Goal: Task Accomplishment & Management: Use online tool/utility

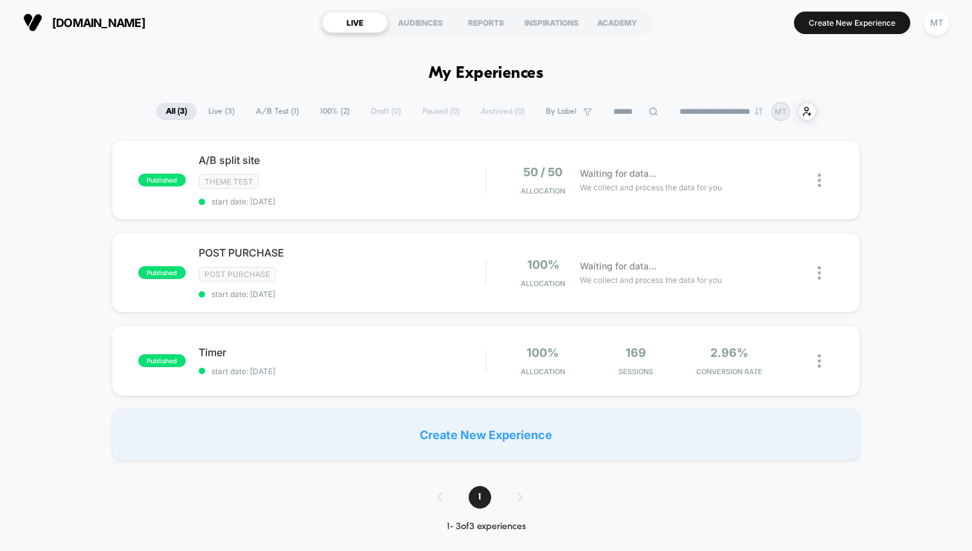
click at [115, 24] on span "stravx.com" at bounding box center [98, 22] width 93 height 13
click at [28, 24] on img at bounding box center [32, 22] width 19 height 19
click at [105, 24] on span "stravx.com" at bounding box center [98, 22] width 93 height 13
click at [433, 189] on div "A/B split site Click to edit experience details Click to edit experience detail…" at bounding box center [342, 180] width 287 height 53
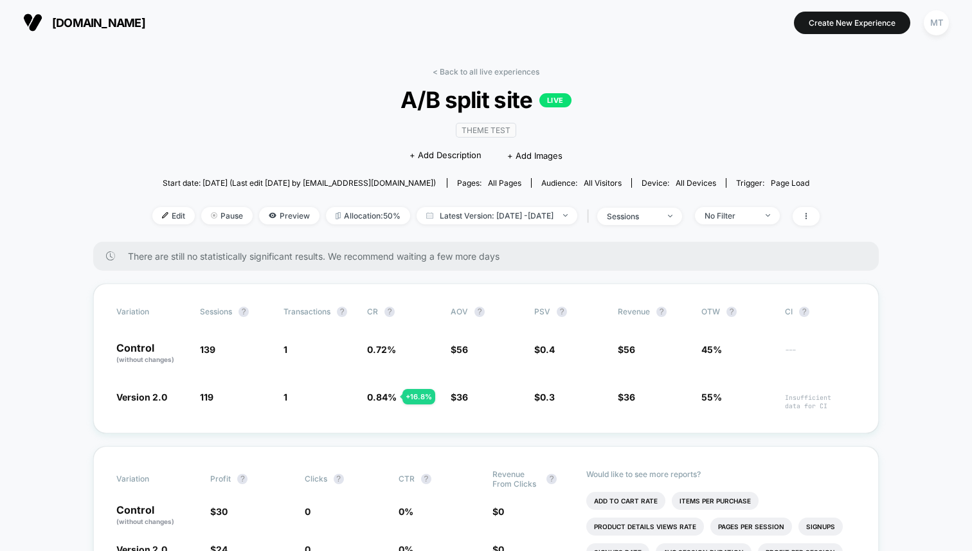
click at [923, 17] on button "MT" at bounding box center [936, 23] width 33 height 26
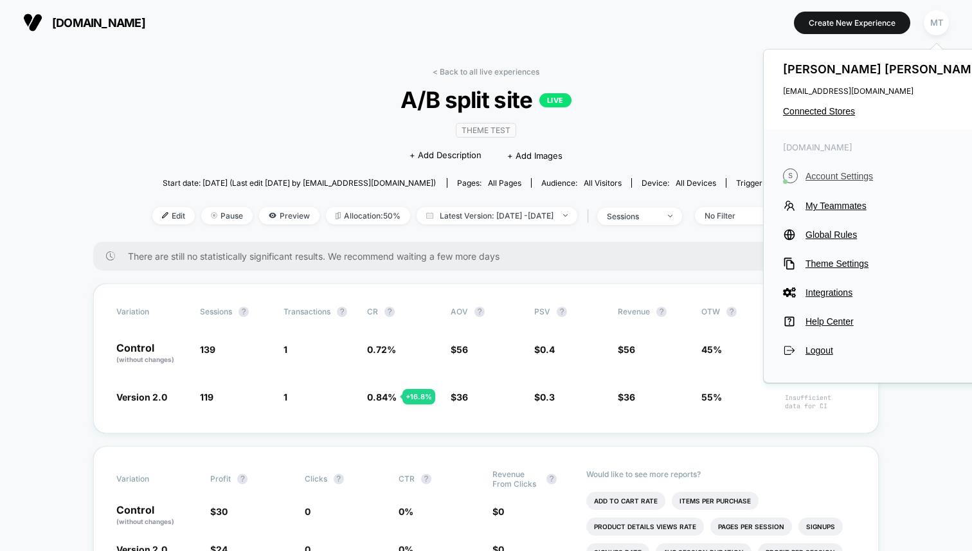
click at [826, 179] on span "Account Settings" at bounding box center [895, 176] width 181 height 10
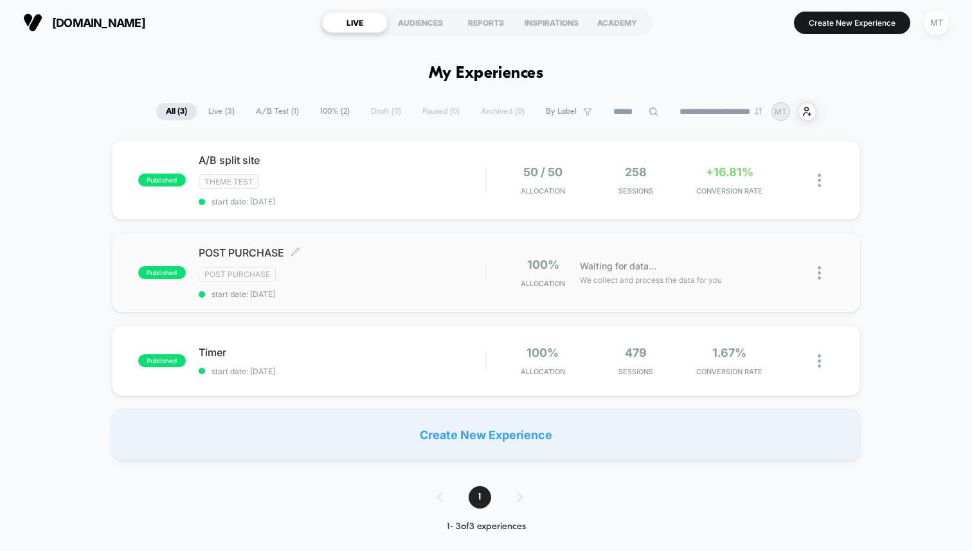
click at [449, 290] on span "start date: [DATE]" at bounding box center [342, 294] width 287 height 10
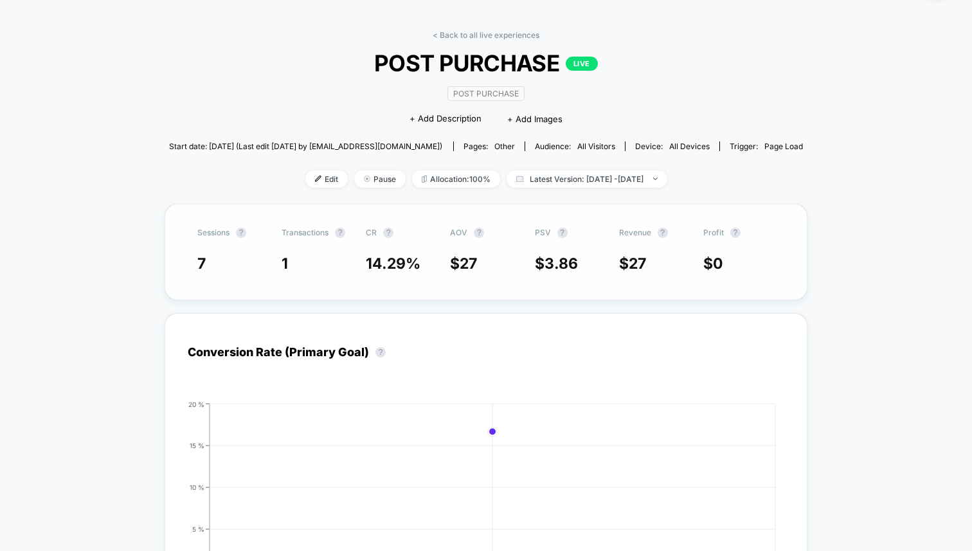
scroll to position [37, 0]
click at [450, 30] on link "< Back to all live experiences" at bounding box center [485, 35] width 107 height 10
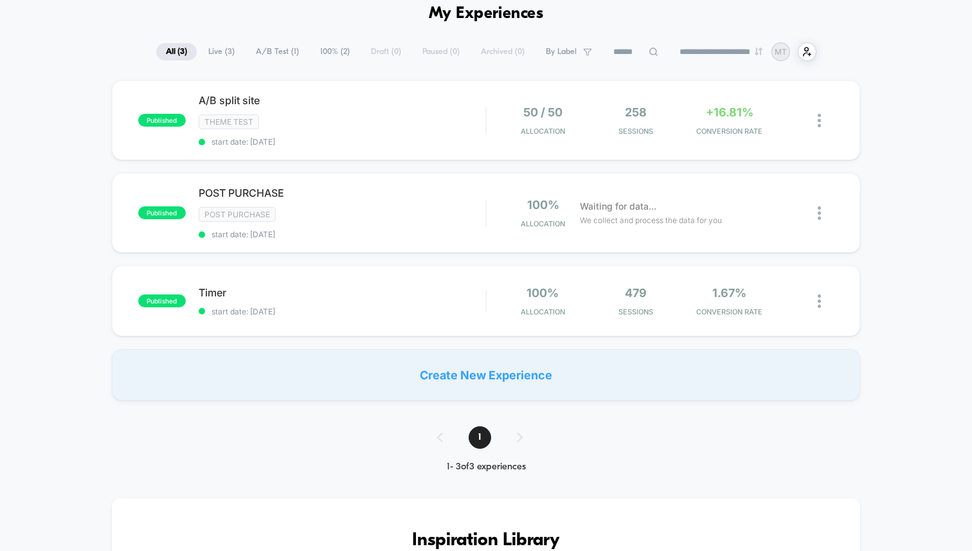
scroll to position [62, 0]
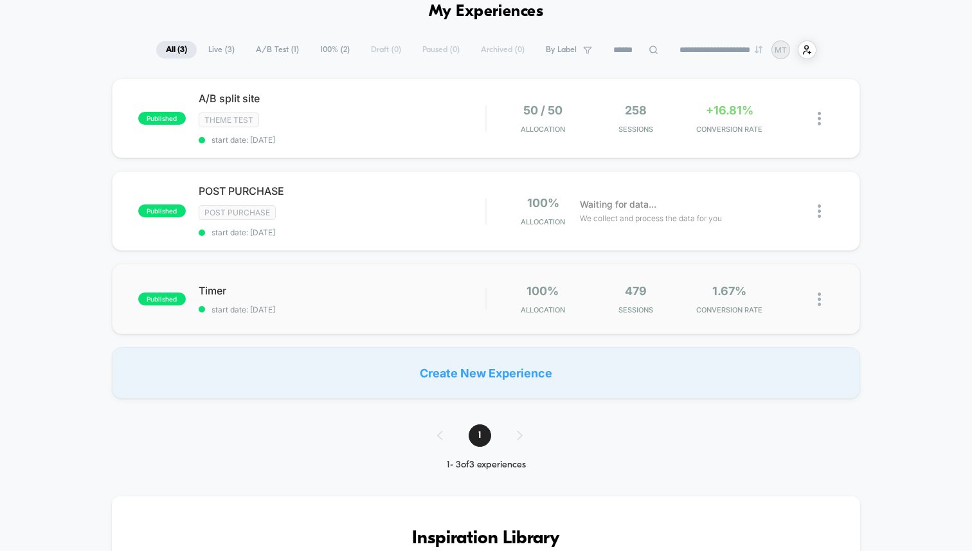
click at [412, 281] on div "published Timer start date: 9/20/2025 100% Allocation 479 Sessions 1.67% CONVER…" at bounding box center [486, 298] width 748 height 71
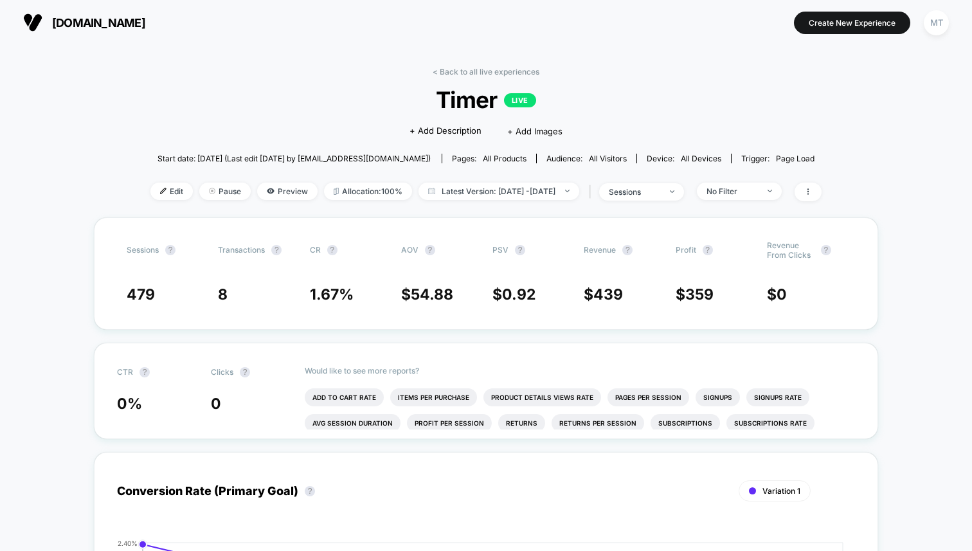
click at [472, 80] on div "< Back to all live experiences Timer LIVE Click to edit experience details + Ad…" at bounding box center [485, 142] width 671 height 150
click at [482, 75] on link "< Back to all live experiences" at bounding box center [485, 72] width 107 height 10
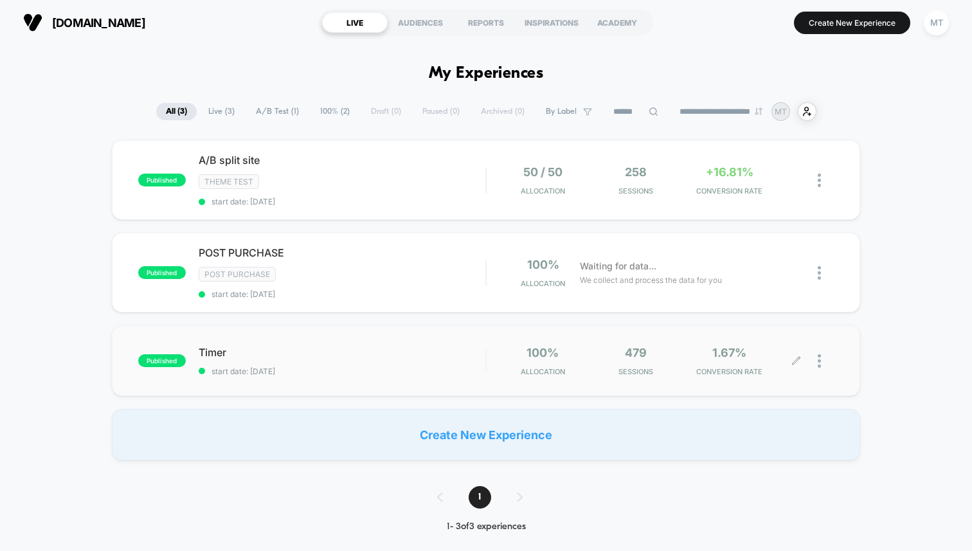
click at [821, 352] on div at bounding box center [825, 361] width 16 height 30
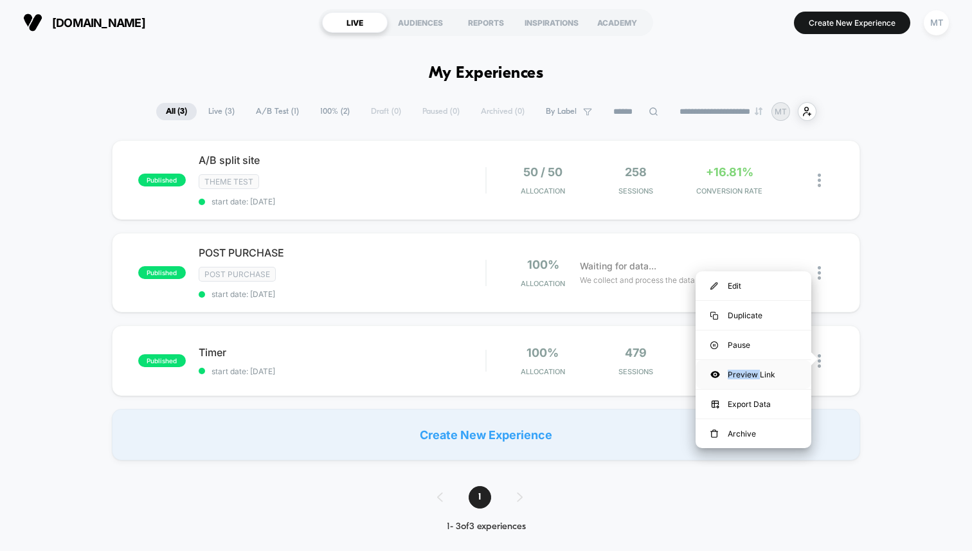
drag, startPoint x: 777, startPoint y: 348, endPoint x: 758, endPoint y: 375, distance: 32.3
click at [758, 375] on div "Edit Duplicate Pause Preview Link Export Data Archive" at bounding box center [753, 359] width 116 height 177
click at [758, 375] on div "Preview Link" at bounding box center [753, 374] width 116 height 29
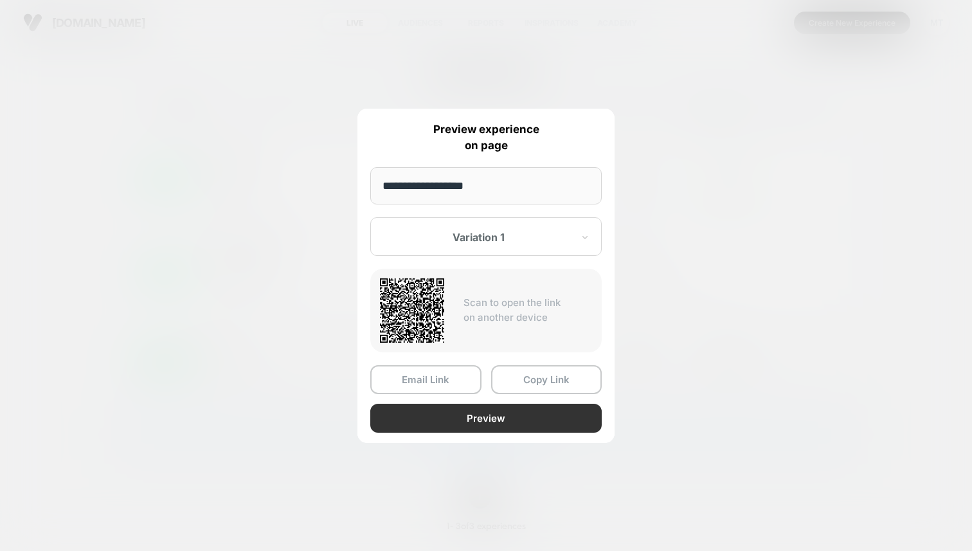
click at [495, 407] on button "Preview" at bounding box center [485, 418] width 231 height 29
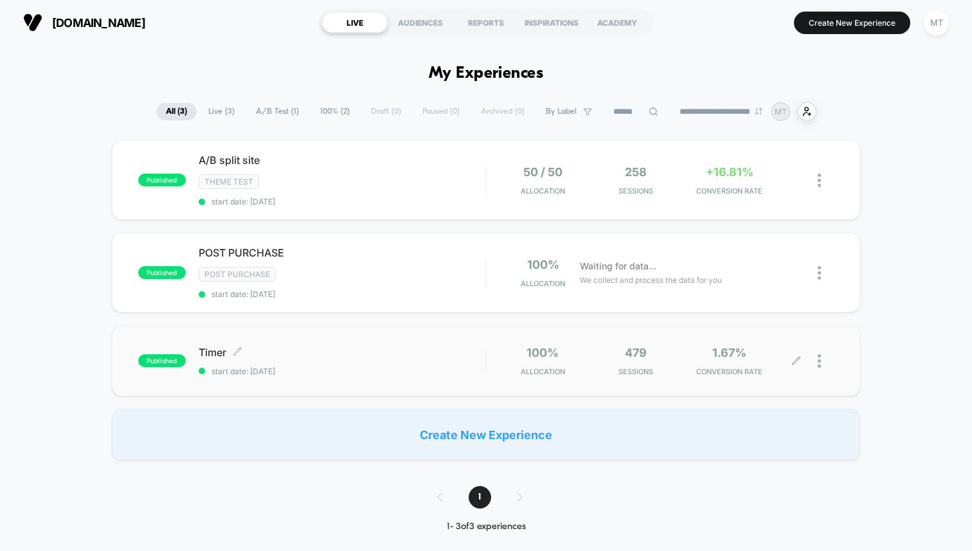
click at [338, 360] on div "Timer Click to edit experience details Click to edit experience details start d…" at bounding box center [342, 361] width 287 height 30
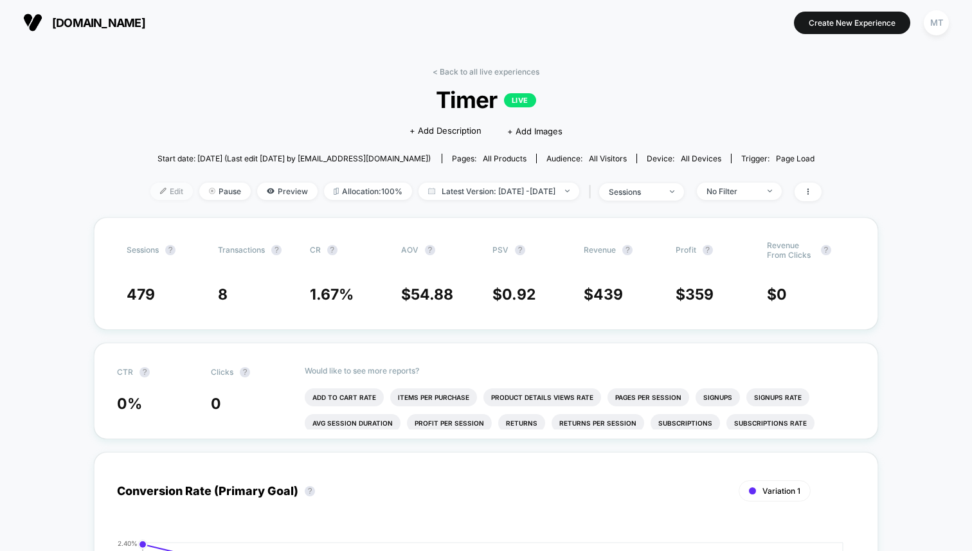
click at [150, 190] on span "Edit" at bounding box center [171, 191] width 42 height 17
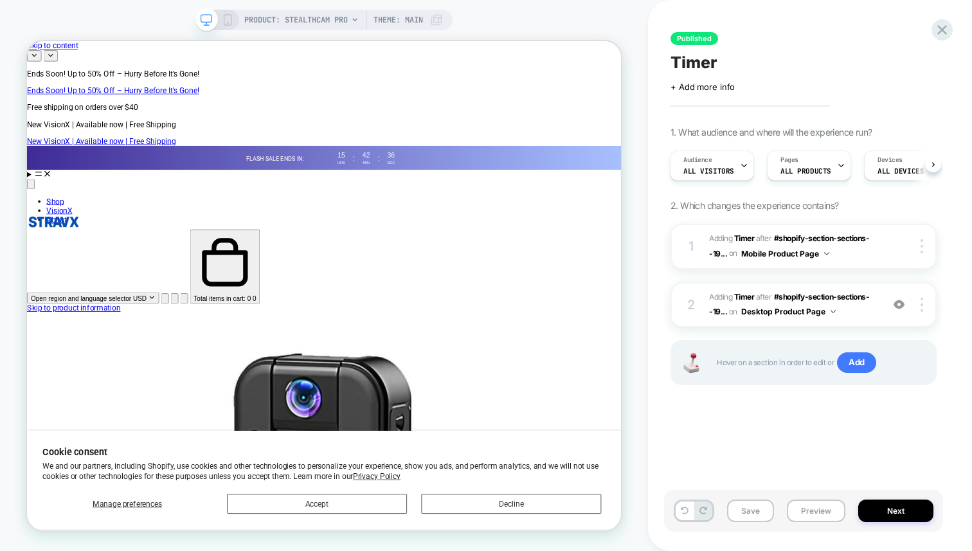
click at [842, 133] on span "1. What audience and where will the experience run?" at bounding box center [770, 132] width 201 height 11
click at [850, 132] on span "1. What audience and where will the experience run?" at bounding box center [770, 132] width 201 height 11
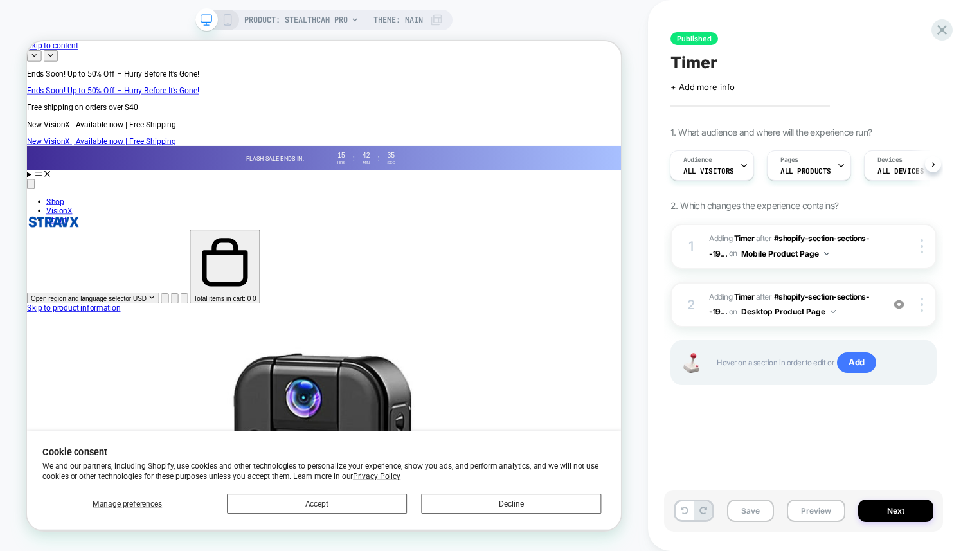
click at [850, 132] on span "1. What audience and where will the experience run?" at bounding box center [770, 132] width 201 height 11
click at [224, 15] on rect at bounding box center [227, 20] width 7 height 10
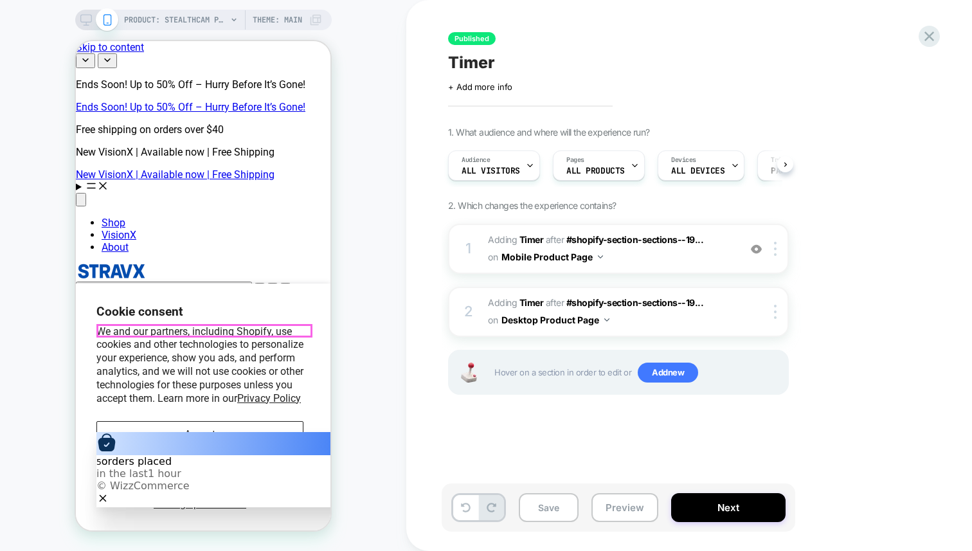
scroll to position [0, 1]
click at [774, 245] on img at bounding box center [775, 249] width 3 height 14
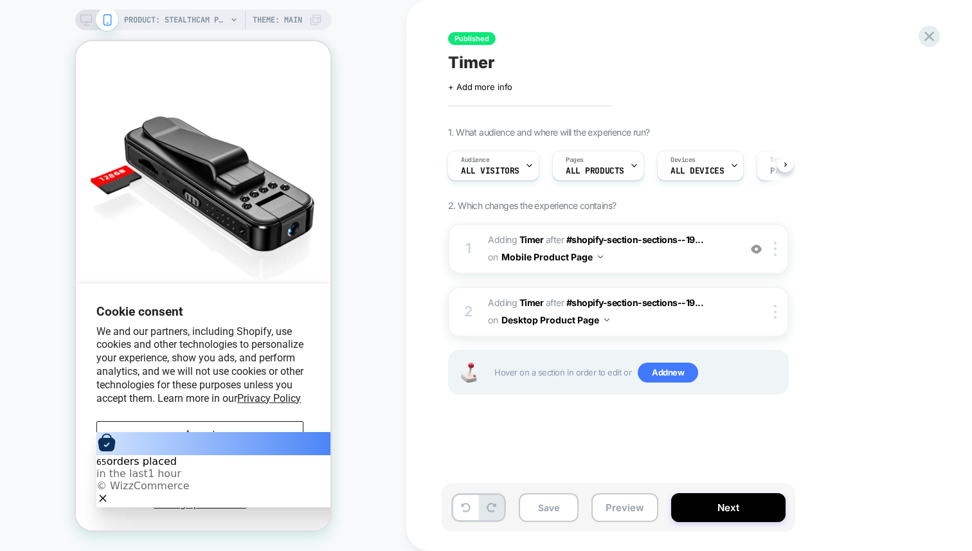
scroll to position [0, 0]
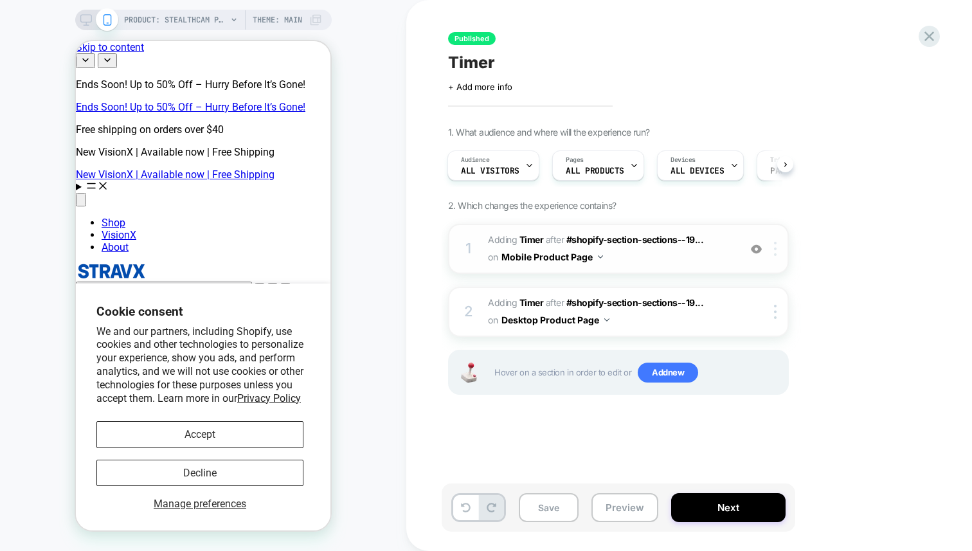
click at [776, 248] on div at bounding box center [777, 249] width 21 height 14
click at [785, 244] on div at bounding box center [777, 249] width 21 height 14
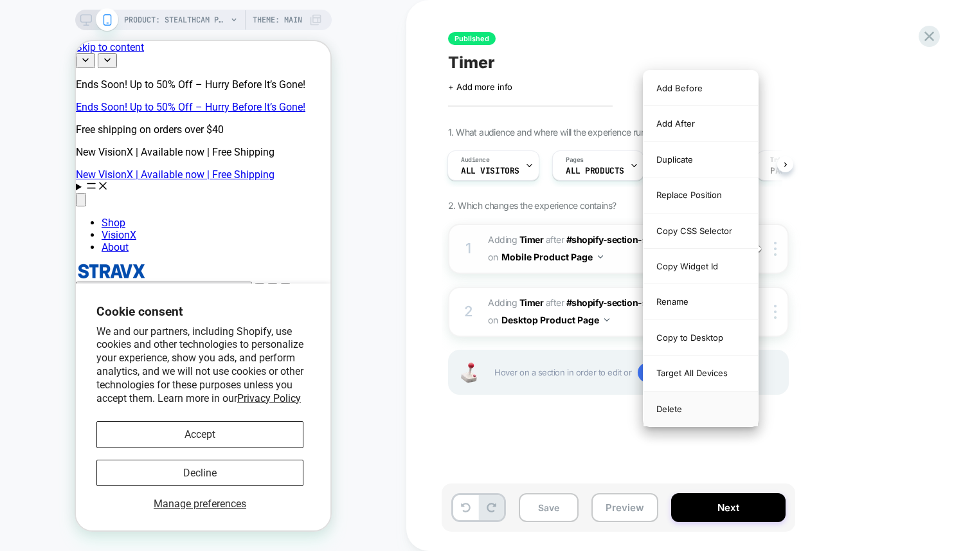
click at [680, 414] on div "Delete" at bounding box center [700, 408] width 114 height 35
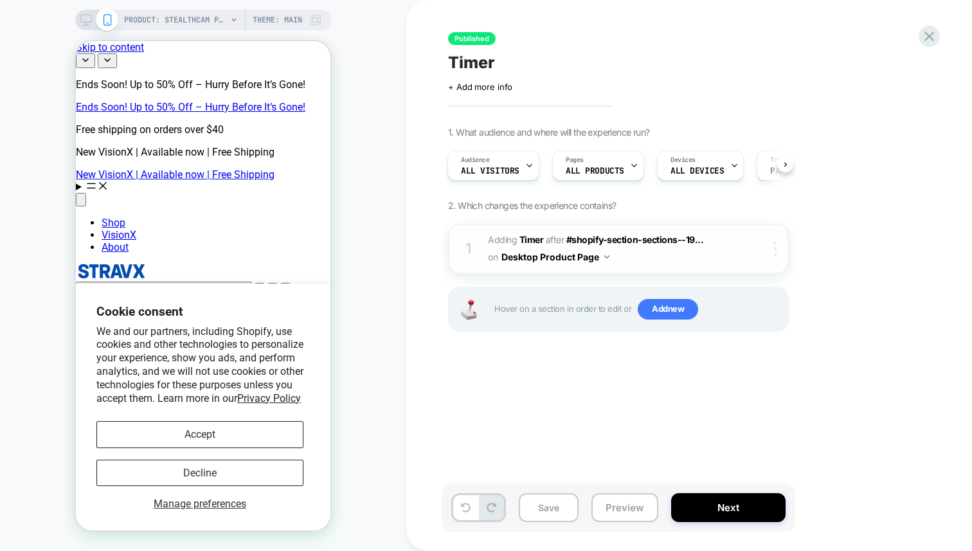
click at [770, 245] on div at bounding box center [777, 249] width 21 height 14
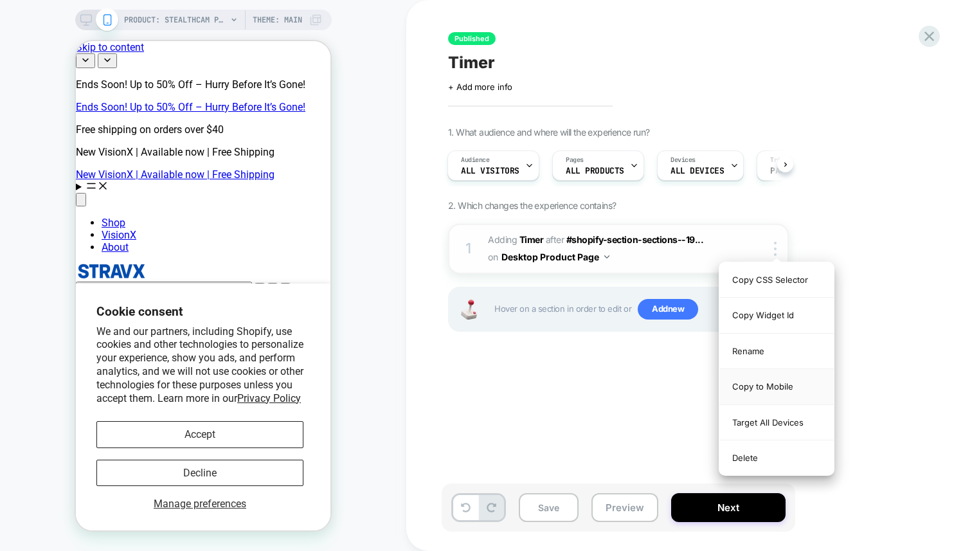
click at [788, 390] on div "Copy to Mobile" at bounding box center [776, 386] width 114 height 35
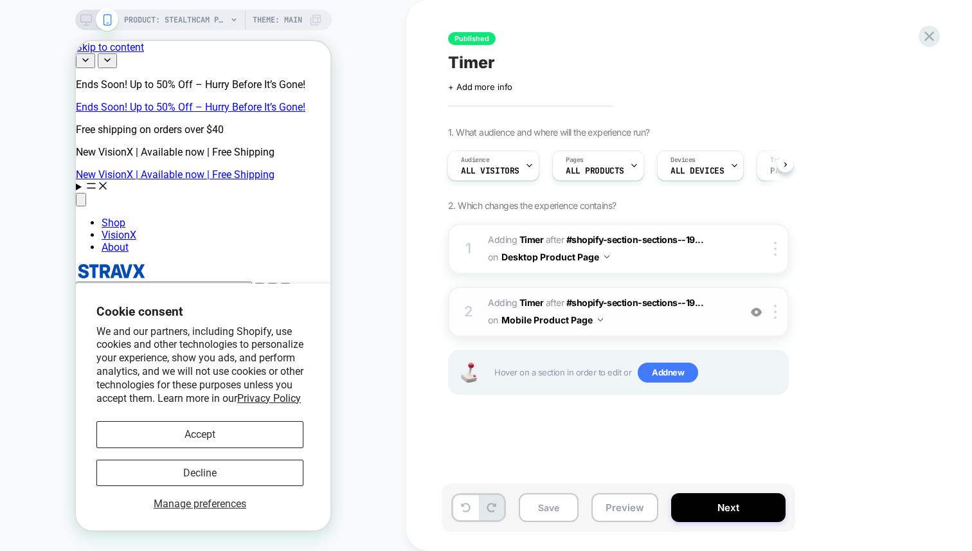
click at [749, 312] on div at bounding box center [755, 312] width 21 height 14
click at [754, 312] on img at bounding box center [756, 312] width 11 height 11
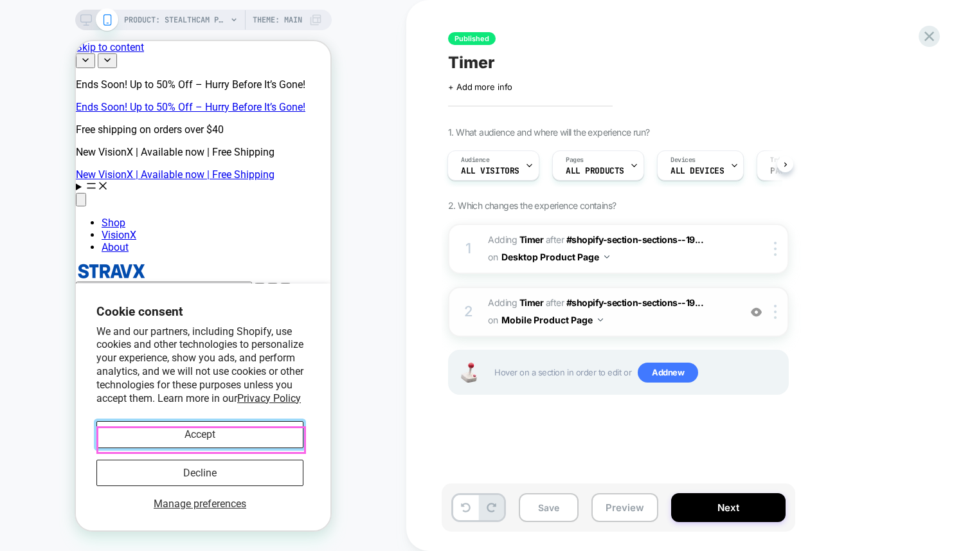
click at [258, 443] on button "Accept" at bounding box center [199, 434] width 207 height 26
click at [228, 447] on button "Accept" at bounding box center [199, 434] width 207 height 26
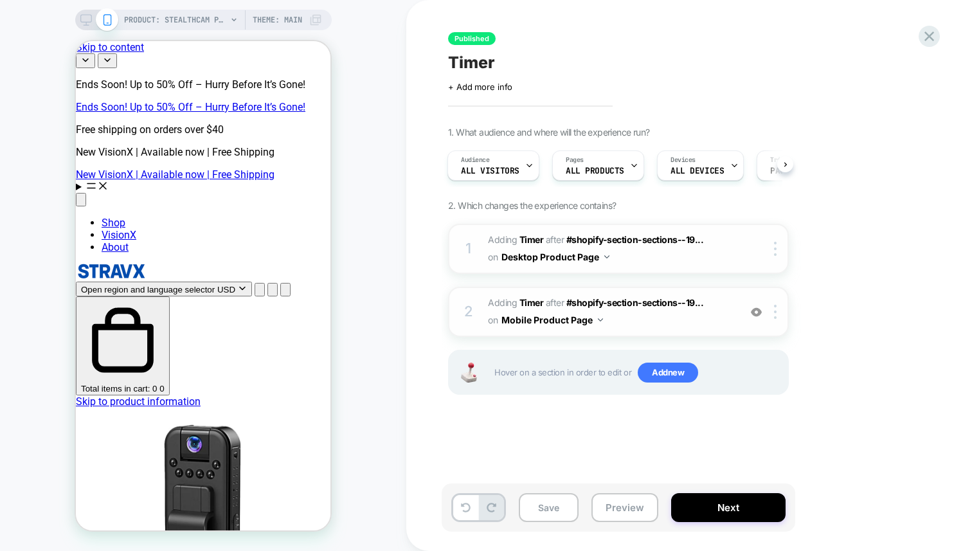
click at [627, 250] on span "#_loomi_addon_1758341717977 Adding Timer AFTER #shopify-section-sections--19...…" at bounding box center [610, 248] width 245 height 35
click at [591, 314] on button "Mobile Product Page" at bounding box center [552, 319] width 102 height 19
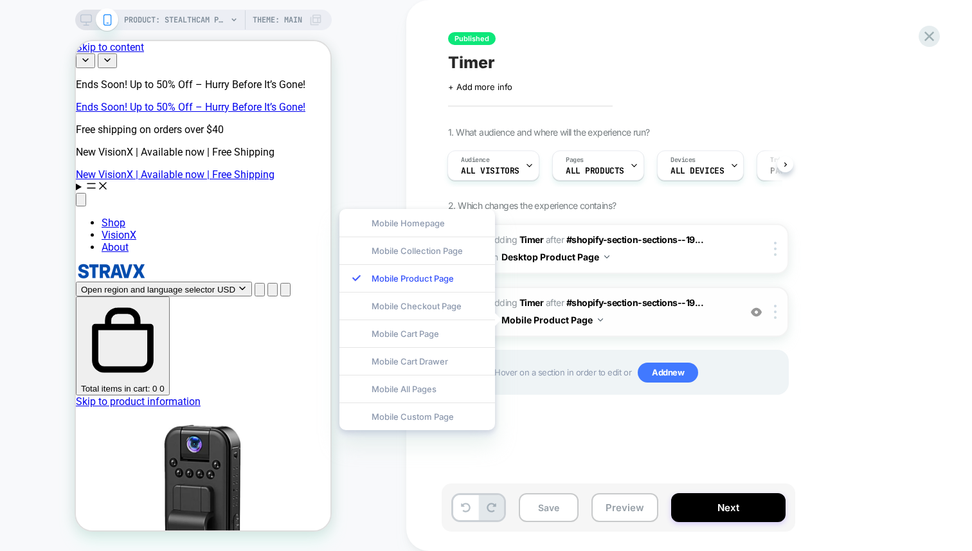
click at [591, 321] on button "Mobile Product Page" at bounding box center [552, 319] width 102 height 19
click at [635, 166] on div "Pages ALL PRODUCTS" at bounding box center [598, 165] width 92 height 30
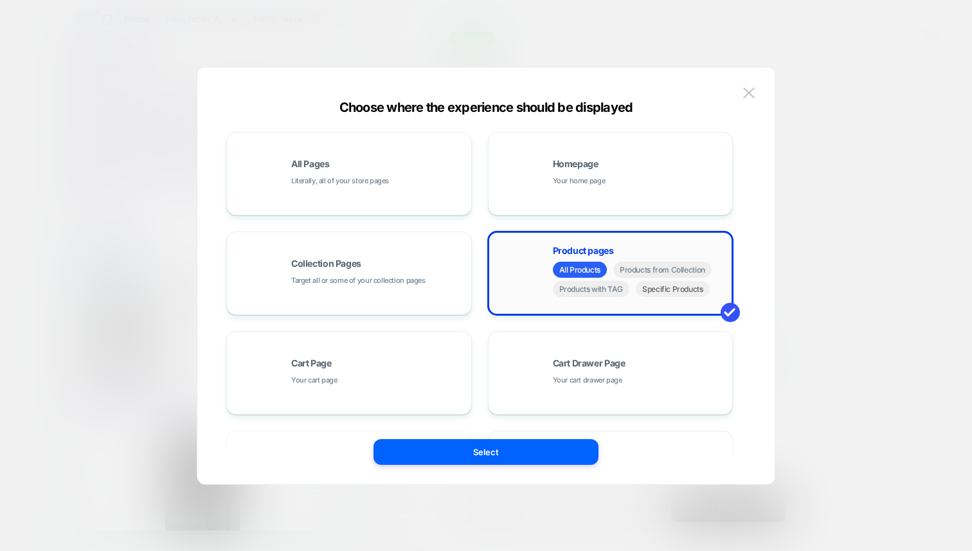
click at [663, 290] on span "Specific Products" at bounding box center [673, 289] width 74 height 16
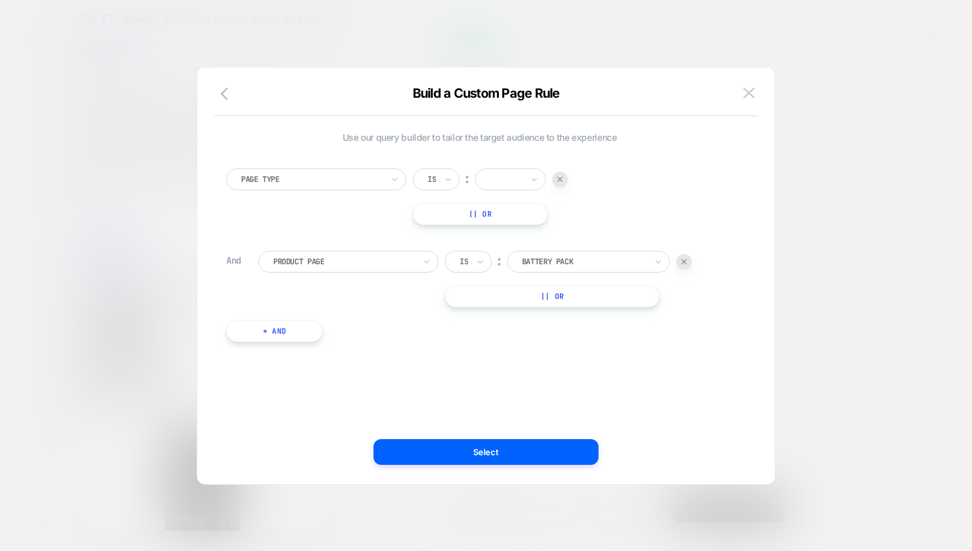
click at [693, 255] on div "Product Page Is ︰ battery pack BATTERY PACK || Or" at bounding box center [495, 279] width 474 height 57
click at [692, 255] on div "Product Page Is ︰ battery pack BATTERY PACK || Or" at bounding box center [495, 279] width 474 height 57
click at [681, 268] on div at bounding box center [683, 261] width 15 height 15
click at [515, 176] on div at bounding box center [506, 180] width 32 height 12
click at [514, 277] on div "Product" at bounding box center [530, 276] width 84 height 21
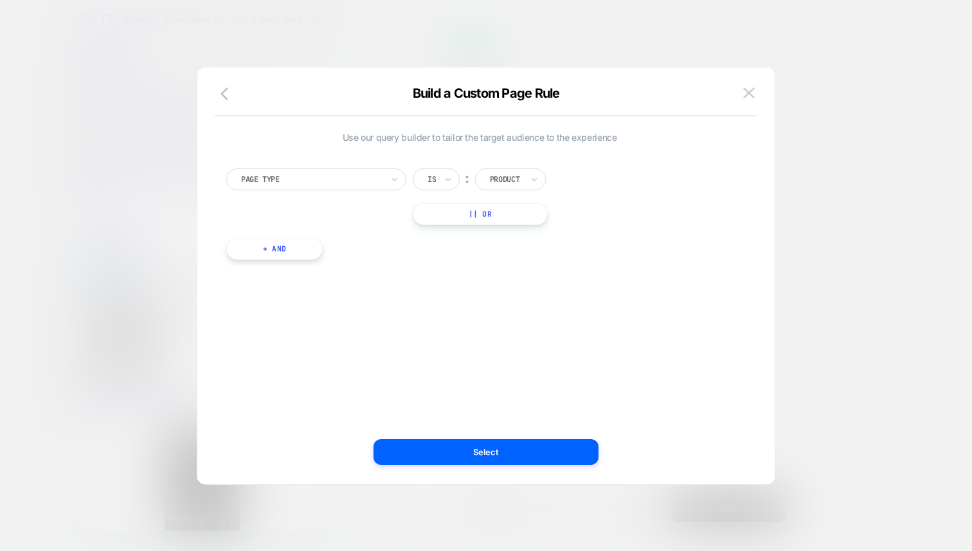
click at [366, 184] on div at bounding box center [311, 180] width 141 height 12
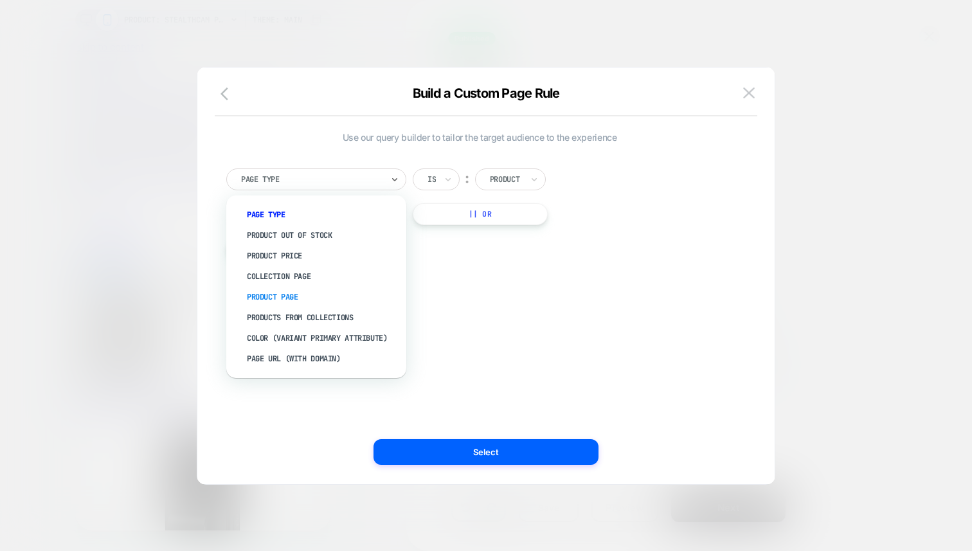
click at [296, 298] on div "Product Page" at bounding box center [322, 297] width 167 height 21
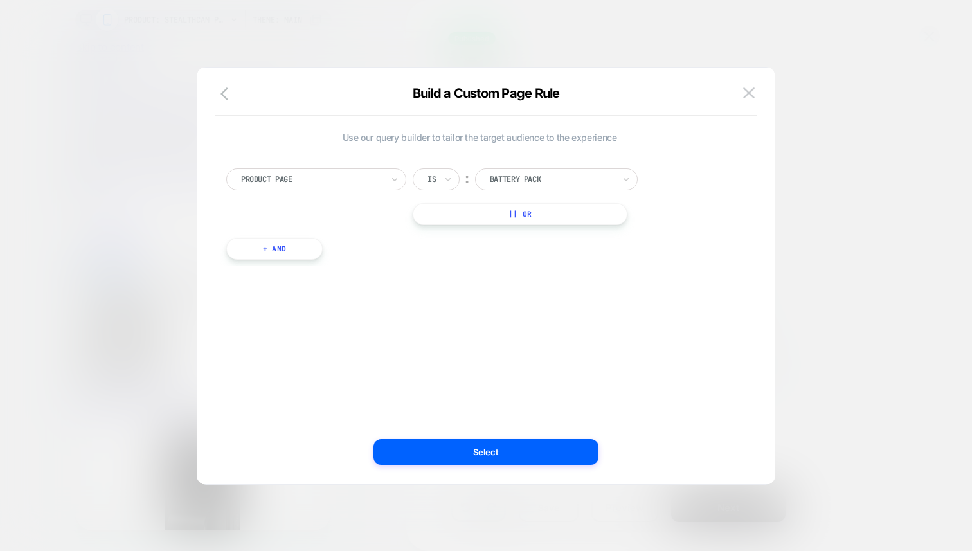
click at [519, 183] on div at bounding box center [552, 180] width 124 height 12
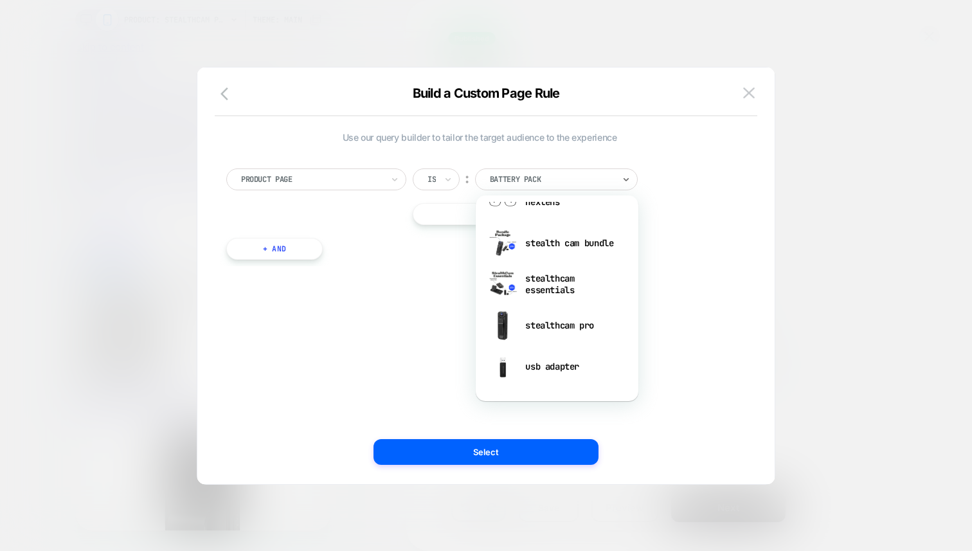
scroll to position [276, 0]
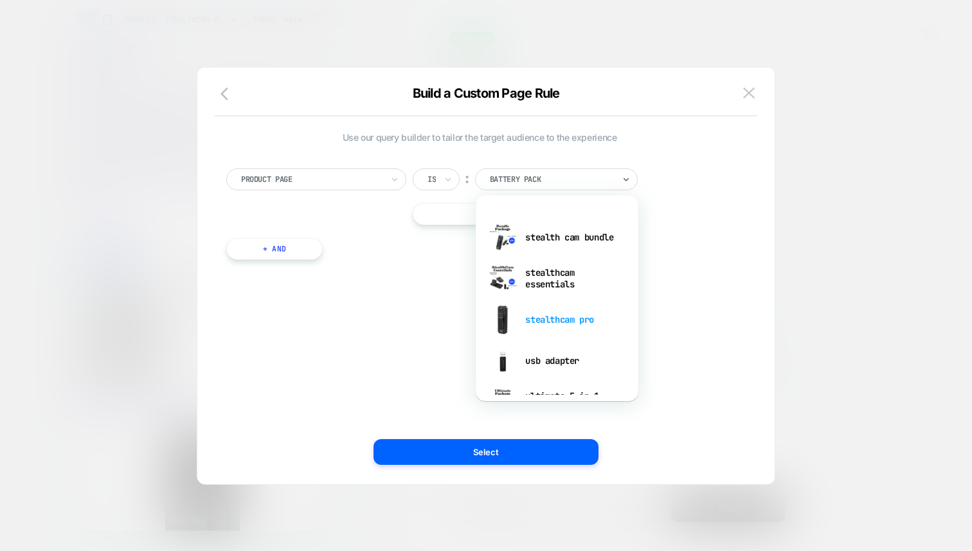
click at [552, 319] on div "stealthcam pro" at bounding box center [557, 319] width 150 height 41
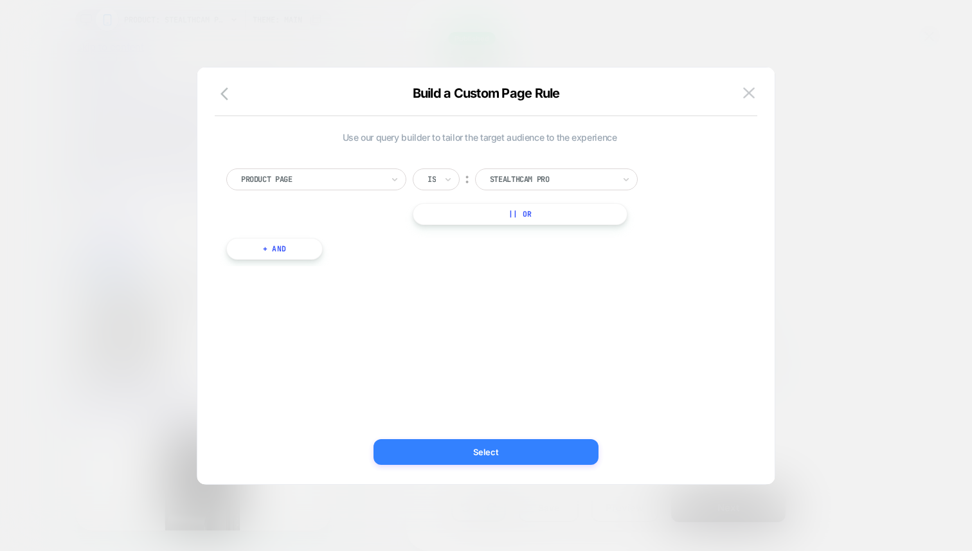
click at [504, 460] on button "Select" at bounding box center [485, 452] width 225 height 26
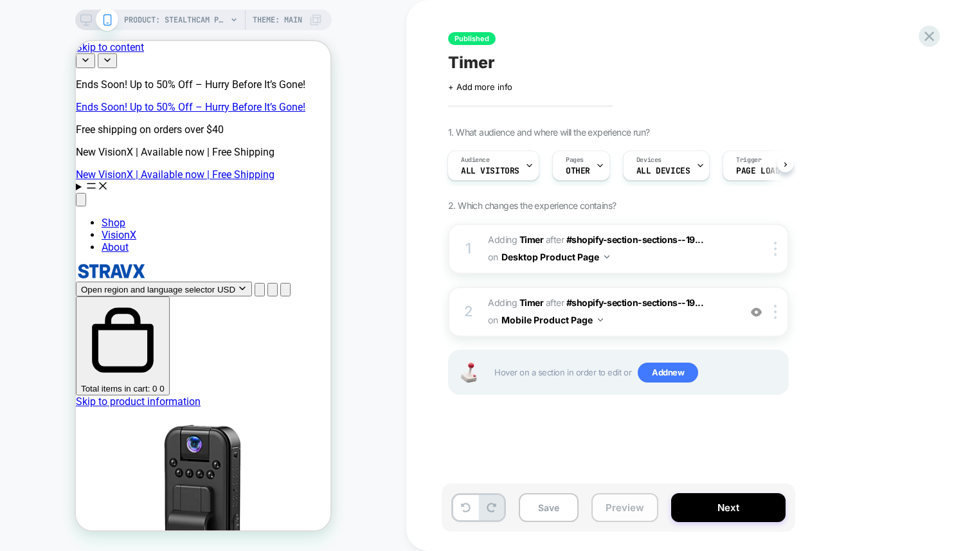
click at [634, 504] on button "Preview" at bounding box center [624, 507] width 67 height 29
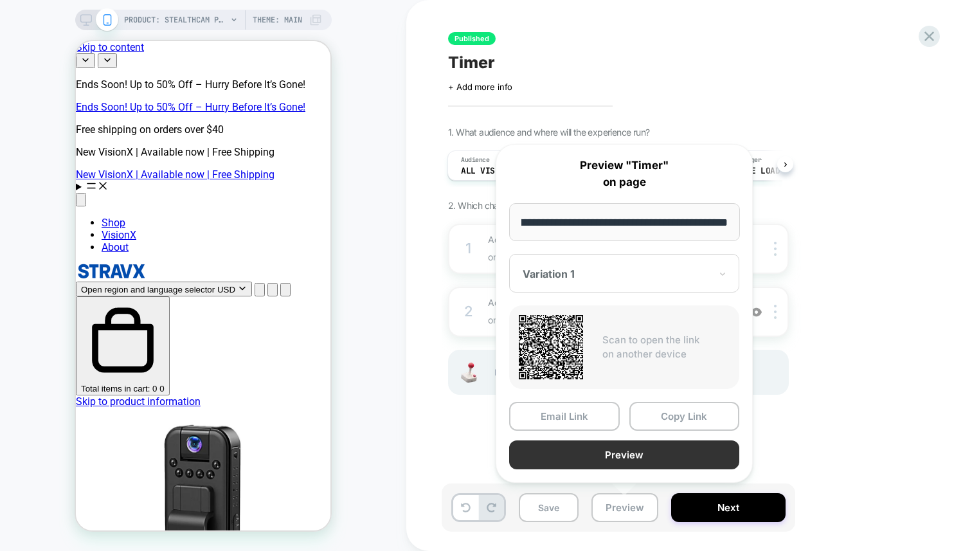
scroll to position [0, 0]
click at [620, 451] on button "Preview" at bounding box center [624, 454] width 230 height 29
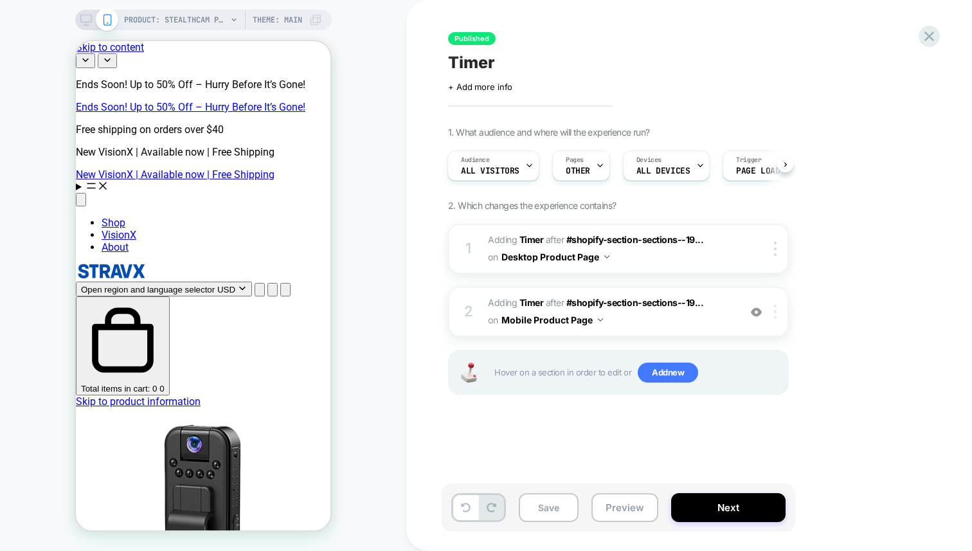
click at [774, 312] on img at bounding box center [775, 312] width 3 height 14
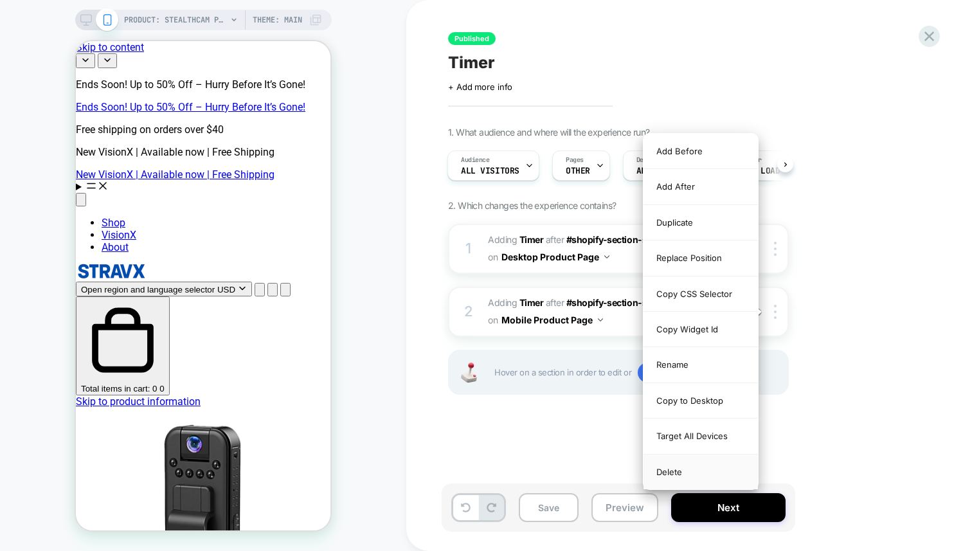
click at [711, 466] on div "Delete" at bounding box center [700, 471] width 114 height 35
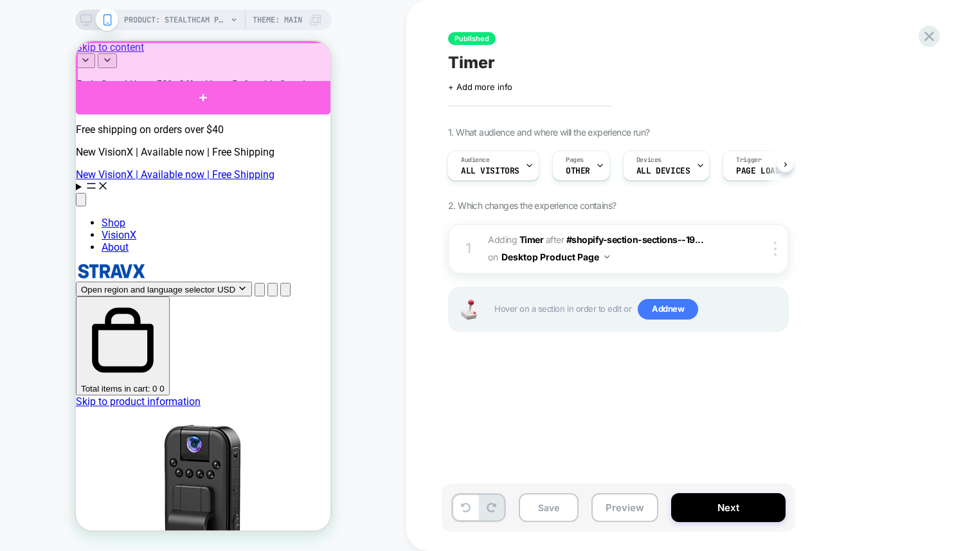
click at [236, 87] on div at bounding box center [203, 97] width 254 height 33
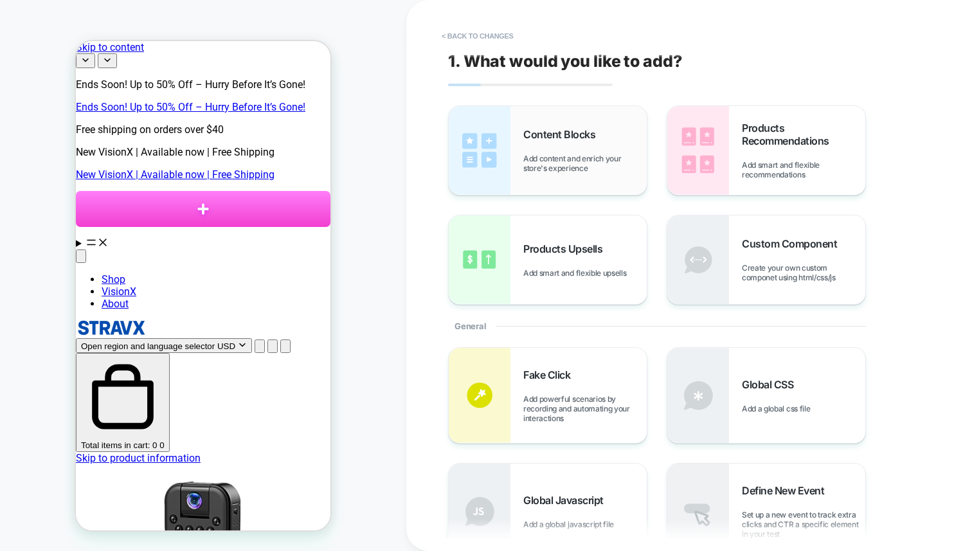
click at [608, 140] on div "Content Blocks Add content and enrich your store's experience" at bounding box center [584, 150] width 123 height 45
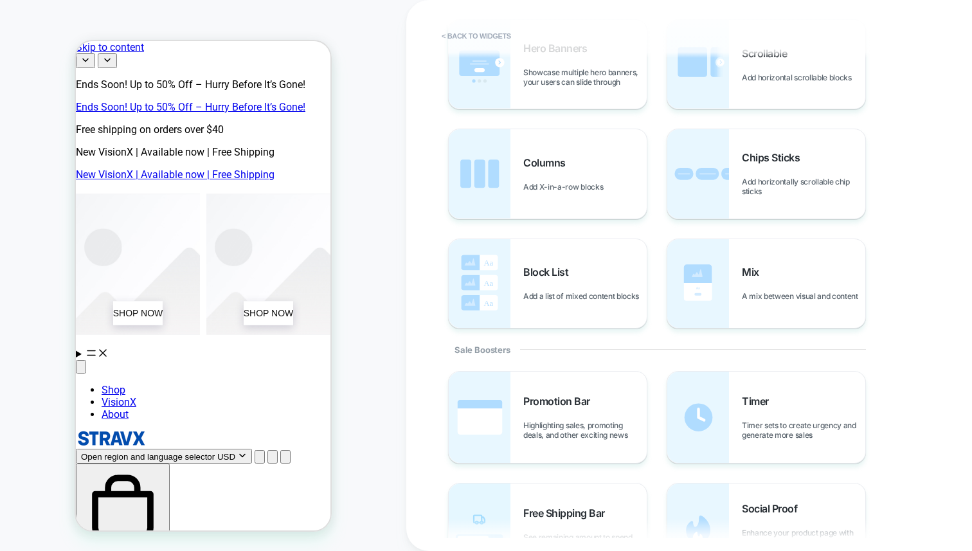
scroll to position [423, 0]
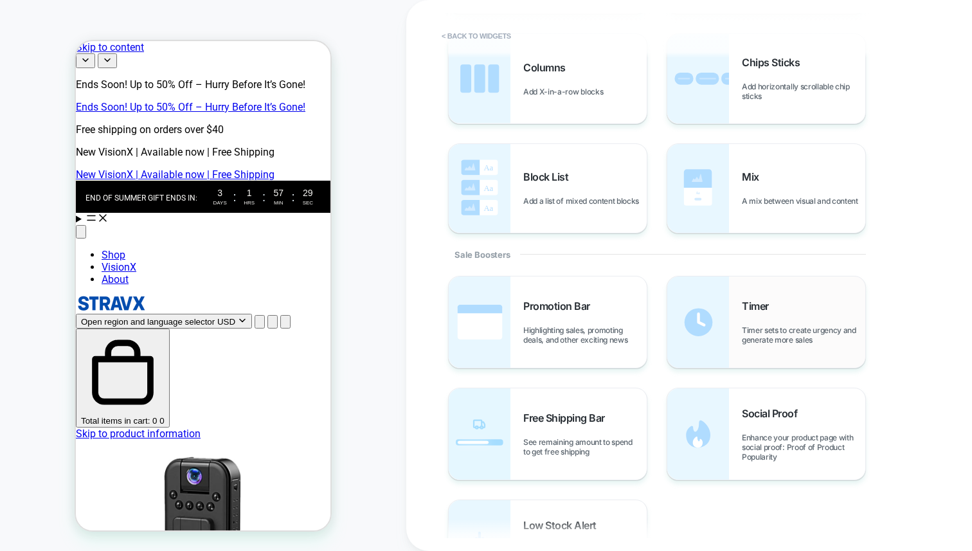
click at [716, 361] on img at bounding box center [698, 321] width 62 height 91
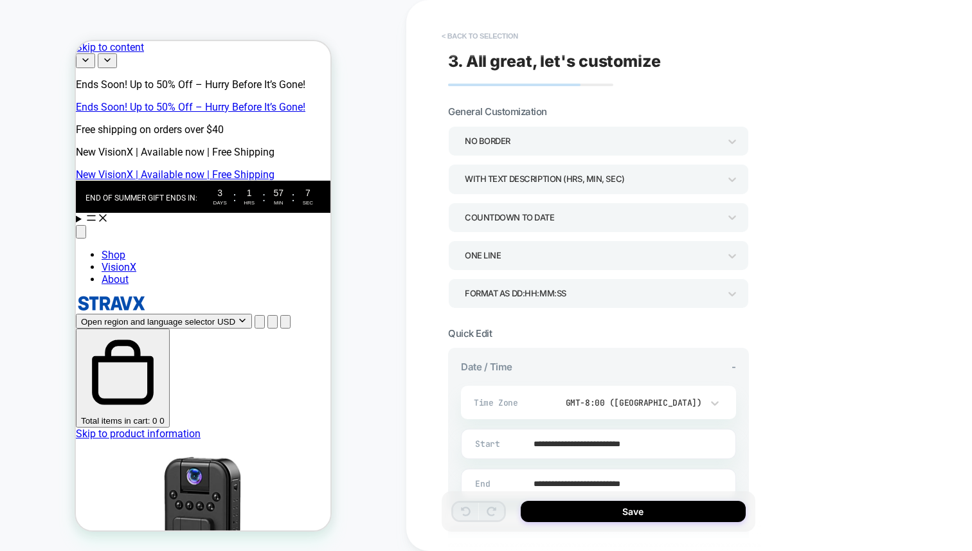
click at [450, 35] on button "< Back to selection" at bounding box center [479, 36] width 89 height 21
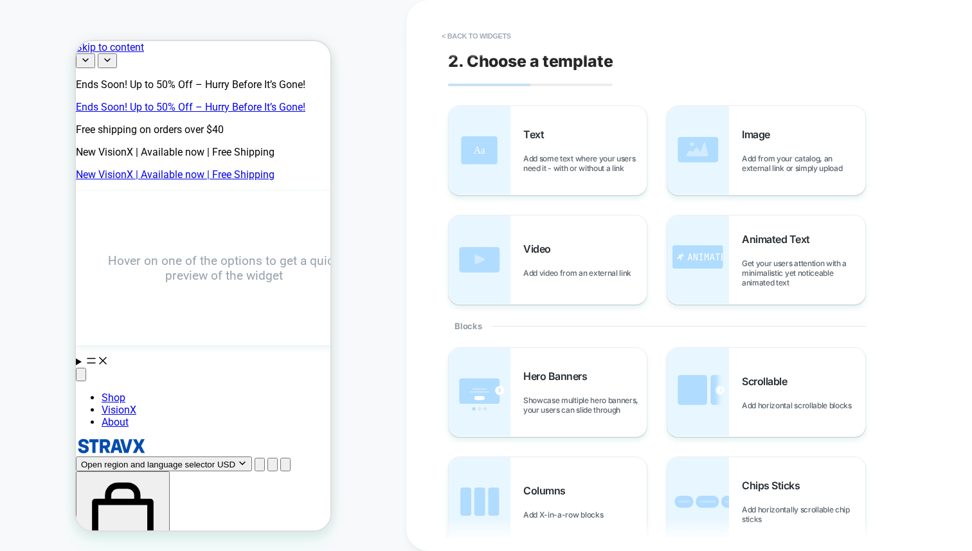
click at [450, 35] on button "< Back to widgets" at bounding box center [476, 36] width 82 height 21
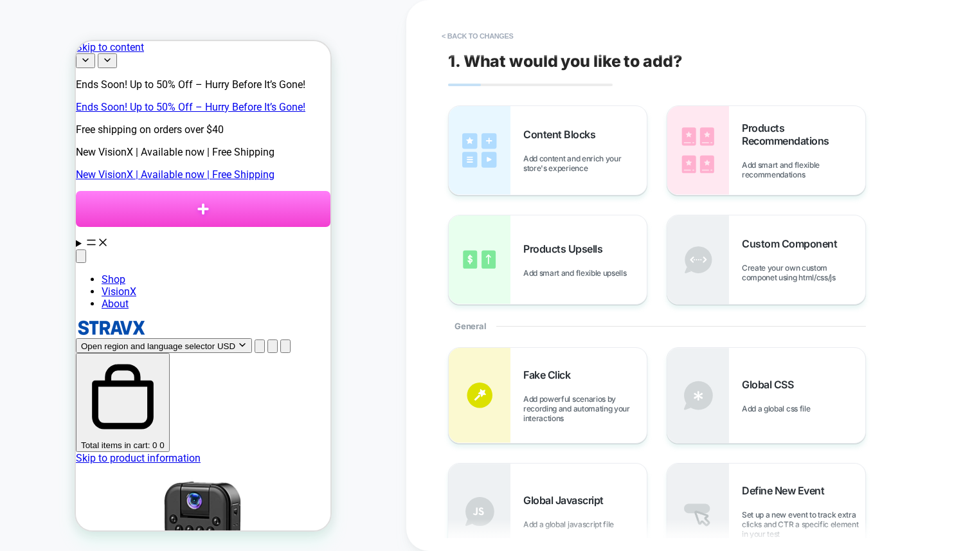
click at [450, 35] on button "< Back to changes" at bounding box center [477, 36] width 85 height 21
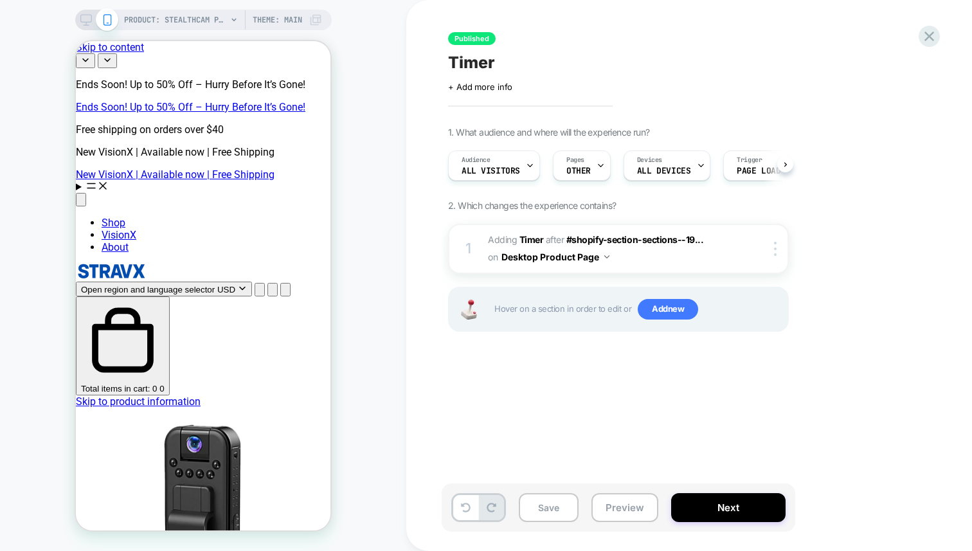
scroll to position [0, 1]
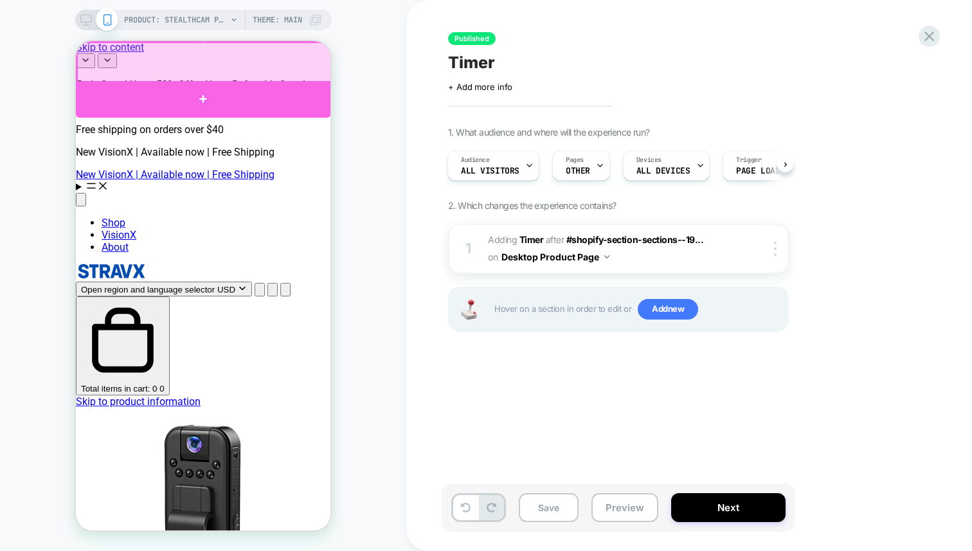
click at [248, 86] on div at bounding box center [203, 99] width 254 height 37
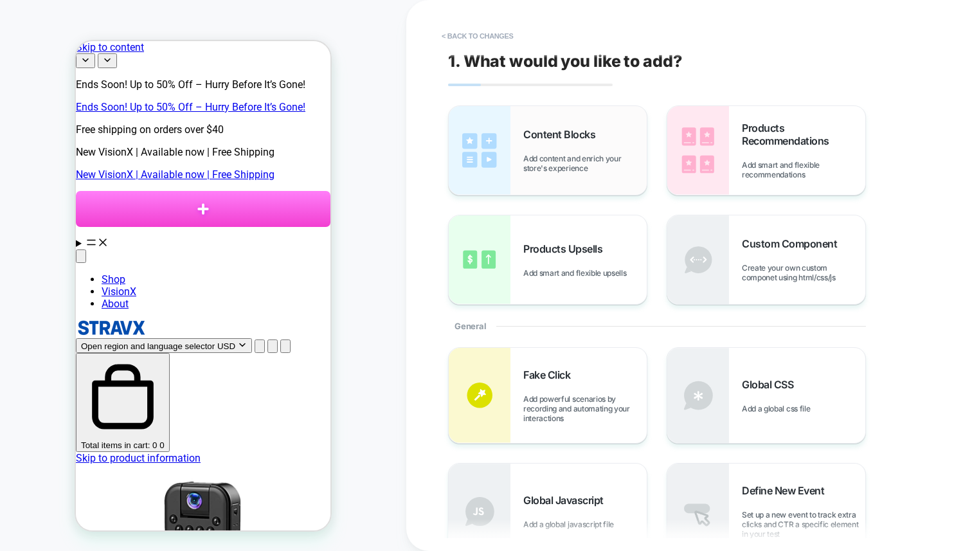
click at [596, 173] on div "Content Blocks Add content and enrich your store's experience" at bounding box center [548, 150] width 198 height 89
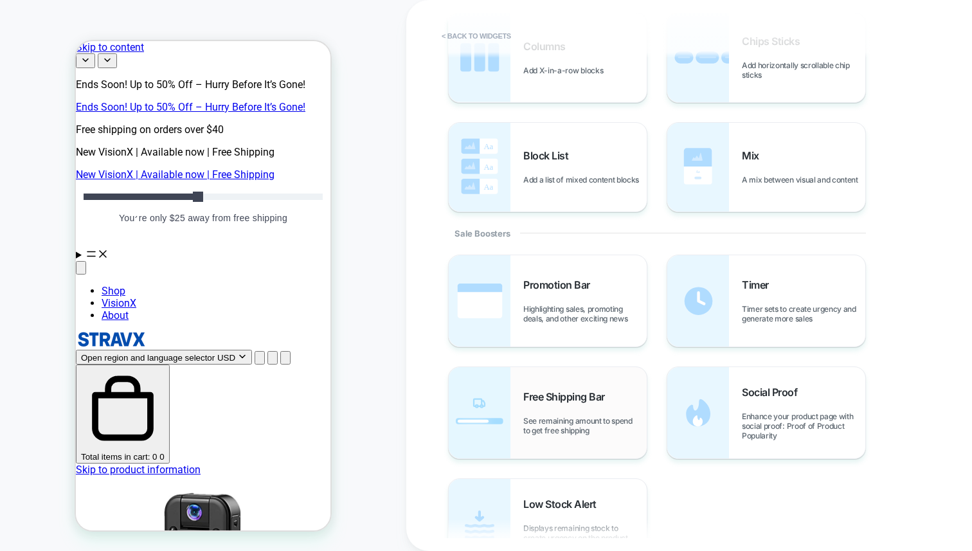
scroll to position [465, 0]
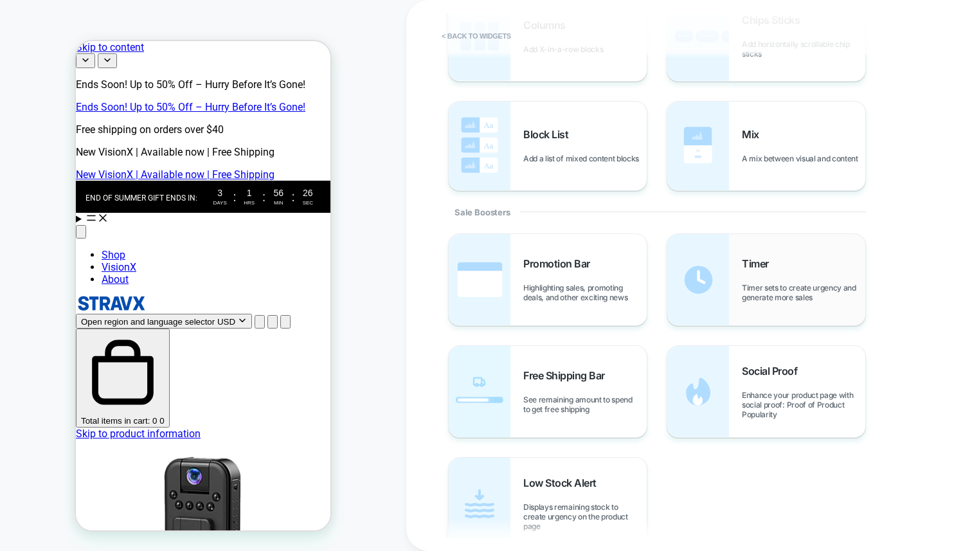
click at [806, 293] on span "Timer sets to create urgency and generate more sales" at bounding box center [803, 292] width 123 height 19
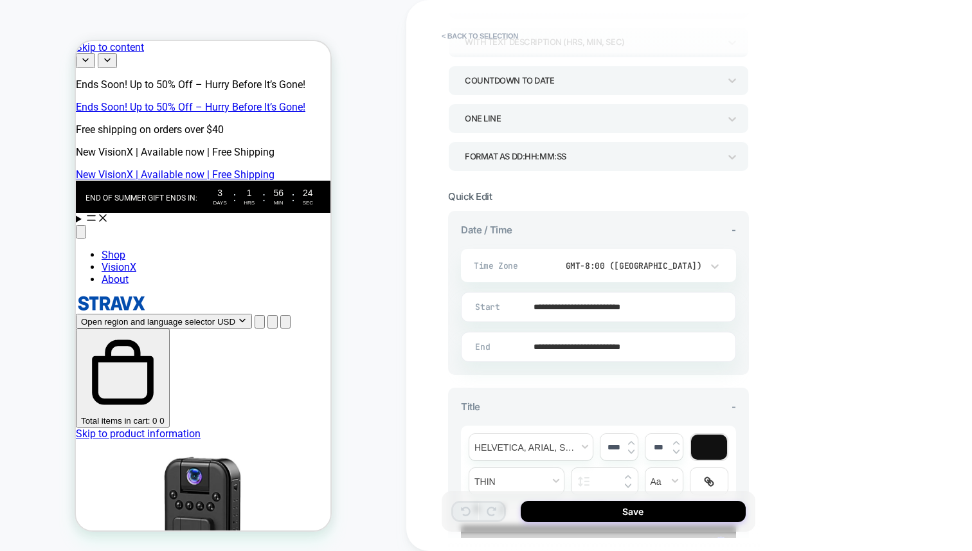
scroll to position [116, 0]
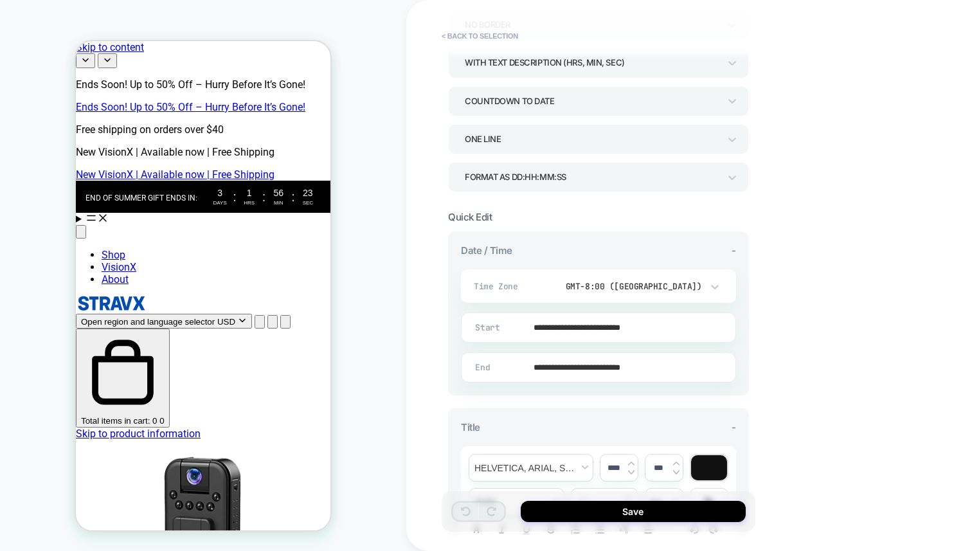
click at [633, 186] on div "Format as DD:HH:MM:SS" at bounding box center [591, 177] width 267 height 20
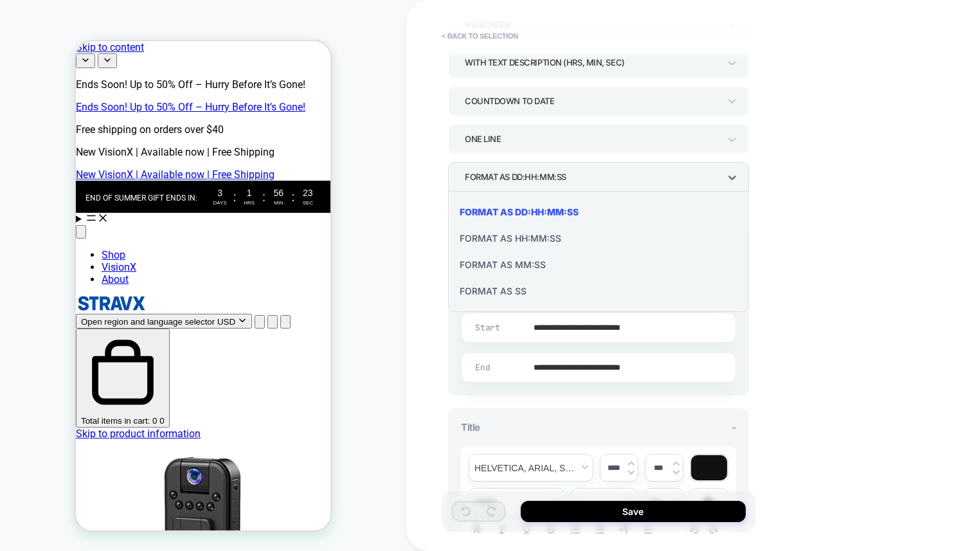
click at [557, 246] on div "Format as HH:MM:SS" at bounding box center [598, 238] width 290 height 26
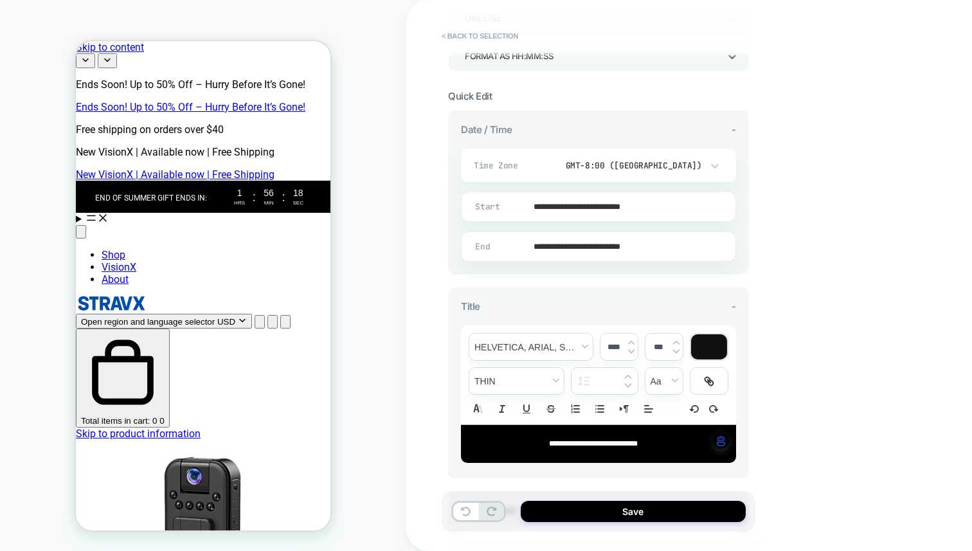
scroll to position [236, 0]
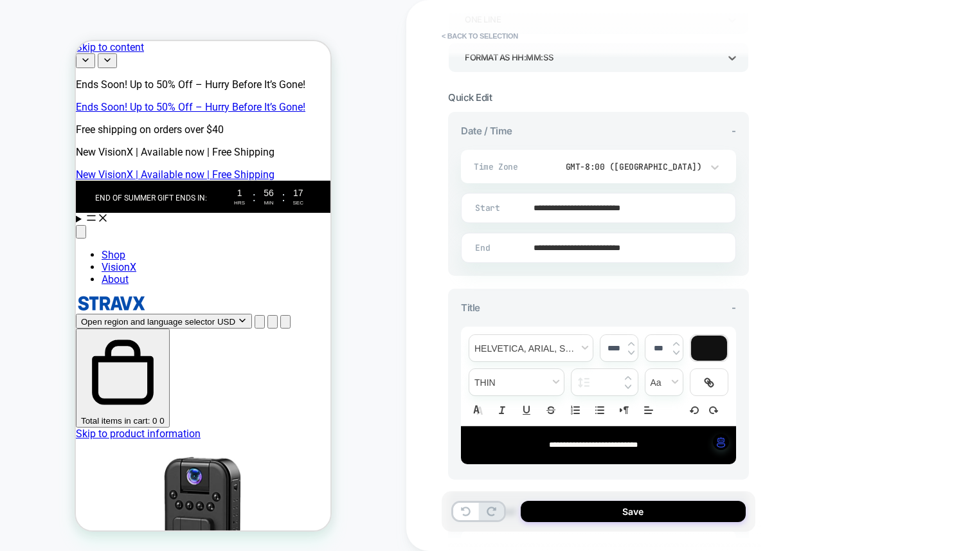
click at [546, 449] on div "**********" at bounding box center [598, 444] width 275 height 37
type input "****"
click at [549, 445] on span "**********" at bounding box center [593, 445] width 89 height 8
drag, startPoint x: 542, startPoint y: 445, endPoint x: 609, endPoint y: 444, distance: 66.8
click at [609, 444] on span "**********" at bounding box center [593, 445] width 89 height 8
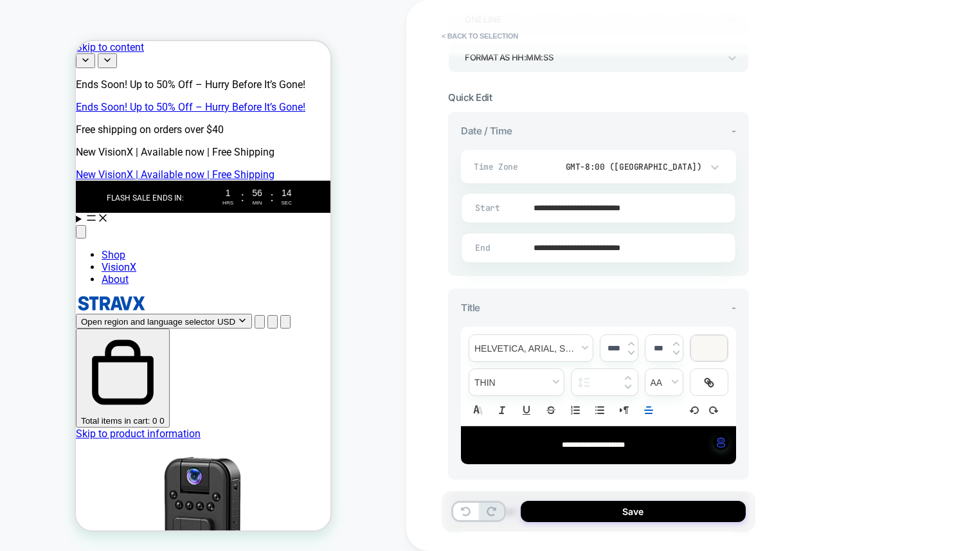
click at [778, 377] on div "**********" at bounding box center [689, 275] width 566 height 551
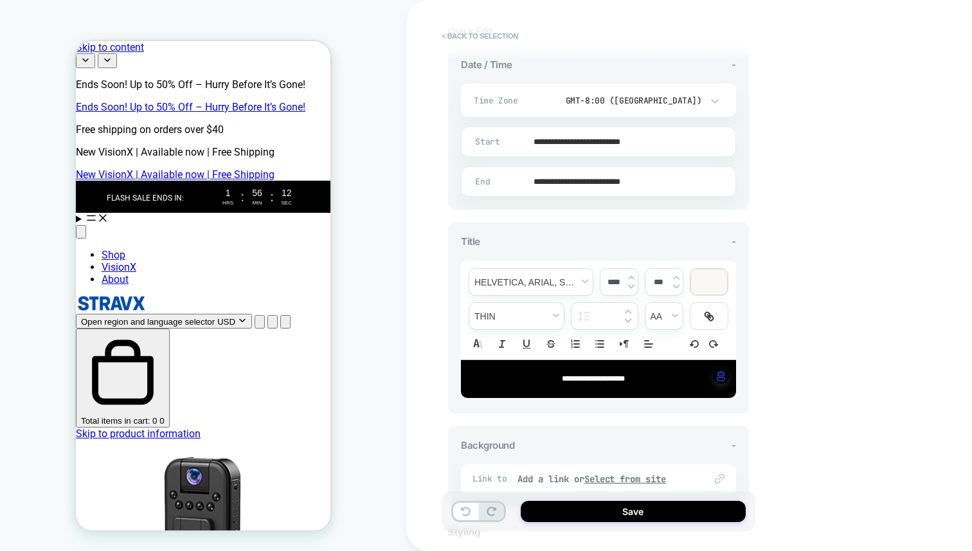
scroll to position [427, 0]
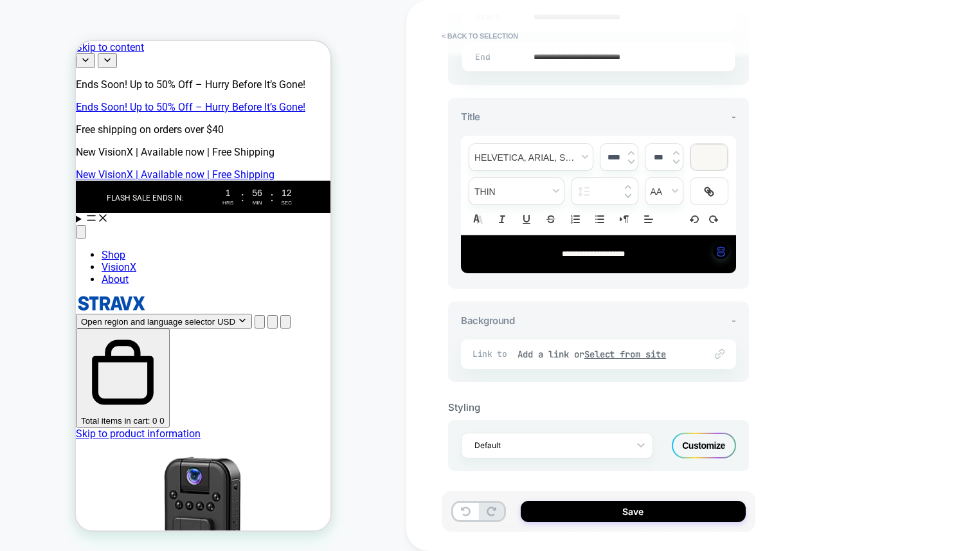
click at [702, 438] on div "Customize" at bounding box center [704, 445] width 64 height 26
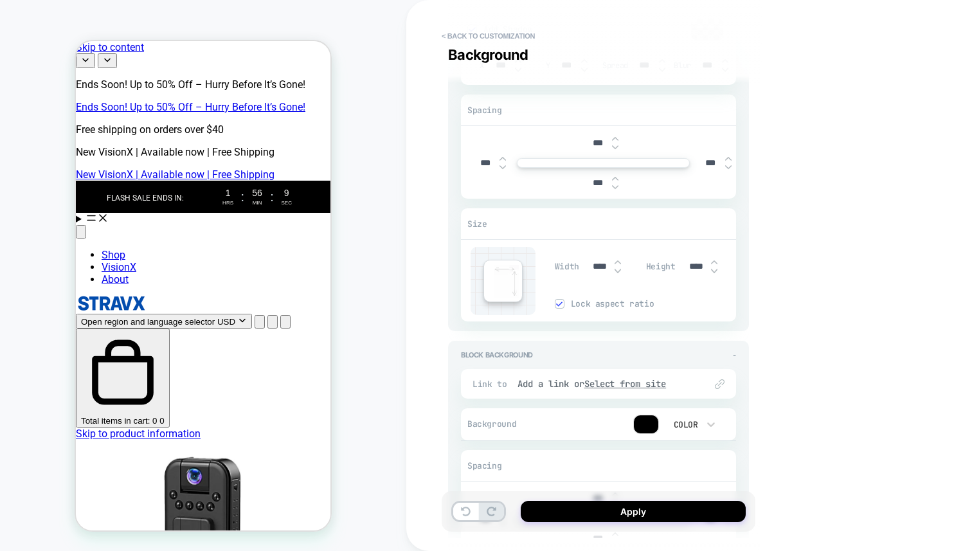
scroll to position [1959, 0]
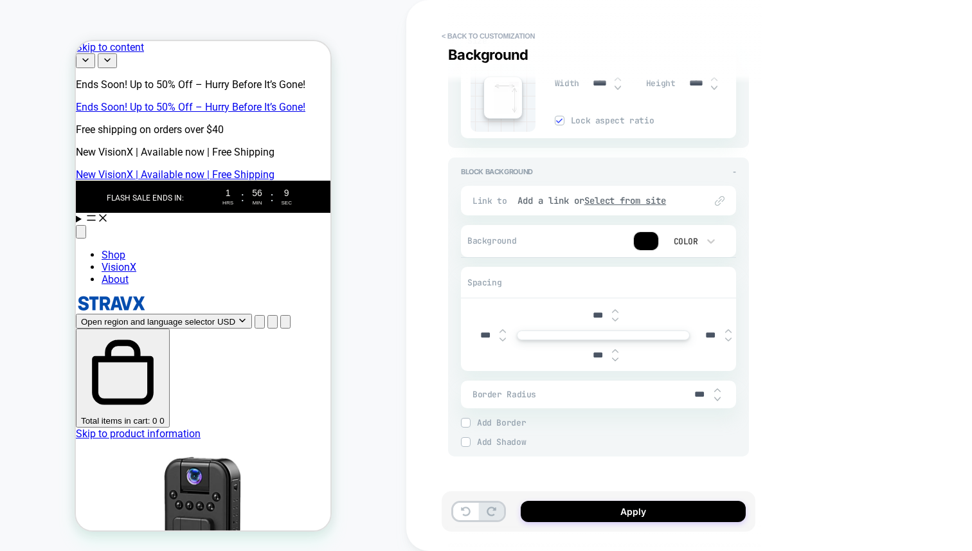
click at [702, 244] on div "Color" at bounding box center [684, 241] width 40 height 13
click at [641, 245] on div at bounding box center [486, 275] width 972 height 551
click at [641, 245] on div at bounding box center [646, 241] width 24 height 18
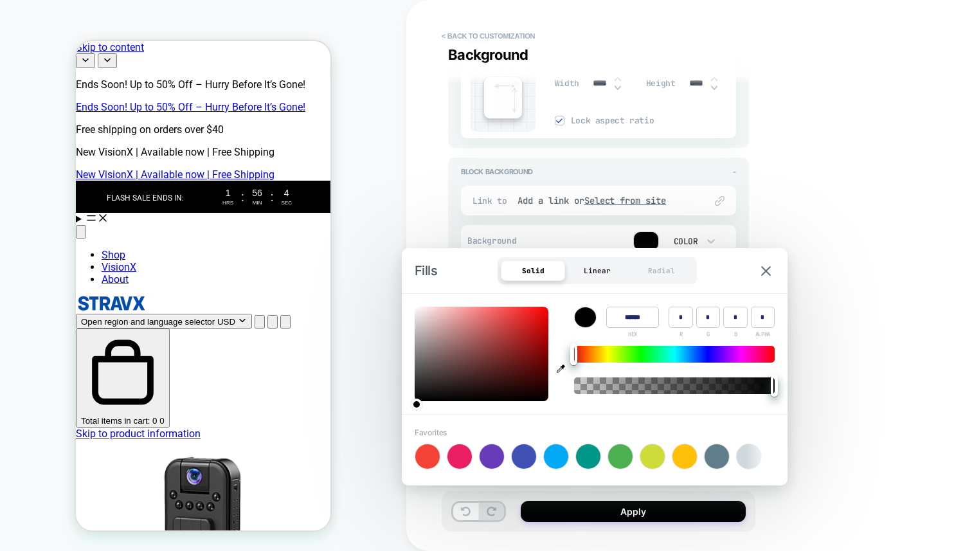
click at [585, 270] on div "Linear" at bounding box center [597, 270] width 64 height 21
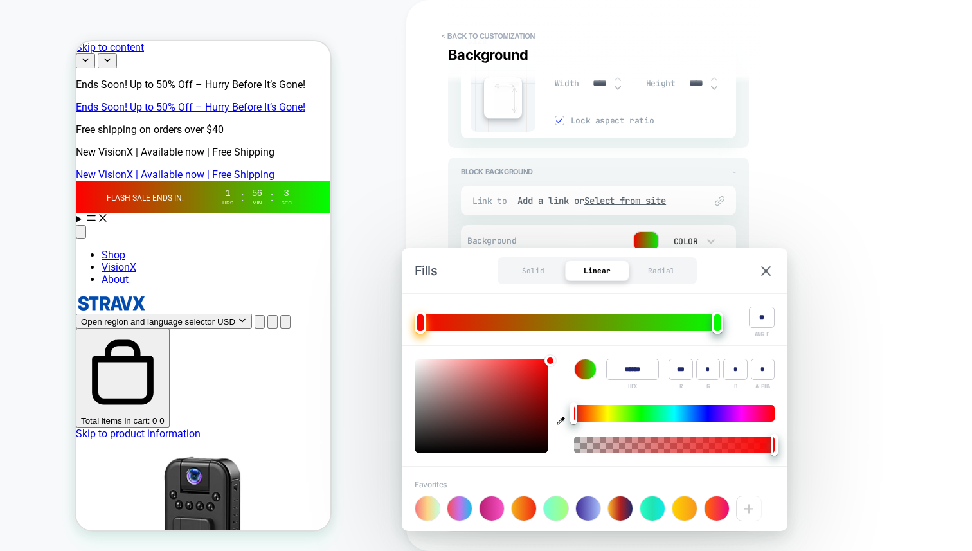
click at [605, 262] on div "Linear" at bounding box center [597, 270] width 64 height 21
click at [585, 504] on div at bounding box center [588, 508] width 24 height 24
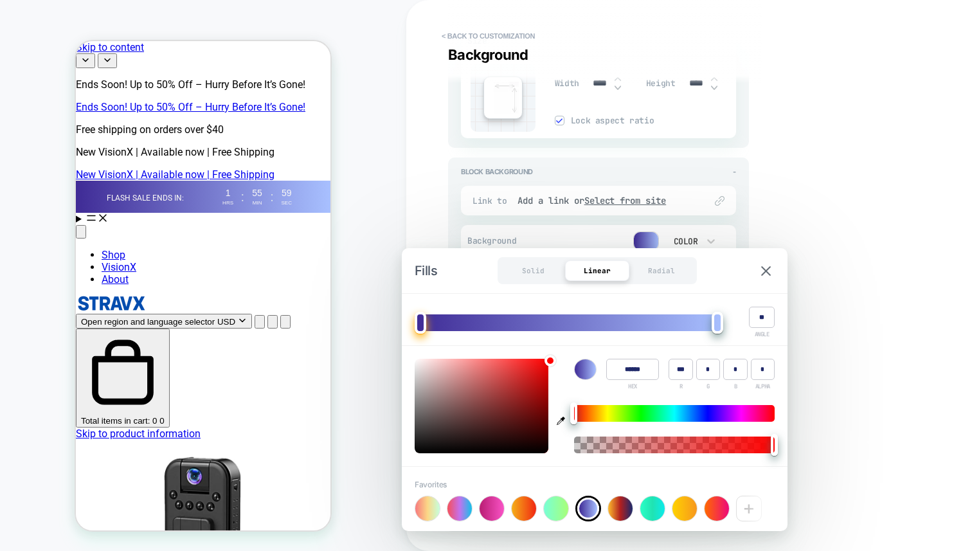
click at [757, 264] on div "Fills Solid Linear Radial" at bounding box center [595, 270] width 386 height 45
click at [762, 267] on img at bounding box center [766, 271] width 10 height 10
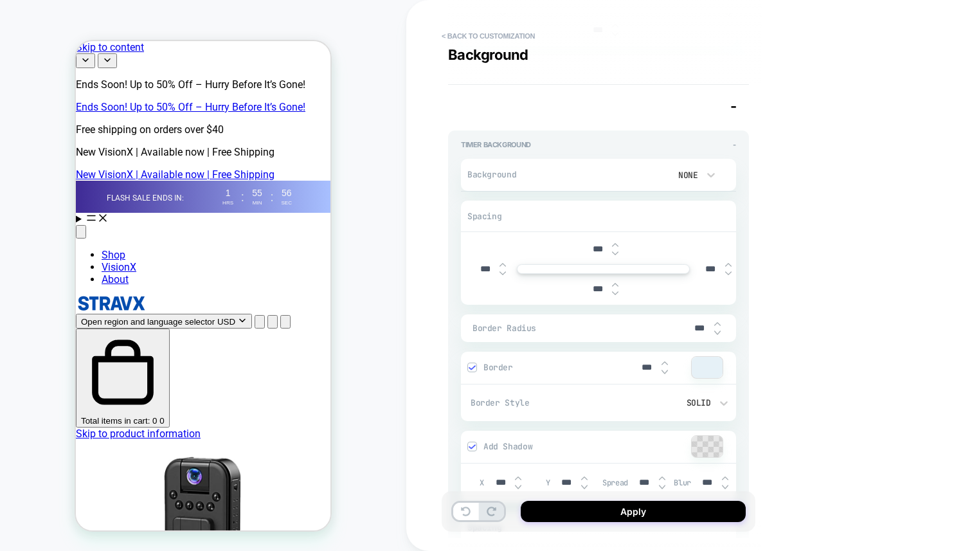
type textarea "*"
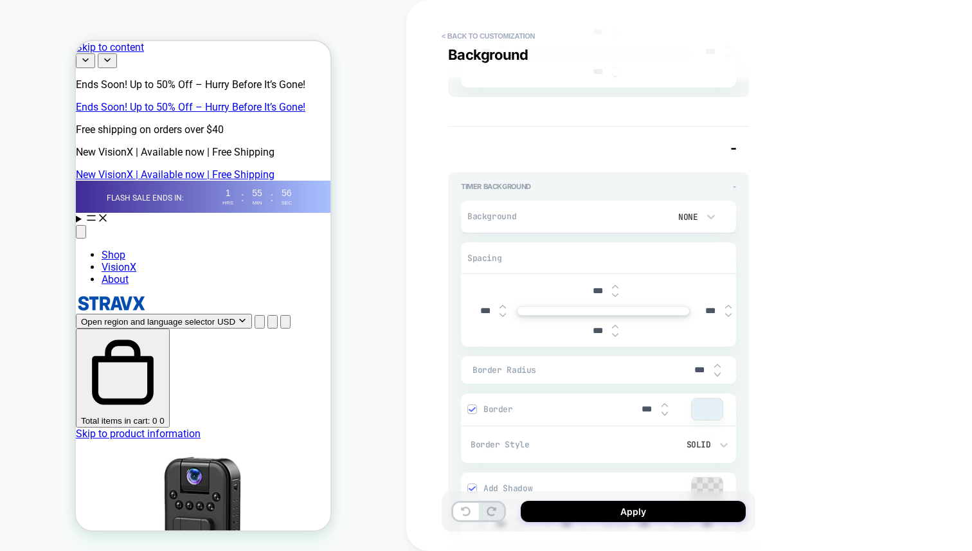
scroll to position [1270, 0]
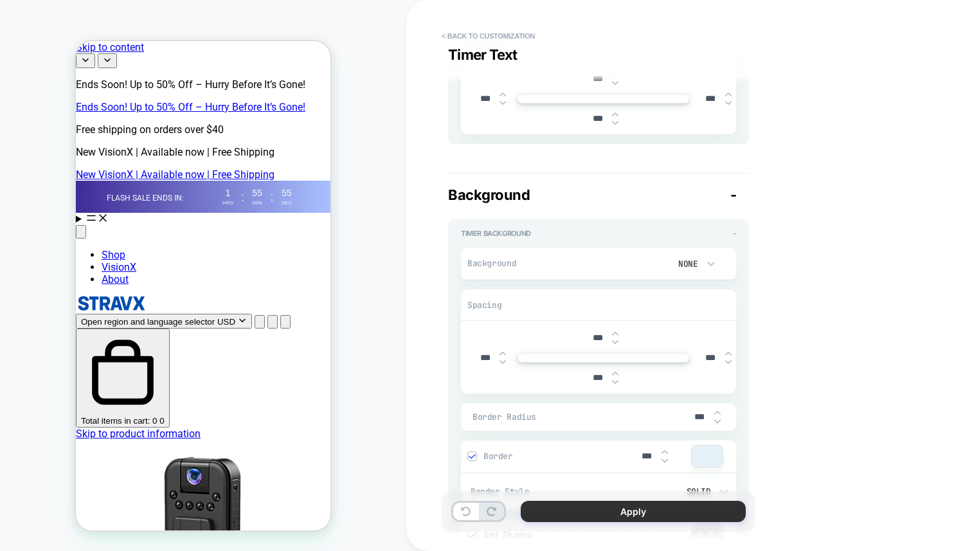
click at [607, 515] on button "Apply" at bounding box center [633, 511] width 225 height 21
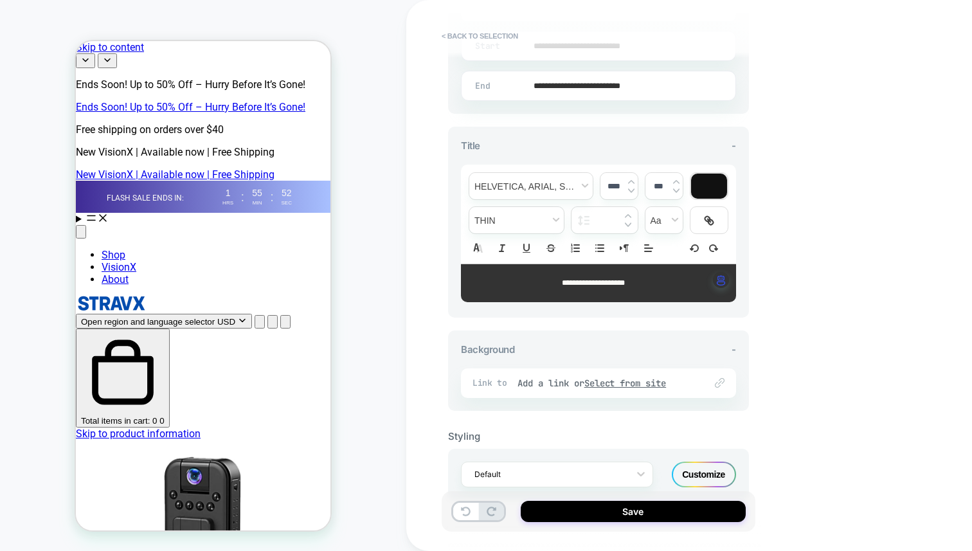
scroll to position [427, 0]
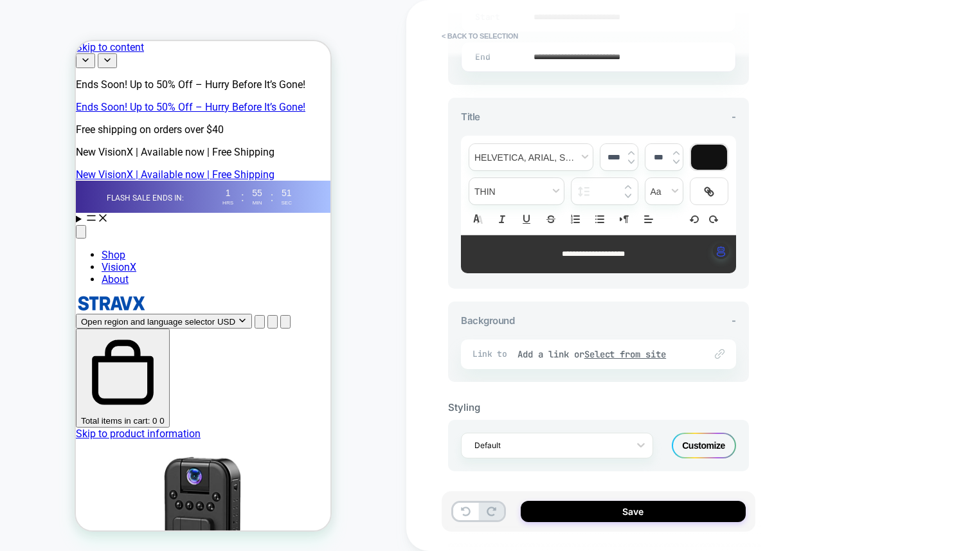
click at [602, 524] on div "Save" at bounding box center [598, 511] width 314 height 40
drag, startPoint x: 609, startPoint y: 513, endPoint x: 656, endPoint y: 347, distance: 172.5
click at [656, 347] on div "**********" at bounding box center [605, 275] width 314 height 551
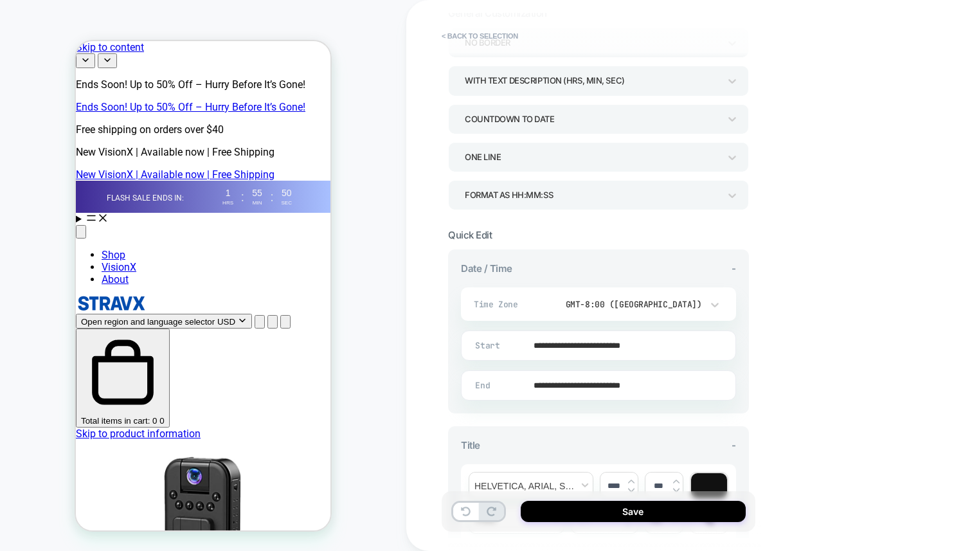
scroll to position [0, 0]
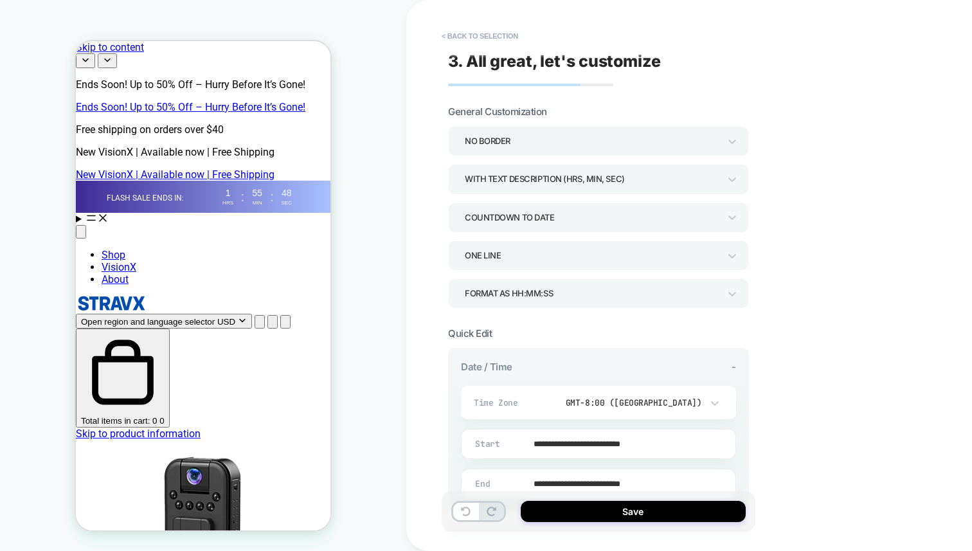
click at [576, 212] on div "COUNTDOWN TO DATE" at bounding box center [592, 217] width 254 height 17
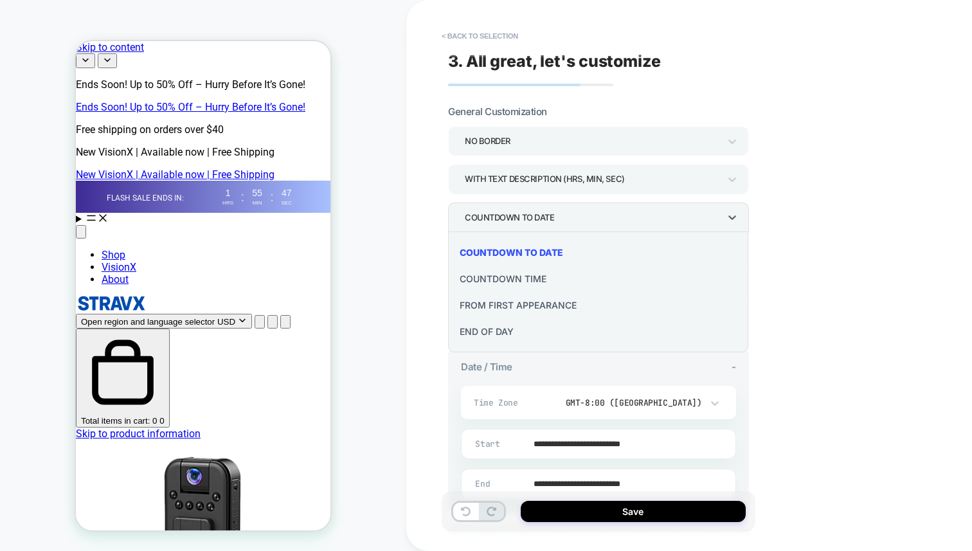
click at [491, 333] on div "END OF DAY" at bounding box center [598, 331] width 290 height 26
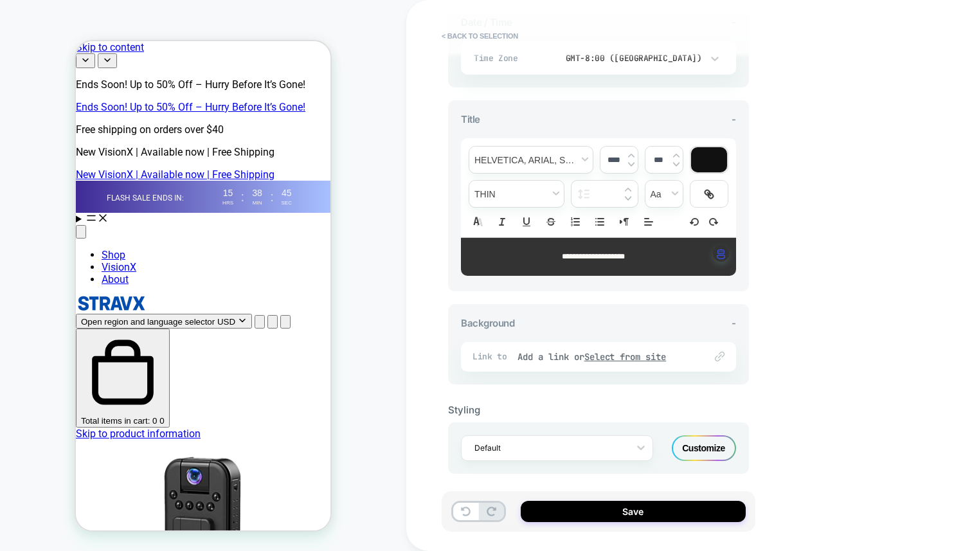
scroll to position [347, 0]
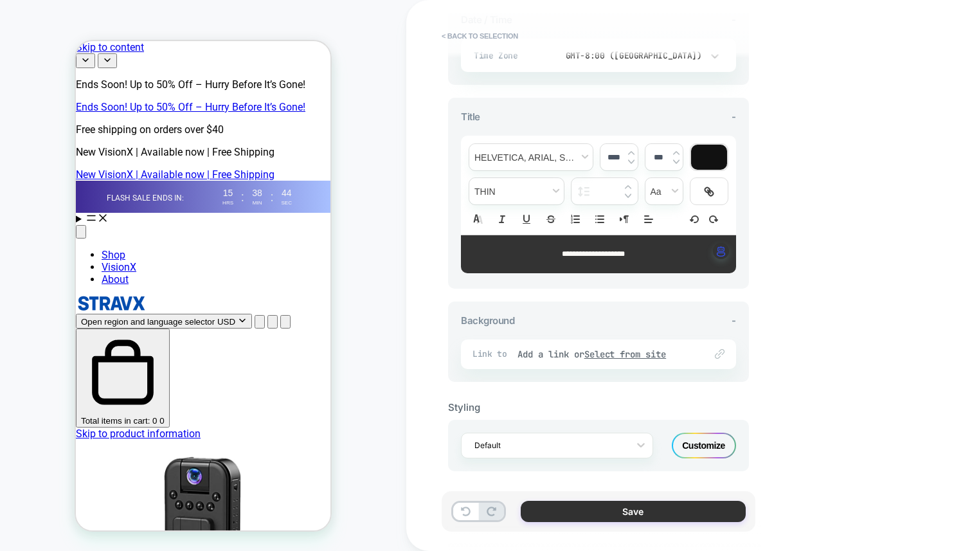
click at [649, 510] on button "Save" at bounding box center [633, 511] width 225 height 21
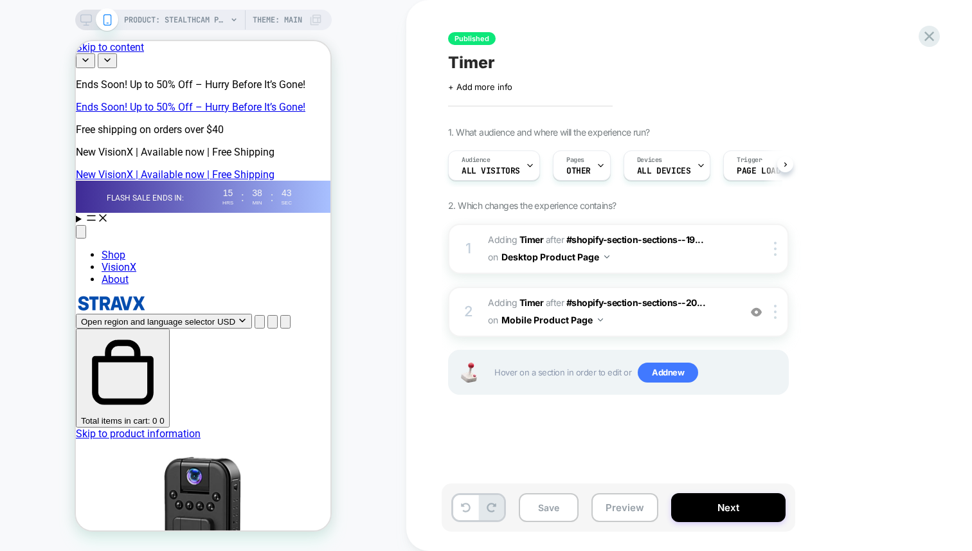
scroll to position [0, 1]
click at [87, 12] on div "PRODUCT: StealthCam Pro Theme: MAIN" at bounding box center [203, 20] width 256 height 21
click at [83, 24] on icon at bounding box center [86, 20] width 12 height 12
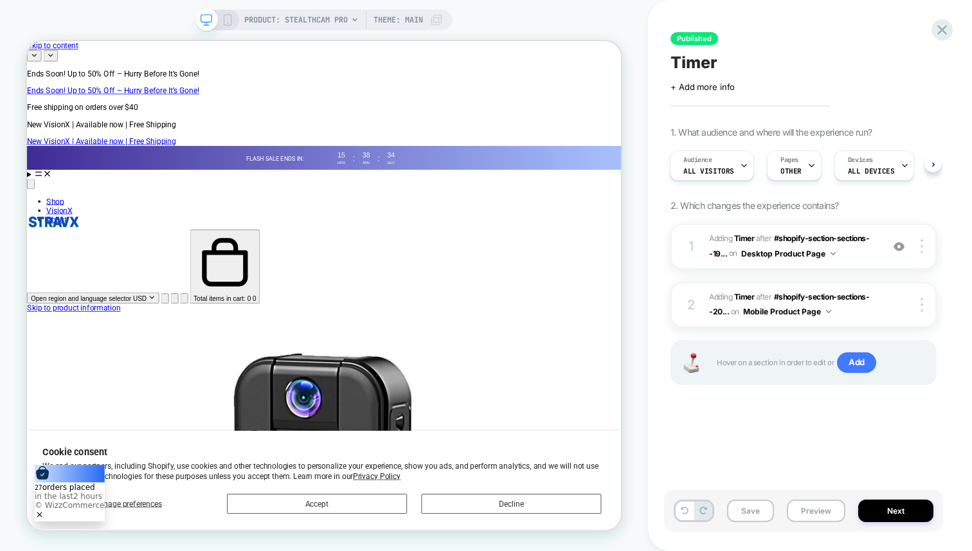
click at [226, 21] on icon at bounding box center [228, 20] width 12 height 12
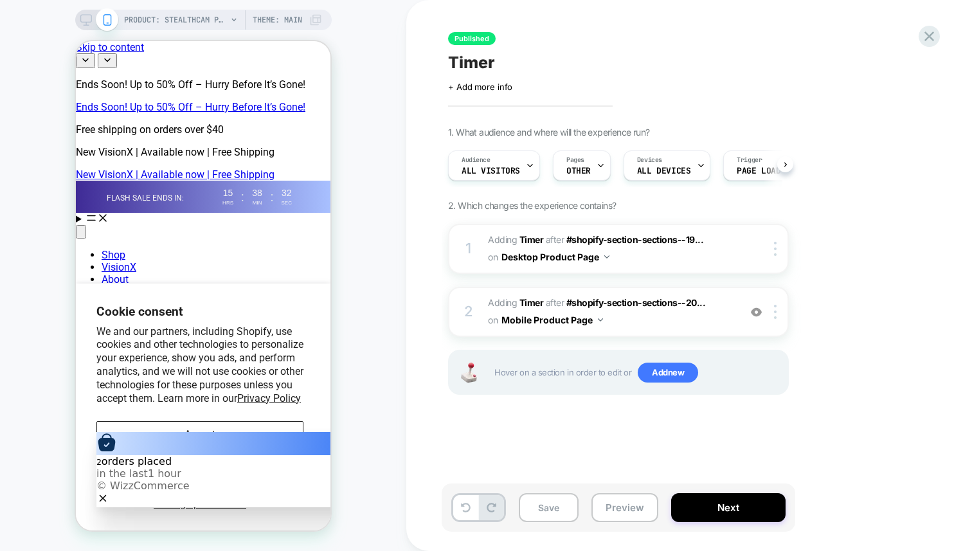
scroll to position [0, 1]
click at [724, 503] on button "Next" at bounding box center [728, 507] width 114 height 29
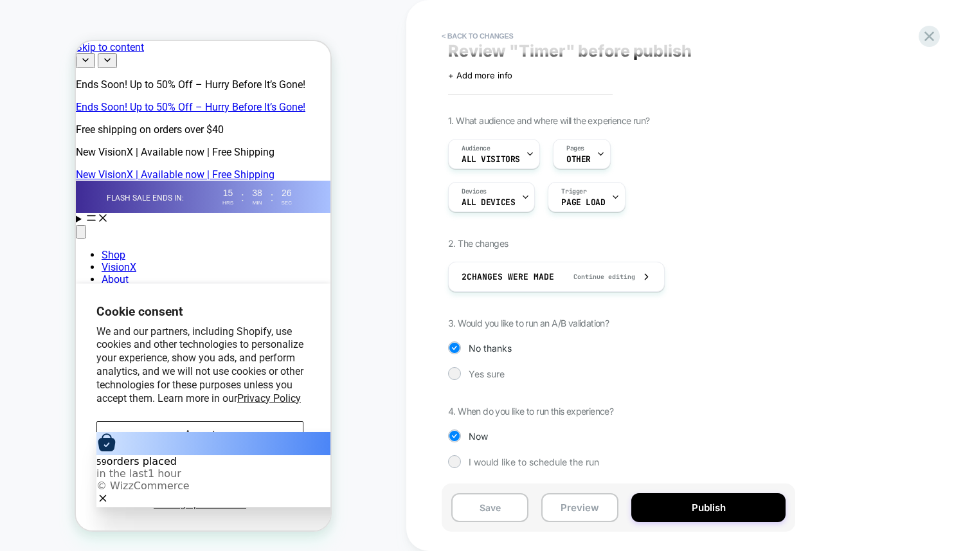
scroll to position [0, 0]
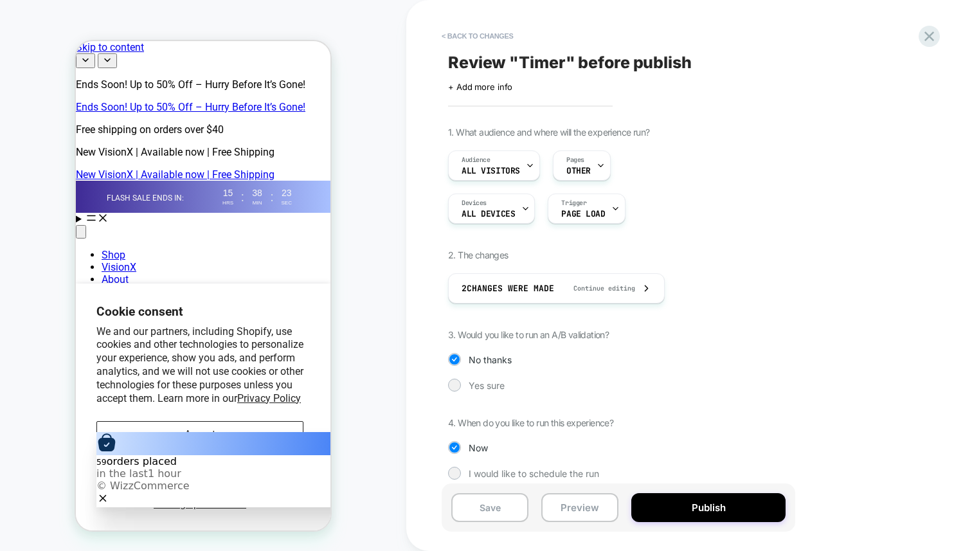
click at [515, 226] on div "1. What audience and where will the experience run? Audience All Visitors Pages…" at bounding box center [682, 313] width 469 height 372
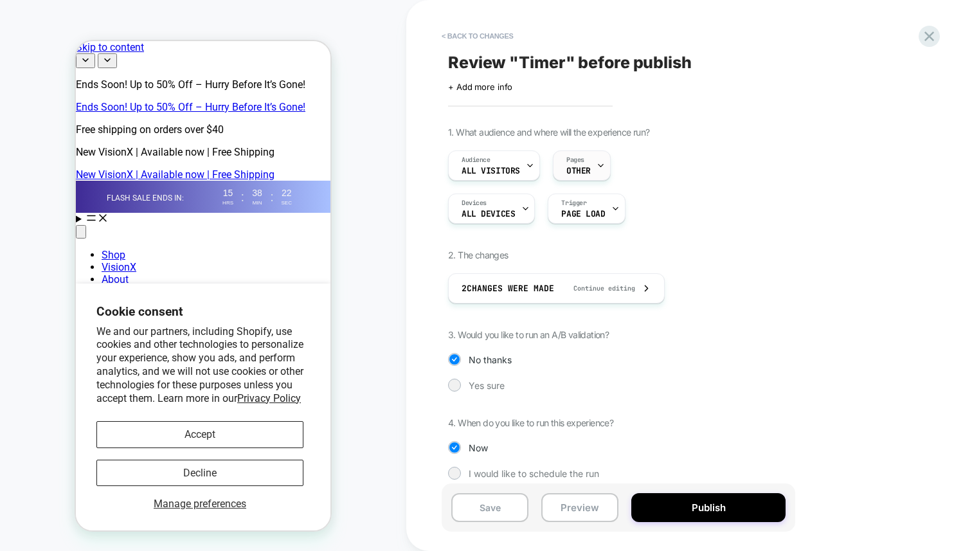
click at [591, 171] on div "Pages OTHER" at bounding box center [578, 165] width 50 height 29
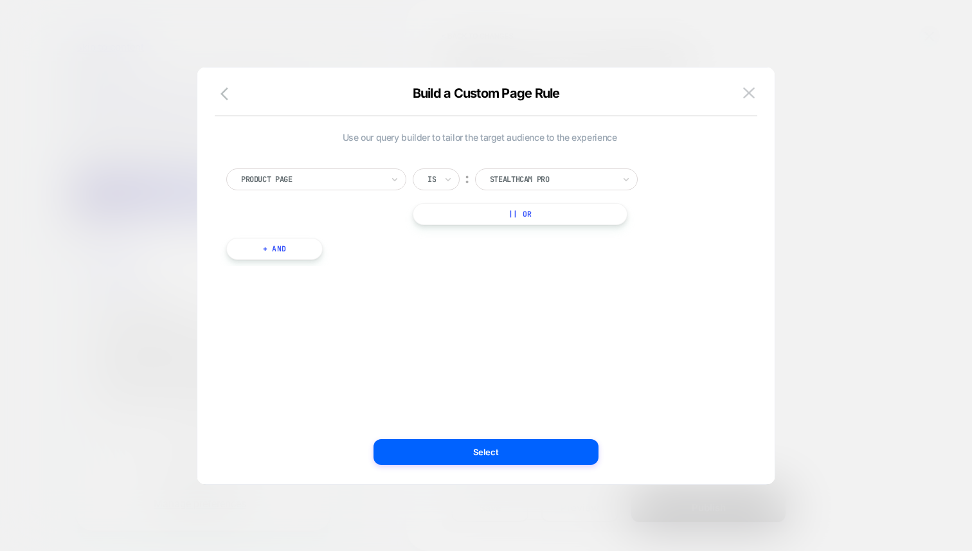
click at [743, 81] on div "Use our query builder to tailor the target audience to the experience Product P…" at bounding box center [486, 282] width 539 height 404
click at [744, 87] on img at bounding box center [749, 92] width 12 height 11
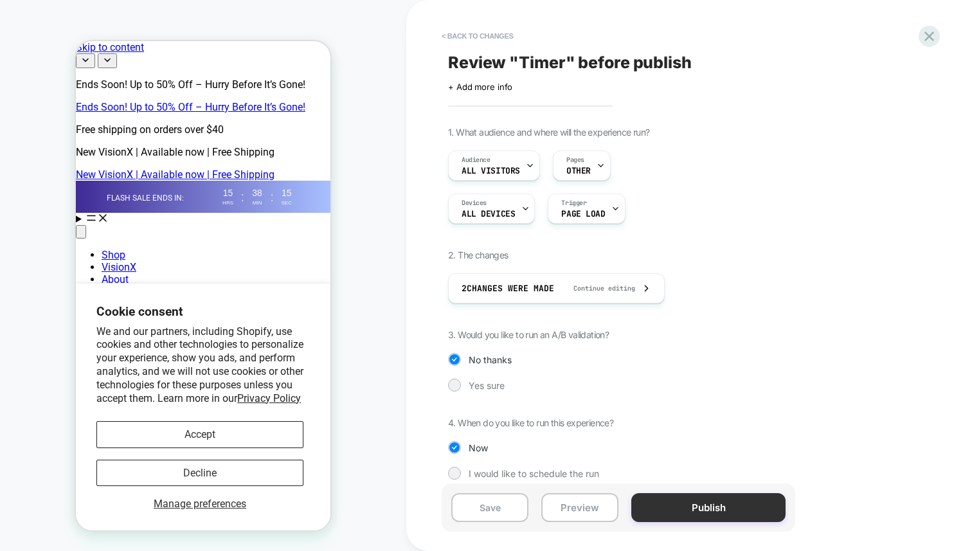
click at [727, 508] on button "Publish" at bounding box center [708, 507] width 154 height 29
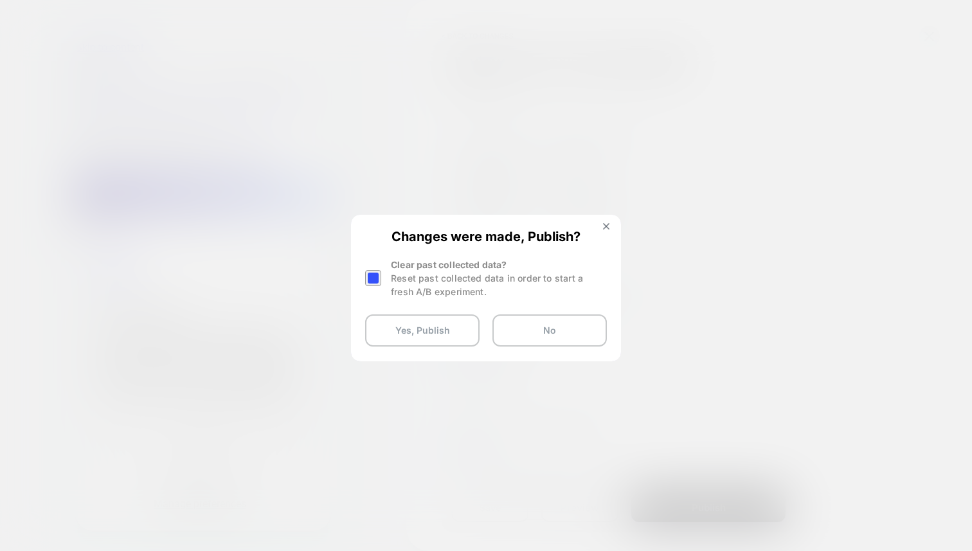
click at [378, 281] on div at bounding box center [373, 278] width 16 height 16
click at [444, 336] on button "Yes, Publish" at bounding box center [422, 330] width 114 height 32
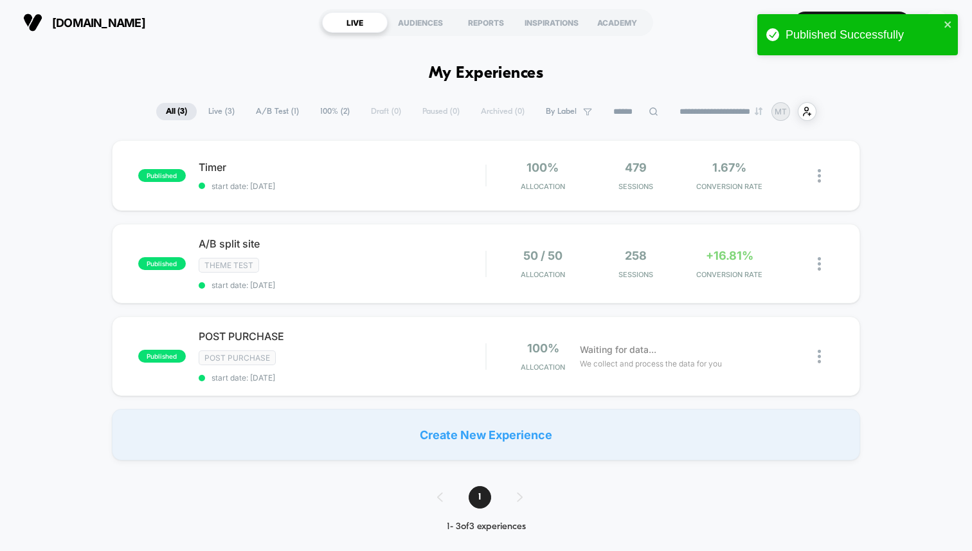
click at [447, 420] on div "Create New Experience" at bounding box center [486, 434] width 748 height 51
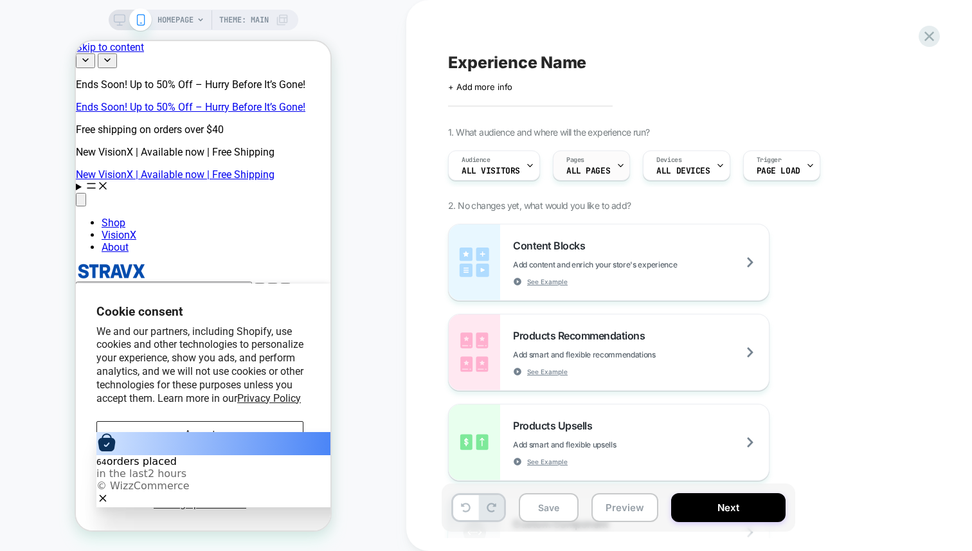
click at [597, 172] on span "ALL PAGES" at bounding box center [588, 170] width 44 height 9
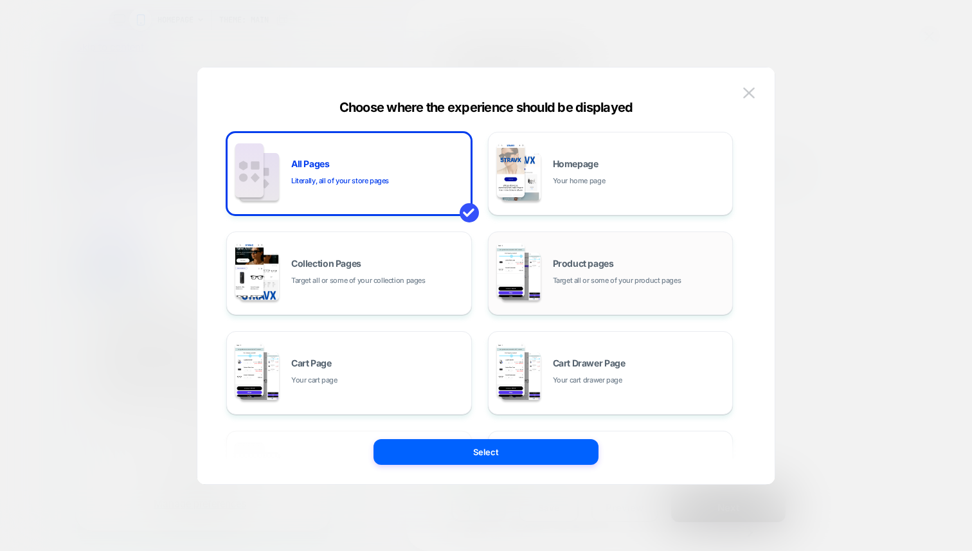
scroll to position [103, 0]
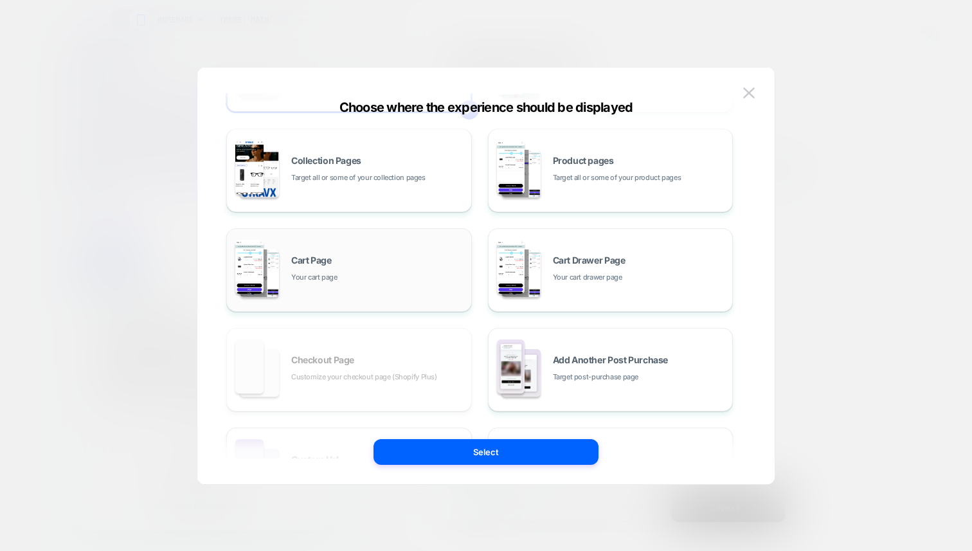
click at [411, 262] on div "Cart Page Your cart page" at bounding box center [378, 270] width 174 height 28
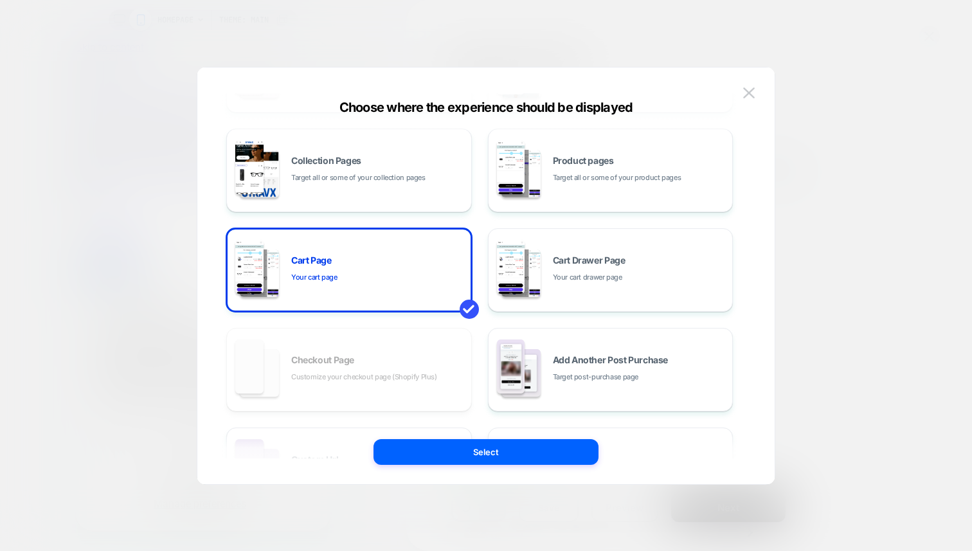
scroll to position [194, 0]
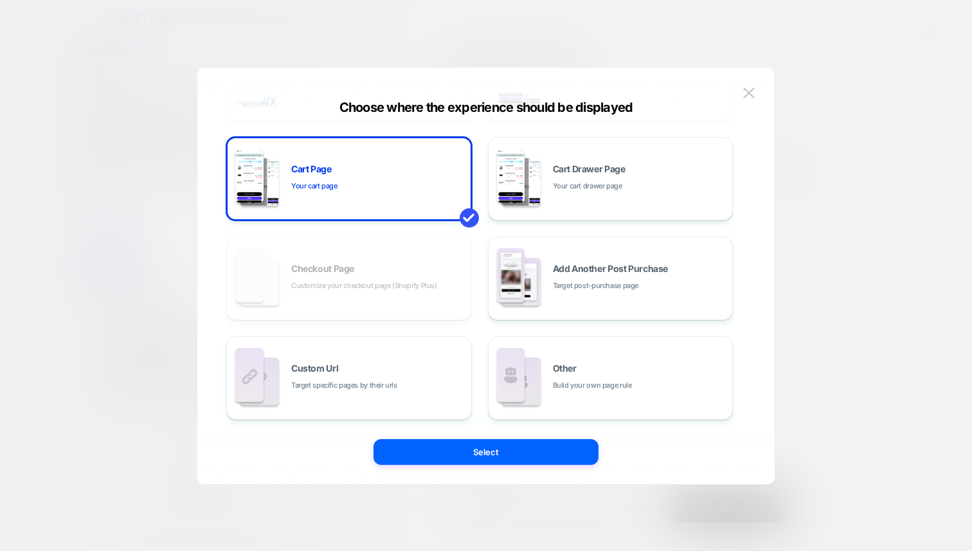
click at [370, 276] on div "All Pages Literally, all of your store pages Homepage Your home page Collection…" at bounding box center [479, 179] width 506 height 482
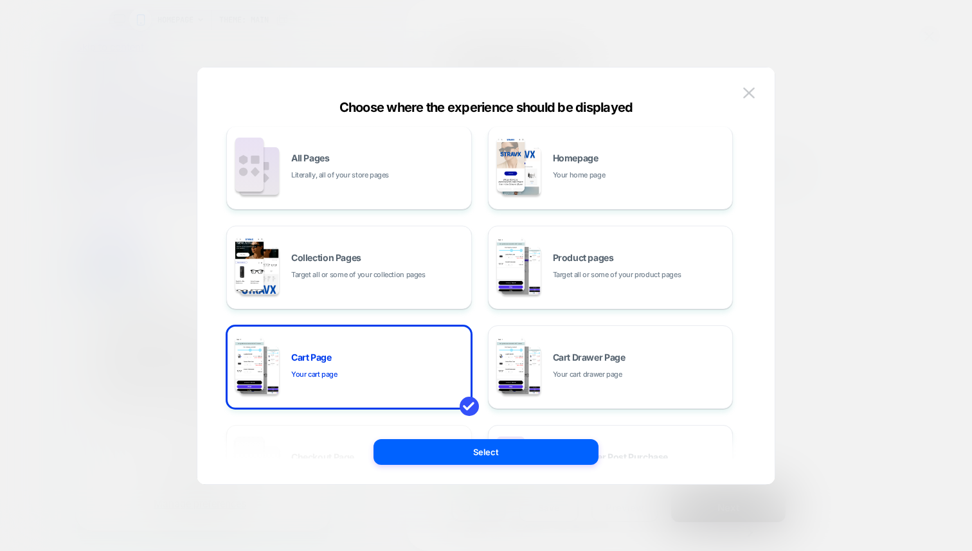
scroll to position [0, 0]
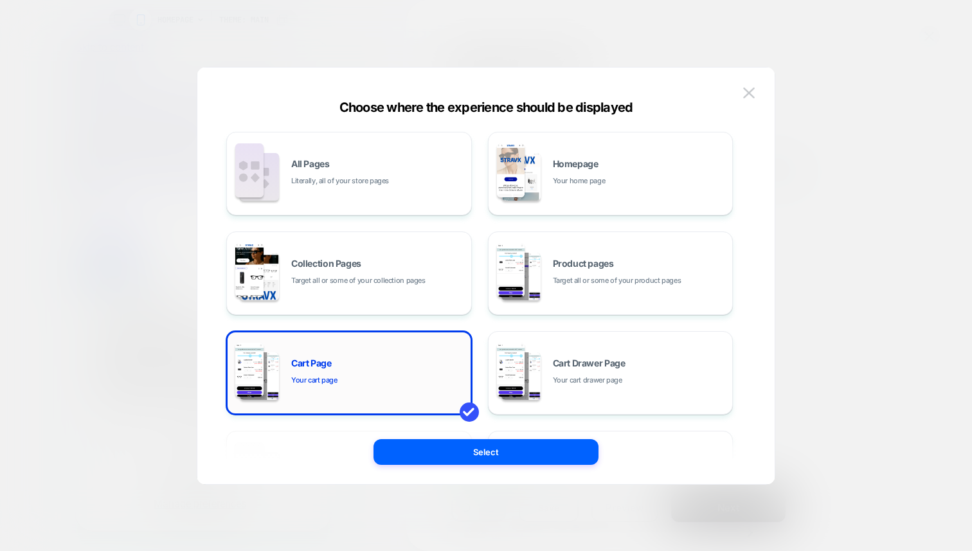
drag, startPoint x: 548, startPoint y: 298, endPoint x: 409, endPoint y: 361, distance: 151.8
click at [409, 361] on div "All Pages Literally, all of your store pages Homepage Your home page Collection…" at bounding box center [479, 373] width 506 height 482
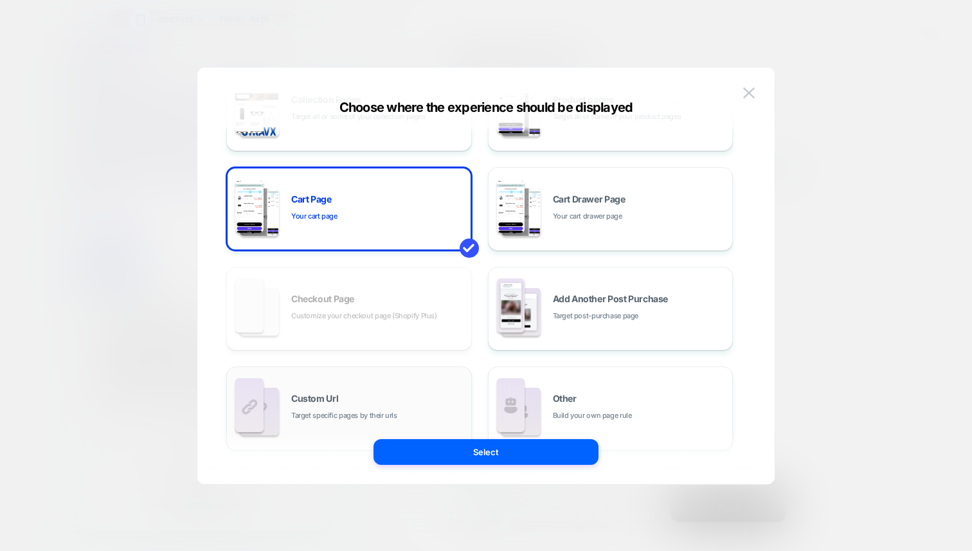
scroll to position [180, 0]
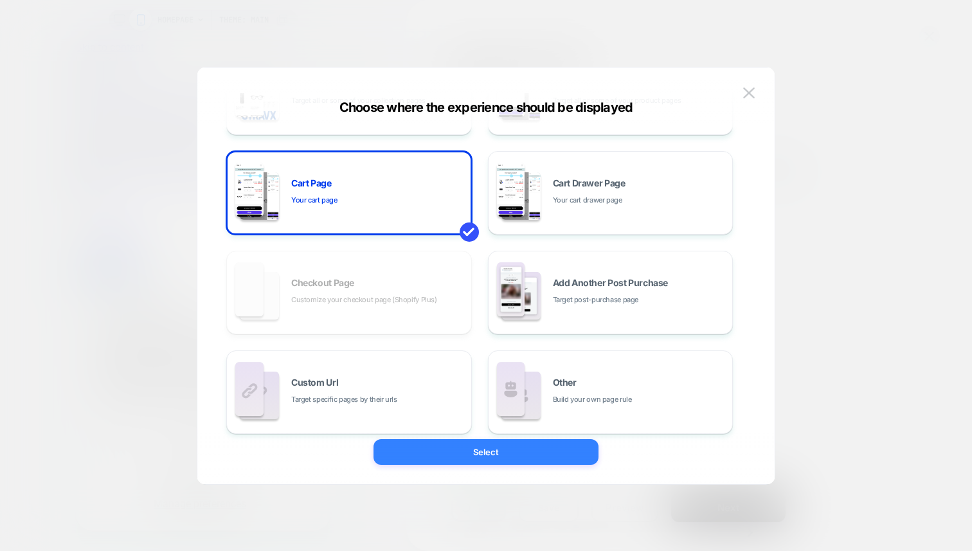
click at [429, 454] on button "Select" at bounding box center [485, 452] width 225 height 26
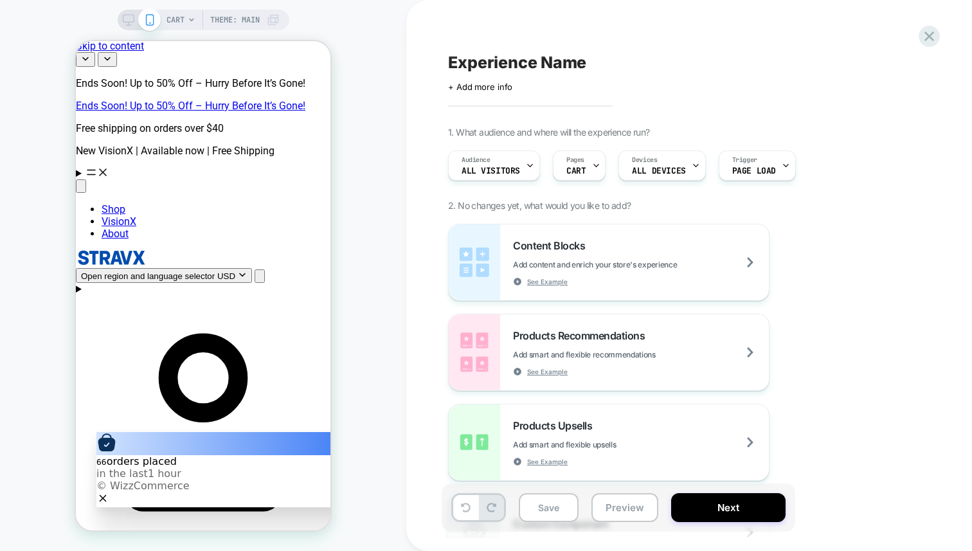
scroll to position [0, 0]
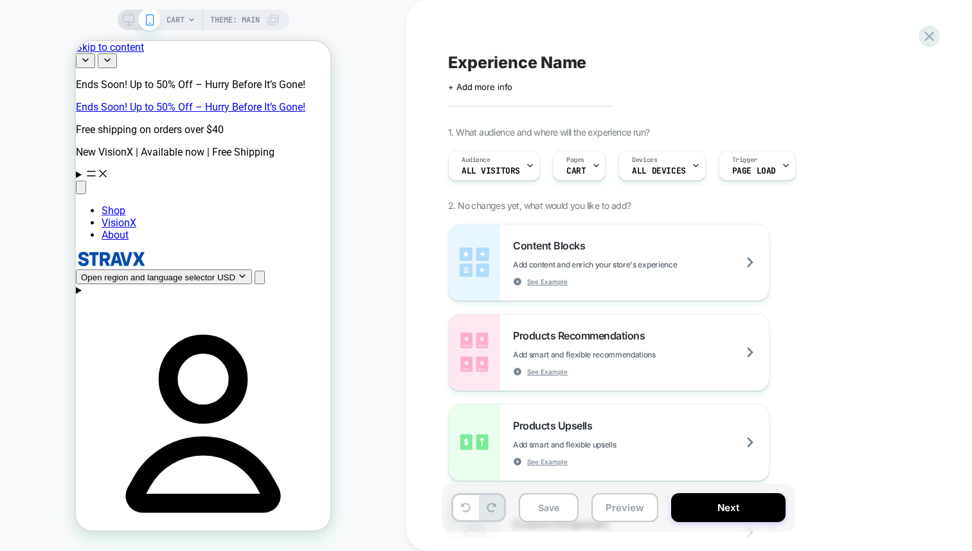
click at [147, 251] on img at bounding box center [111, 258] width 71 height 15
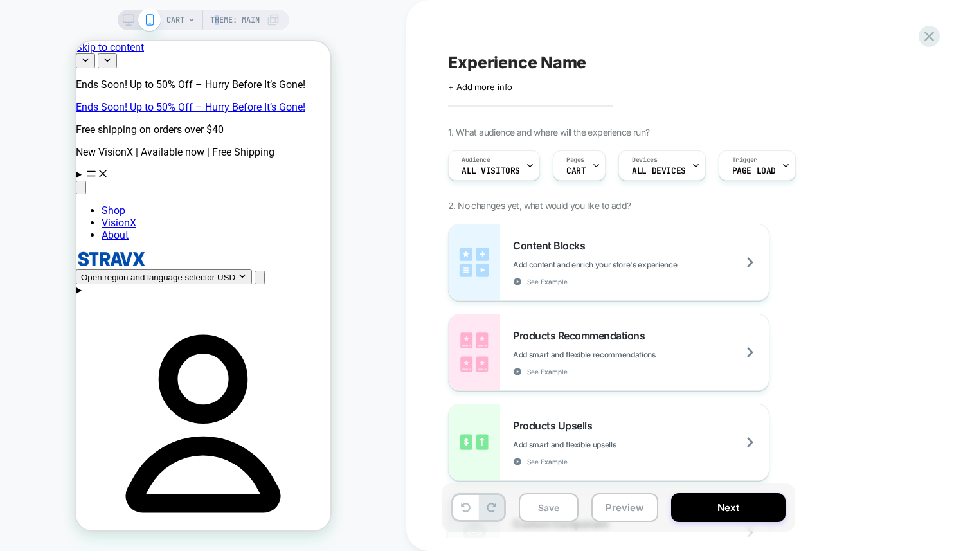
click at [216, 17] on span "Theme: MAIN" at bounding box center [234, 20] width 49 height 21
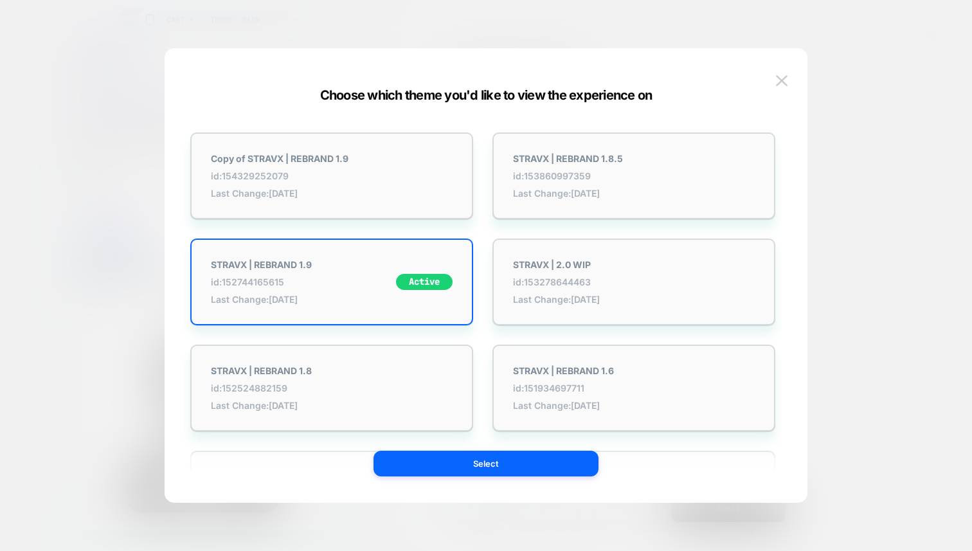
click at [188, 21] on div at bounding box center [486, 275] width 972 height 551
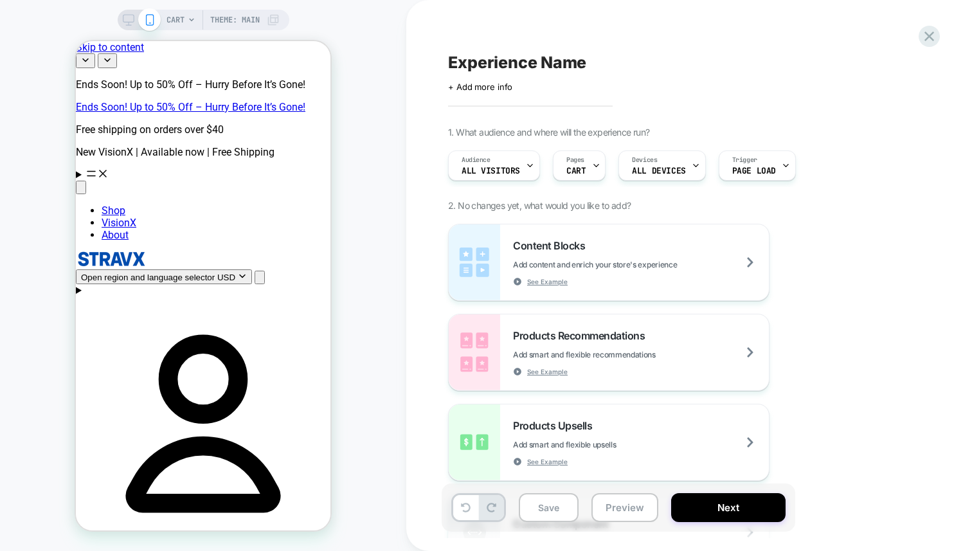
click at [179, 28] on span "CART" at bounding box center [175, 20] width 18 height 21
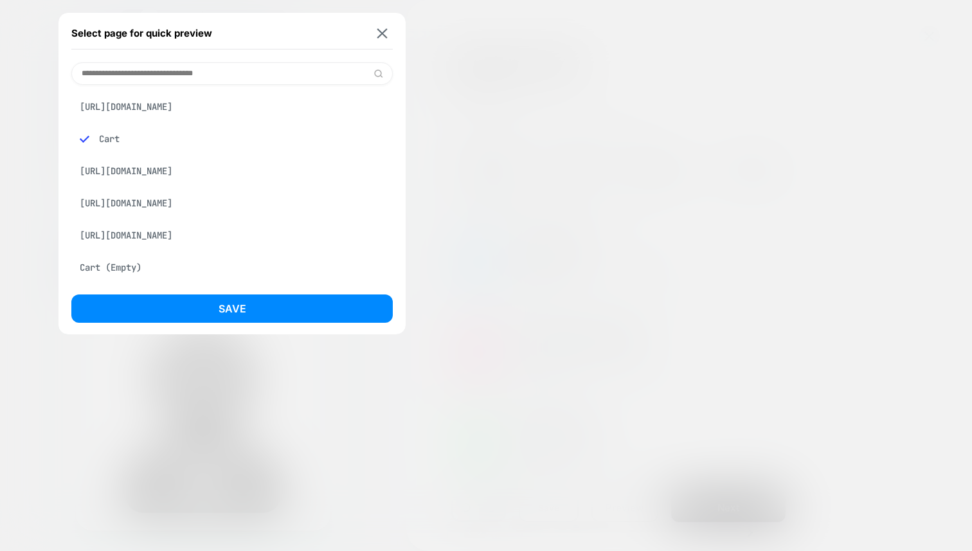
click at [384, 26] on div "Select page for quick preview" at bounding box center [231, 33] width 321 height 32
click at [383, 28] on button at bounding box center [382, 33] width 16 height 11
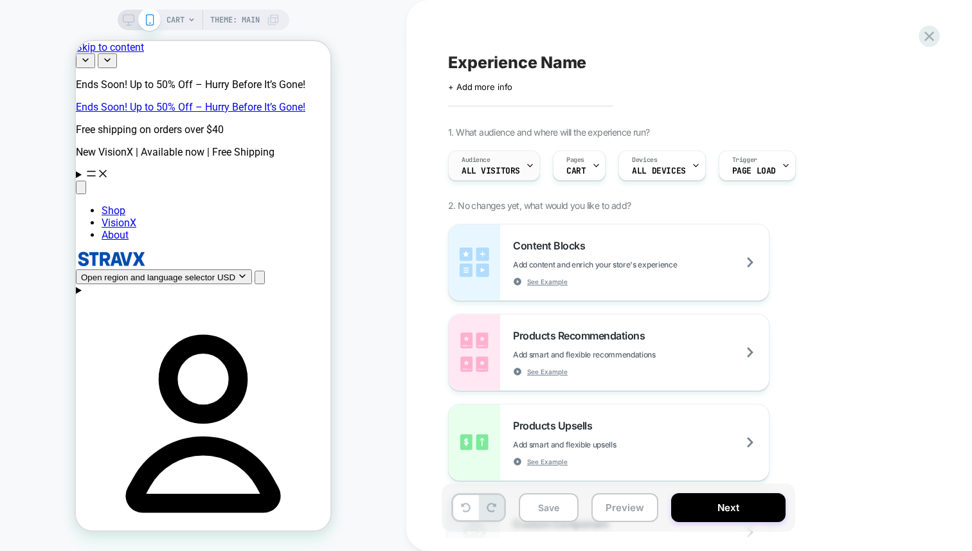
click at [511, 162] on div "Audience All Visitors" at bounding box center [491, 165] width 84 height 29
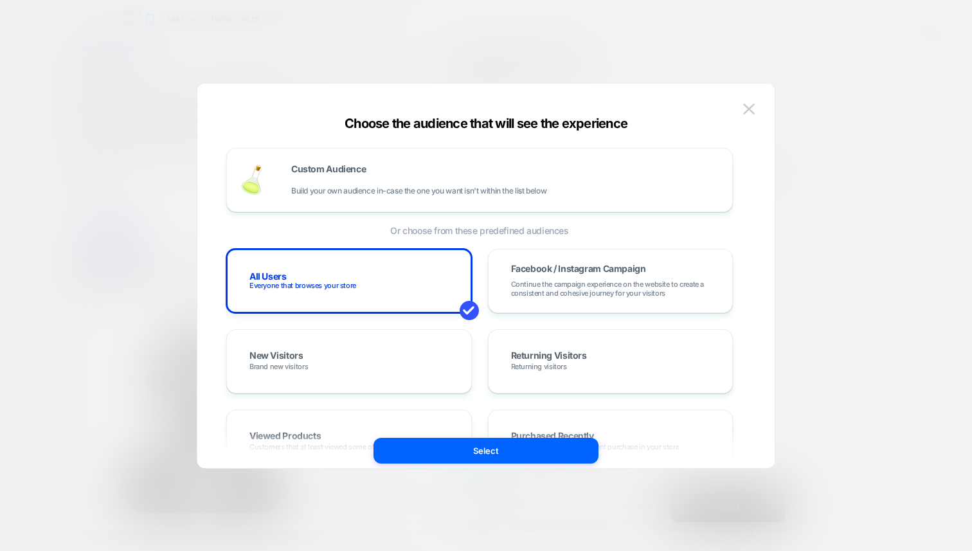
click at [895, 215] on div at bounding box center [486, 275] width 972 height 551
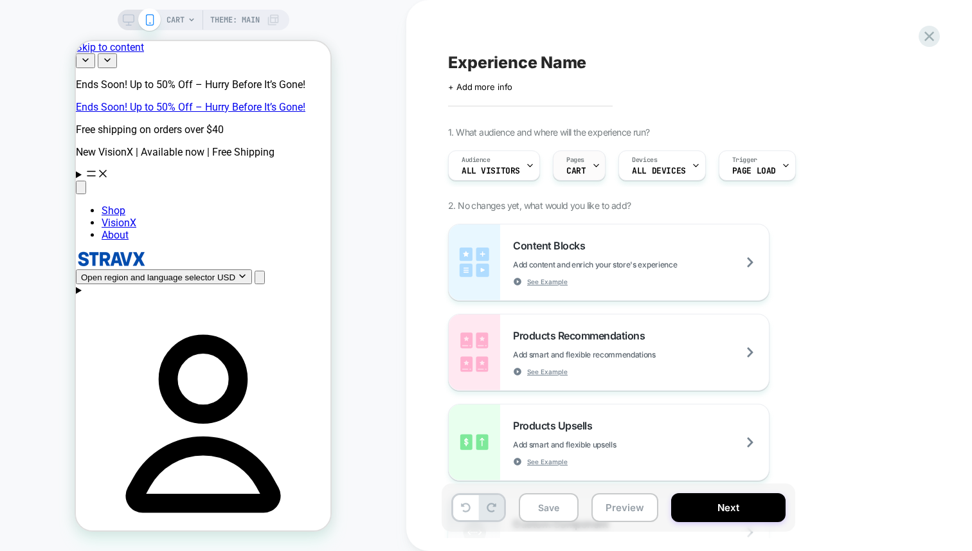
click at [589, 166] on div "Pages CART" at bounding box center [575, 165] width 45 height 29
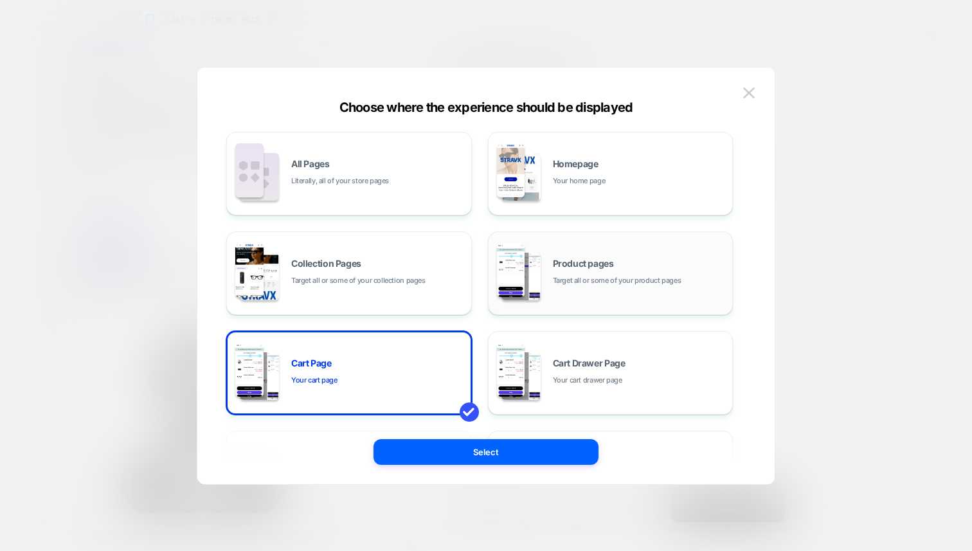
click at [557, 298] on div "Product pages Target all or some of your product pages" at bounding box center [610, 273] width 231 height 71
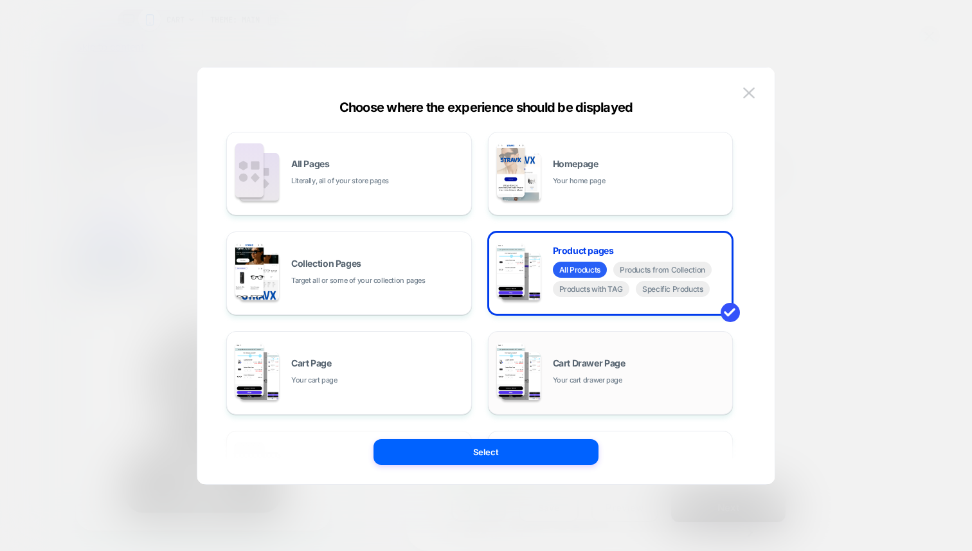
click at [510, 404] on img at bounding box center [513, 373] width 37 height 64
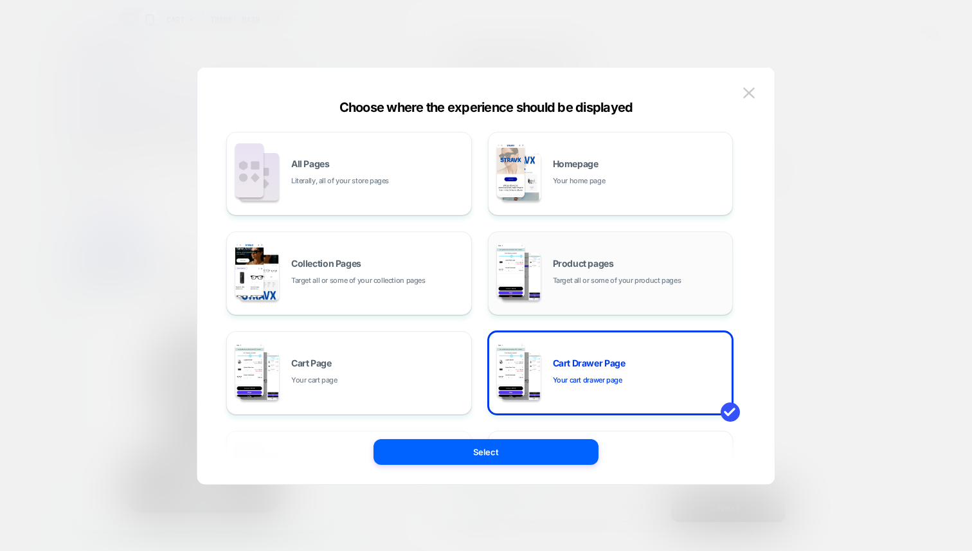
click at [587, 278] on span "Target all or some of your product pages" at bounding box center [617, 280] width 129 height 12
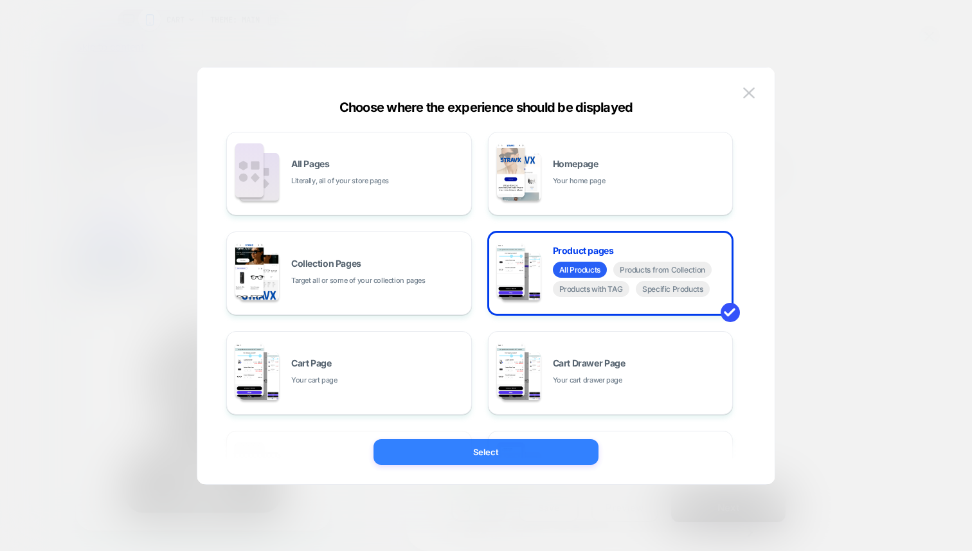
click at [501, 452] on button "Select" at bounding box center [485, 452] width 225 height 26
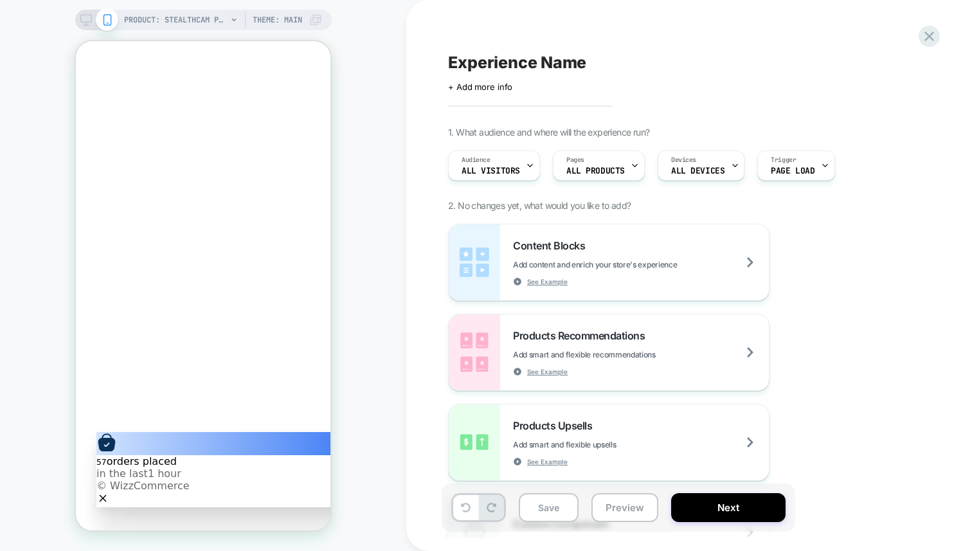
scroll to position [808, 0]
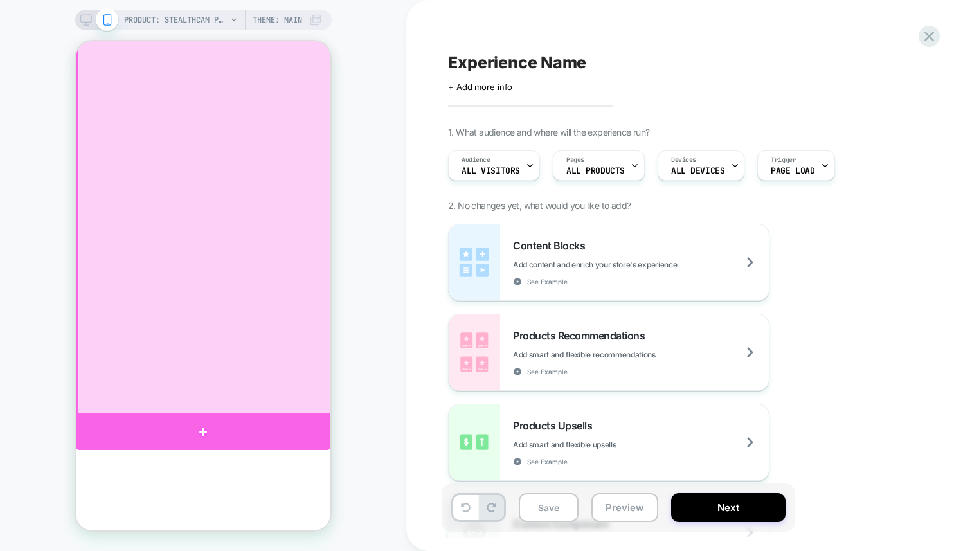
click at [292, 439] on div at bounding box center [203, 431] width 254 height 37
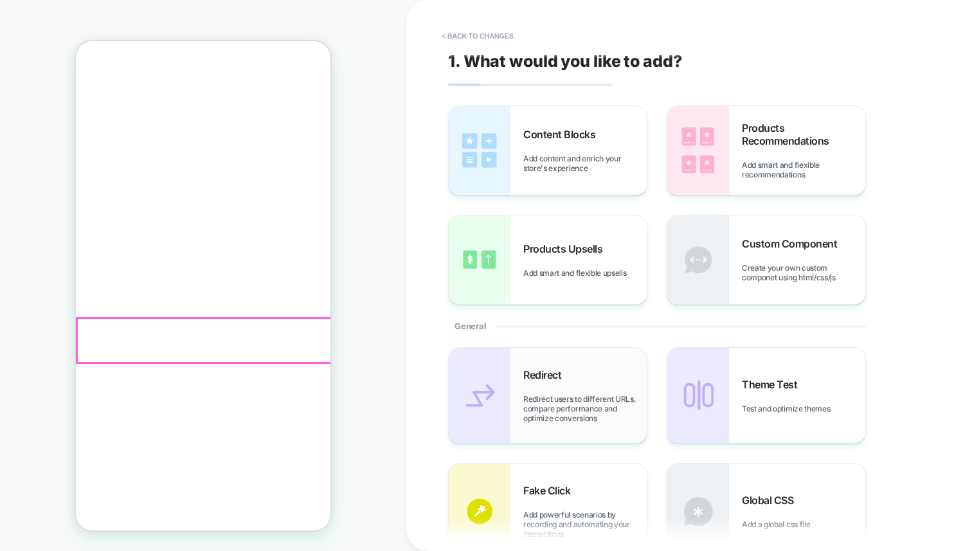
scroll to position [963, 0]
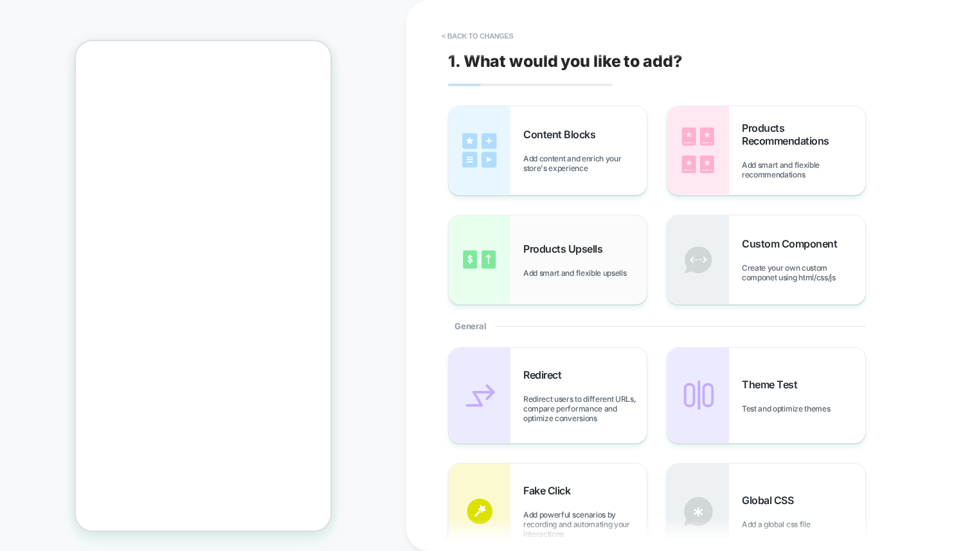
click at [573, 263] on div "Products Upsells Add smart and flexible upsells" at bounding box center [584, 259] width 123 height 35
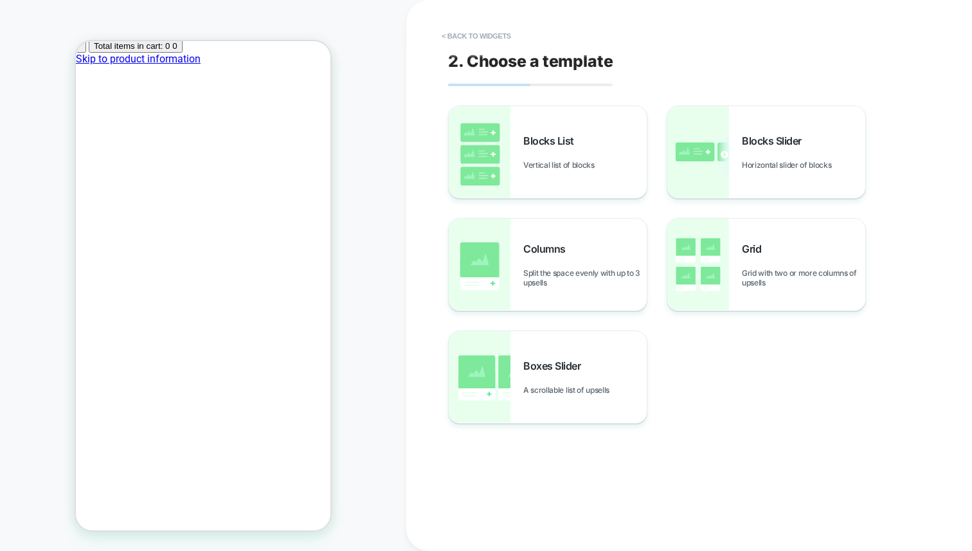
scroll to position [632, 0]
click at [452, 39] on button "< Back to widgets" at bounding box center [476, 36] width 82 height 21
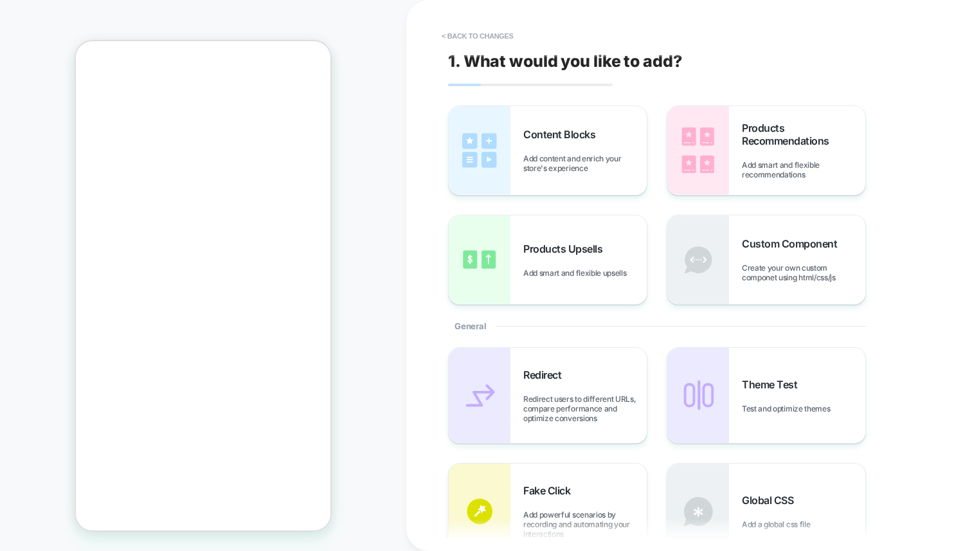
scroll to position [792, 0]
click at [468, 20] on div "1. What would you like to add? Content Blocks Add content and enrich your store…" at bounding box center [682, 275] width 482 height 525
click at [461, 33] on button "< Back to changes" at bounding box center [477, 36] width 85 height 21
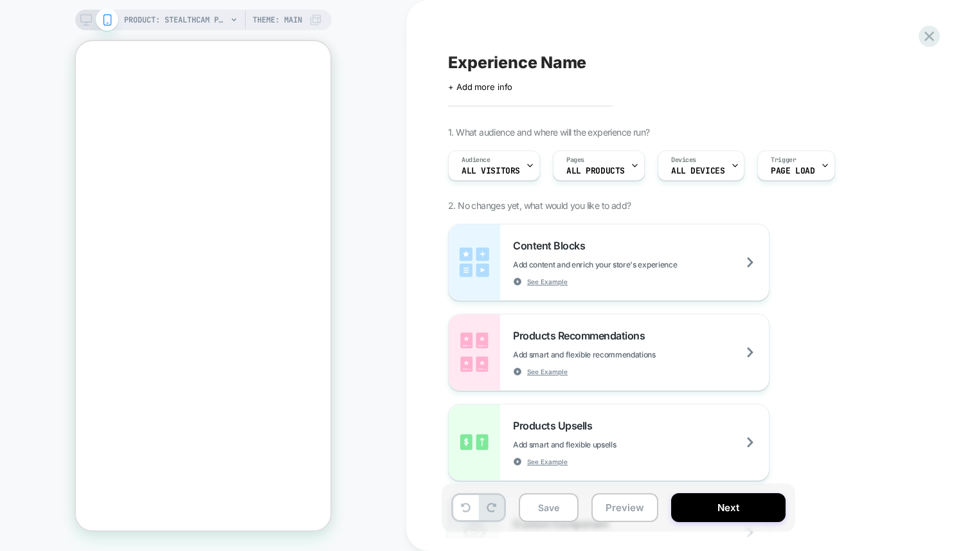
scroll to position [647, 0]
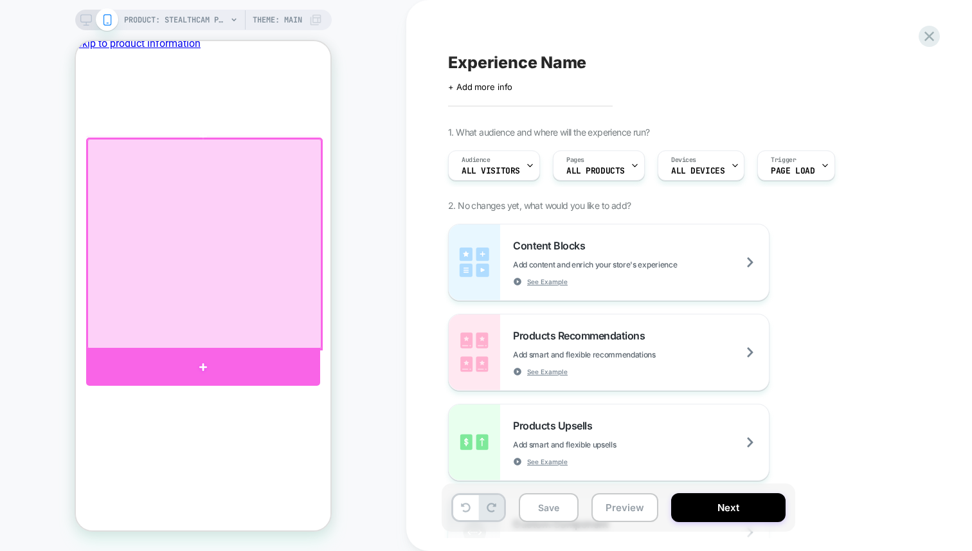
click at [161, 379] on div at bounding box center [203, 366] width 234 height 37
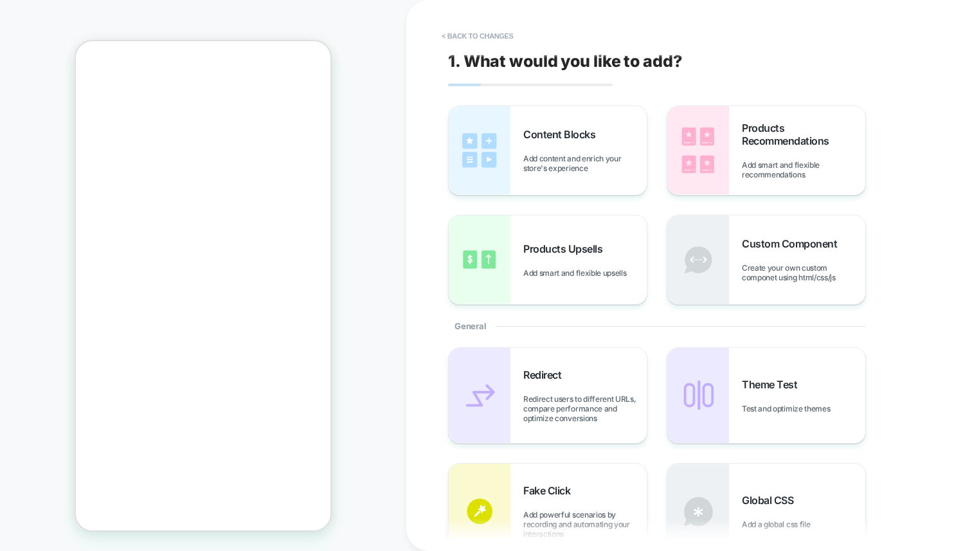
scroll to position [752, 0]
click at [584, 257] on div "Products Upsells Add smart and flexible upsells" at bounding box center [584, 259] width 123 height 35
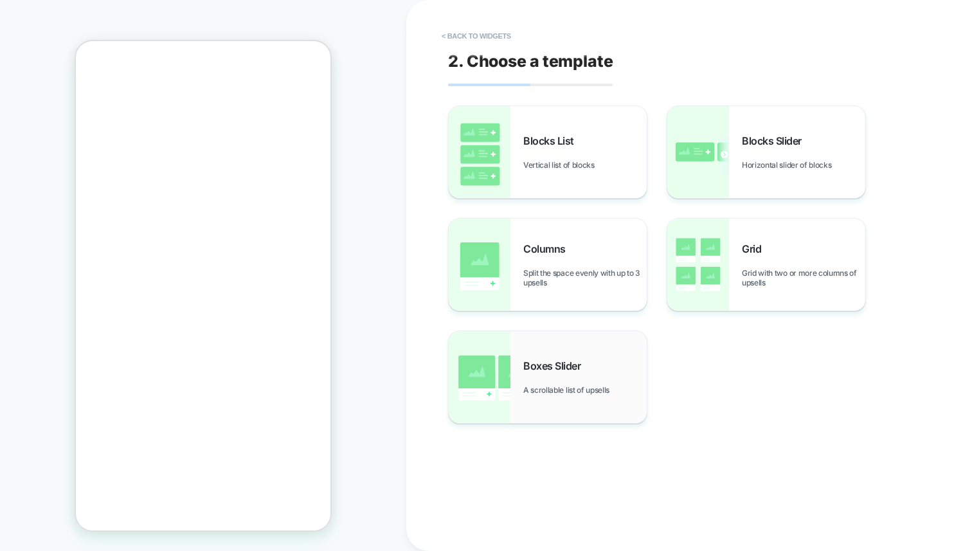
scroll to position [862, 0]
click at [821, 121] on div "Blocks Slider Horizontal slider of blocks" at bounding box center [766, 152] width 198 height 92
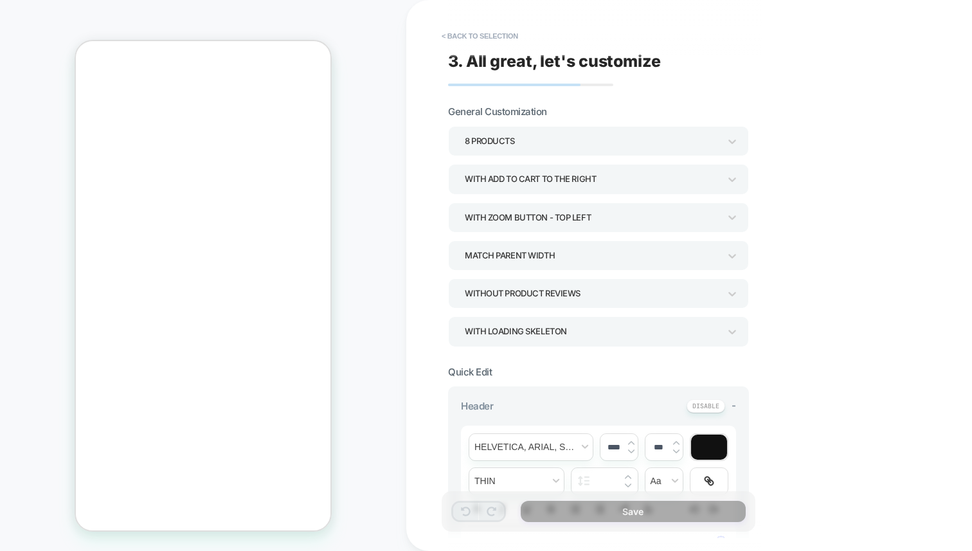
click at [643, 135] on div "8 Products" at bounding box center [592, 140] width 254 height 17
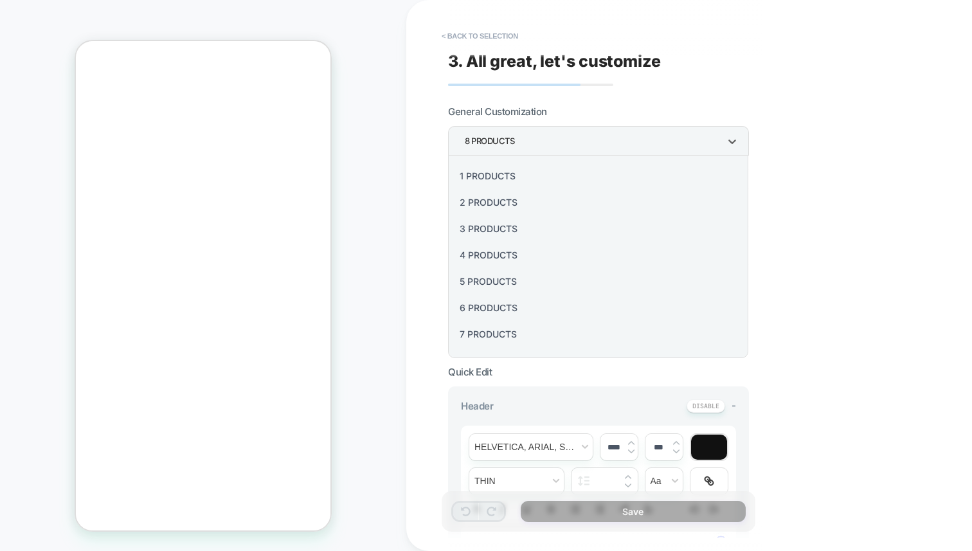
click at [498, 261] on div "4 Products" at bounding box center [598, 255] width 290 height 26
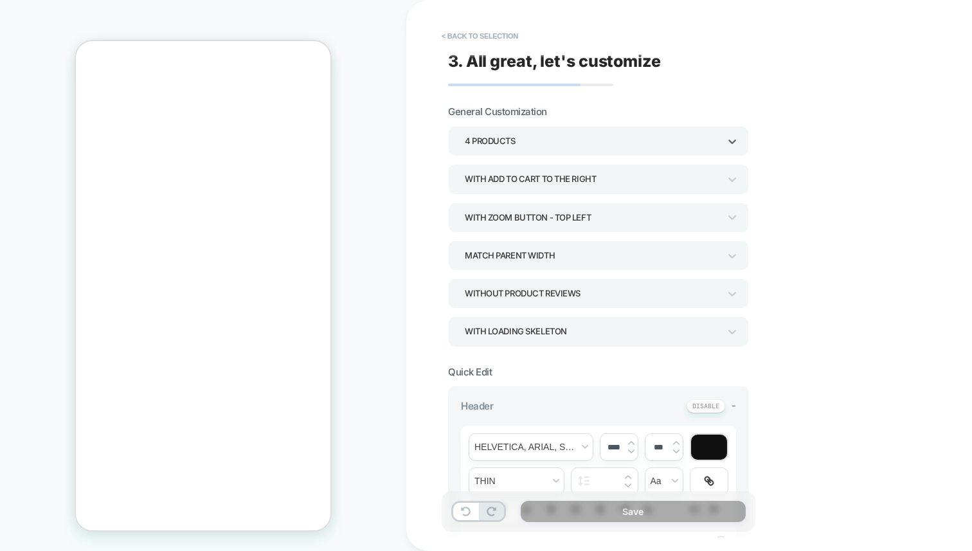
click at [582, 145] on div "4 Products" at bounding box center [592, 140] width 254 height 17
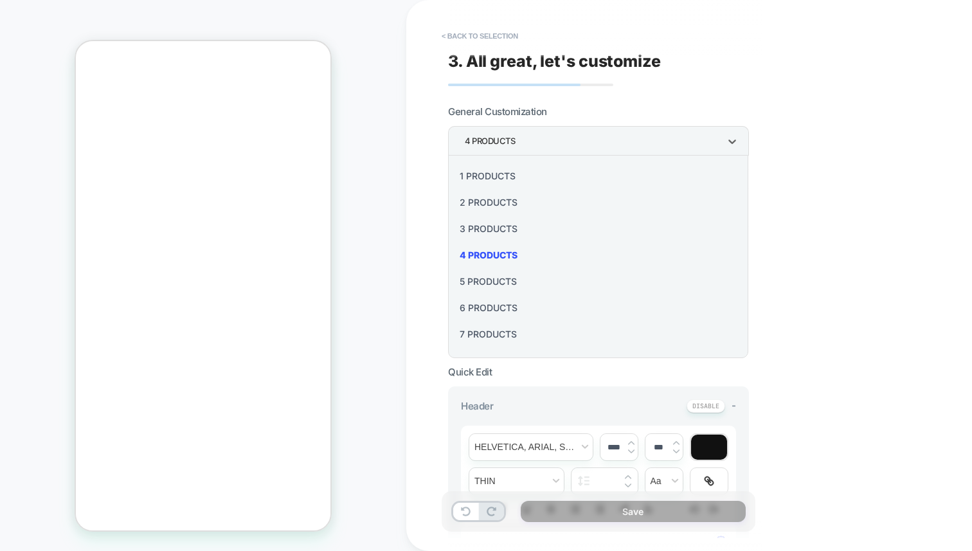
click at [499, 205] on div "2 Products" at bounding box center [598, 202] width 290 height 26
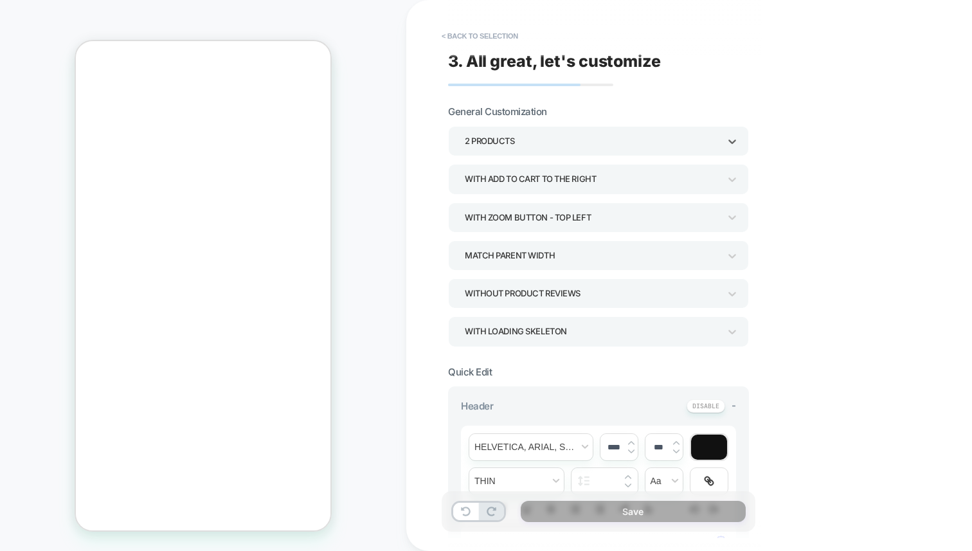
click at [575, 148] on div "2 Products" at bounding box center [592, 140] width 254 height 17
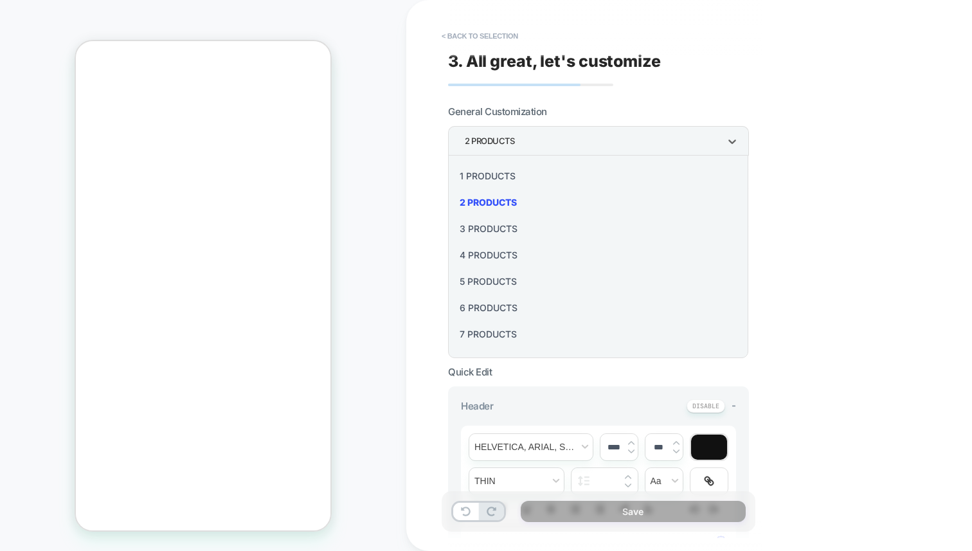
click at [500, 253] on div "4 Products" at bounding box center [598, 255] width 290 height 26
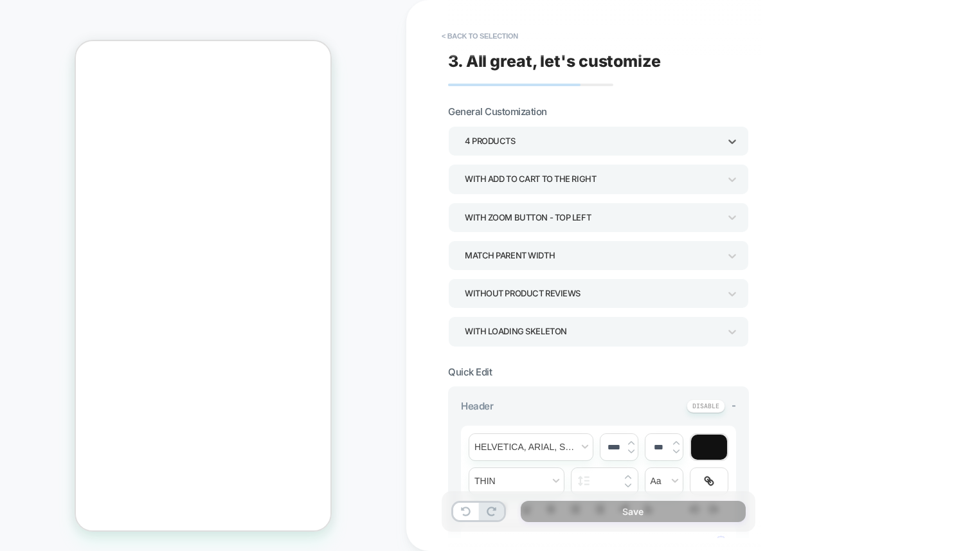
scroll to position [16, 0]
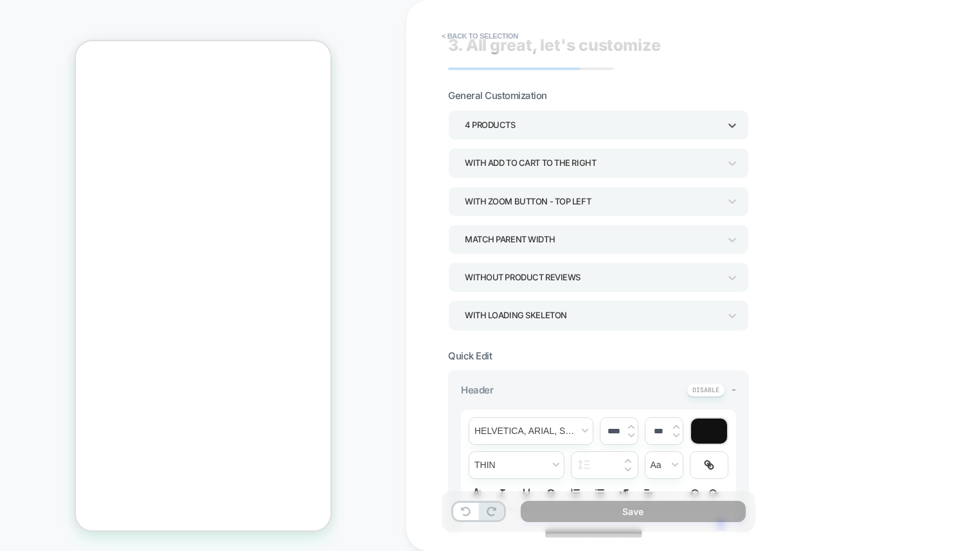
click at [577, 157] on div "With add to cart to the right" at bounding box center [592, 162] width 254 height 17
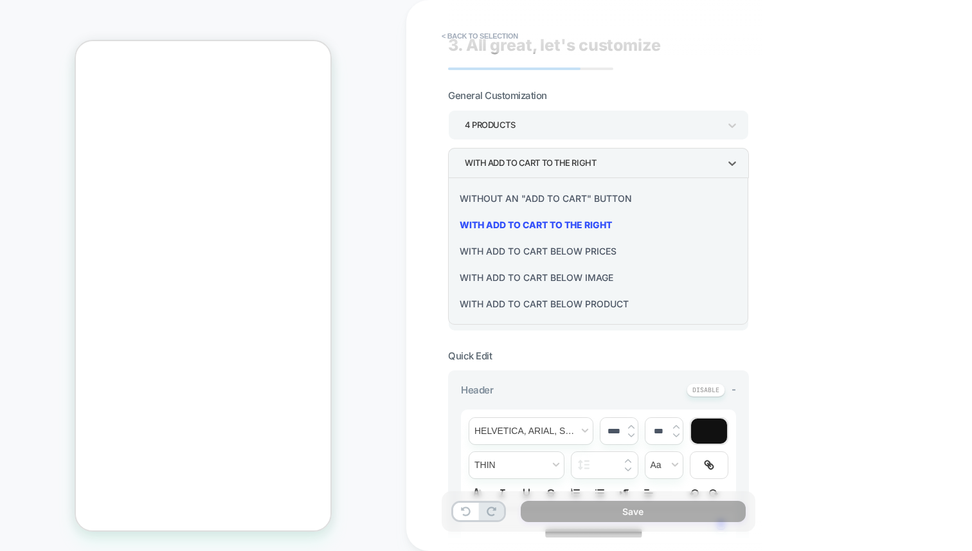
click at [594, 200] on div "Without an "add to cart" button" at bounding box center [598, 198] width 290 height 26
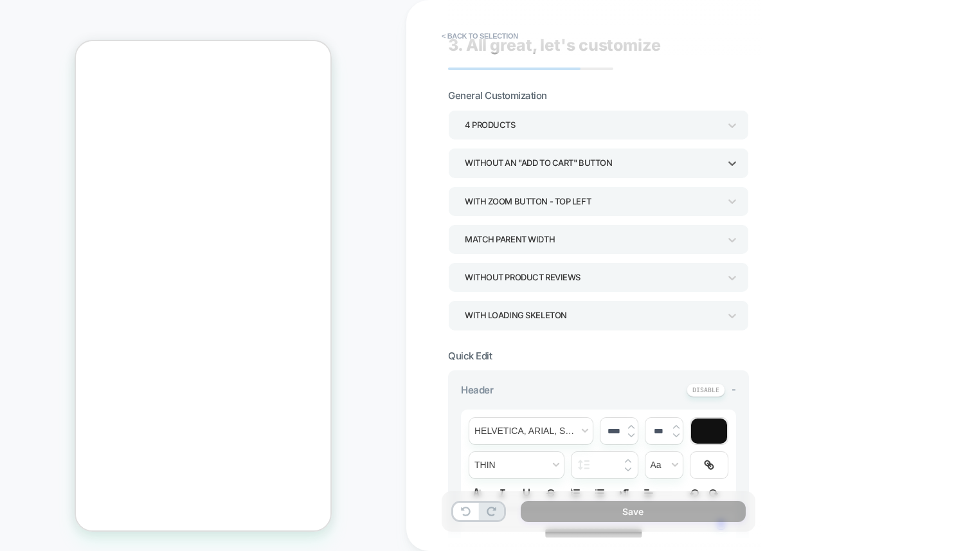
click at [576, 175] on div "Without an "add to cart" button" at bounding box center [598, 163] width 301 height 30
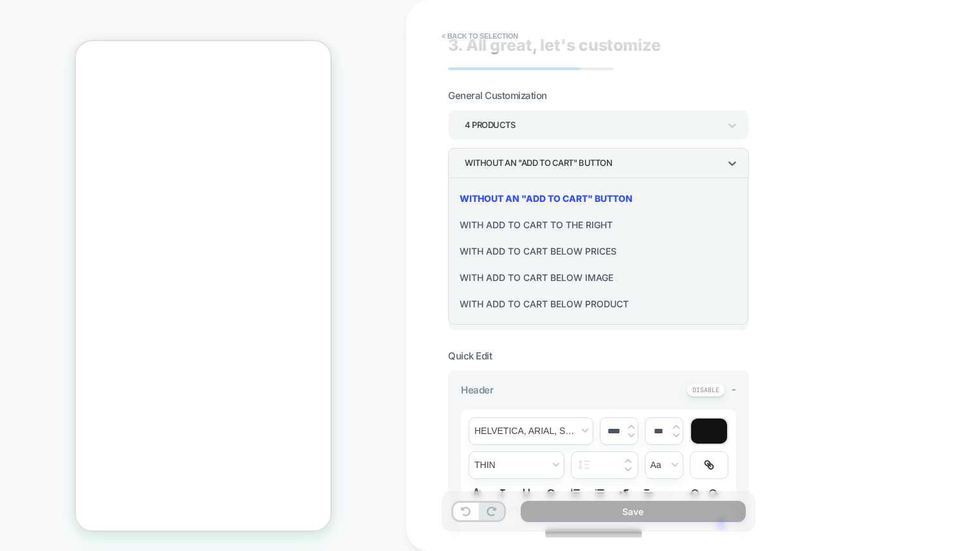
click at [552, 253] on div "With add to cart below prices" at bounding box center [598, 251] width 290 height 26
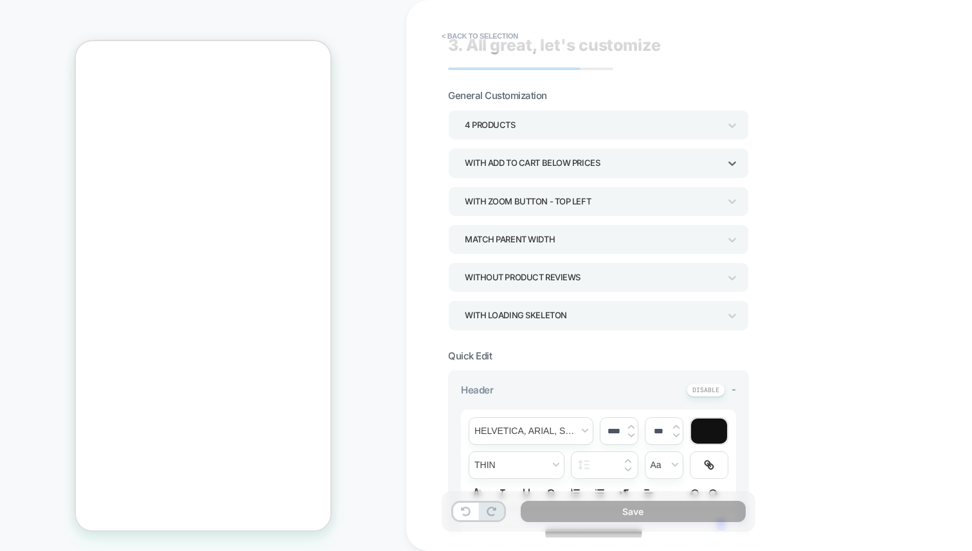
click at [593, 170] on div "With add to cart below prices" at bounding box center [592, 162] width 254 height 17
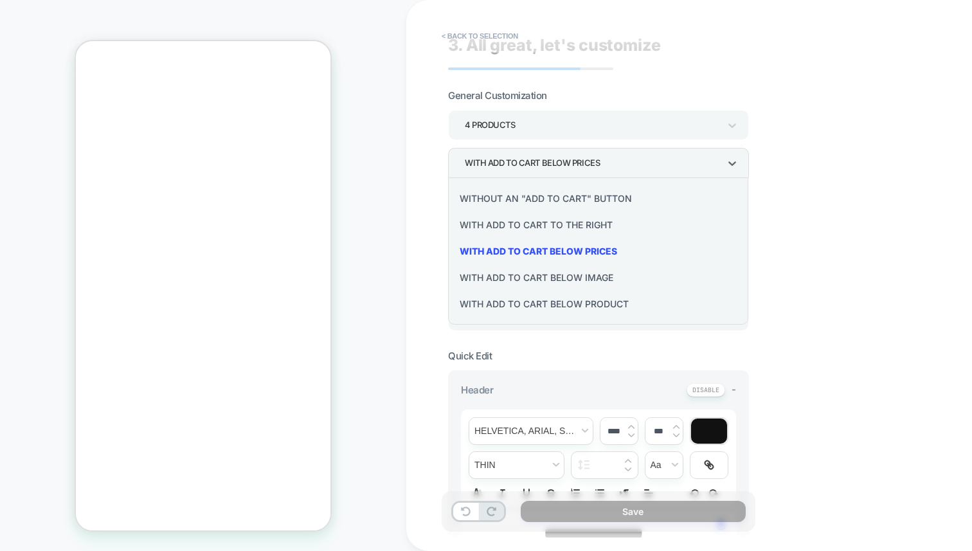
click at [561, 283] on div "With add to cart below image" at bounding box center [598, 277] width 290 height 26
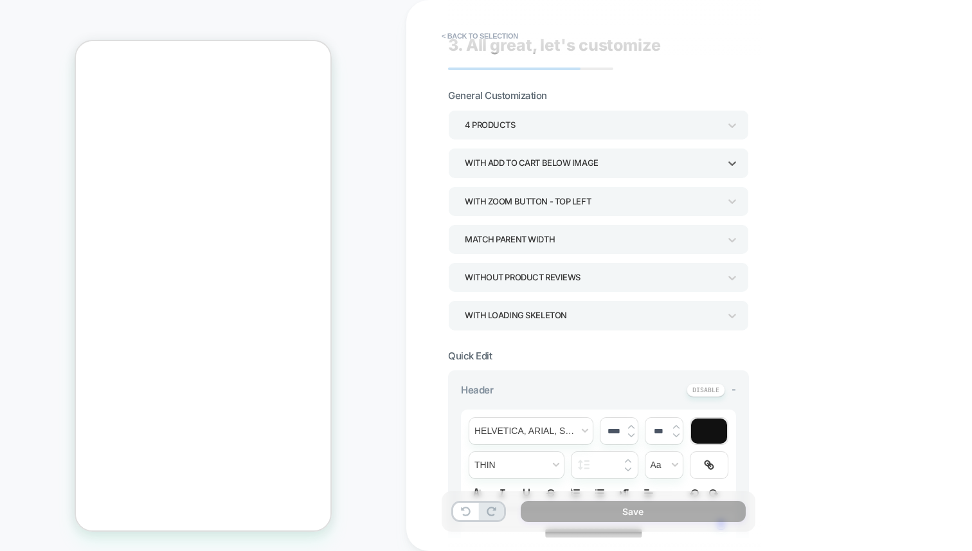
click at [603, 173] on div "With add to cart below image" at bounding box center [598, 163] width 301 height 30
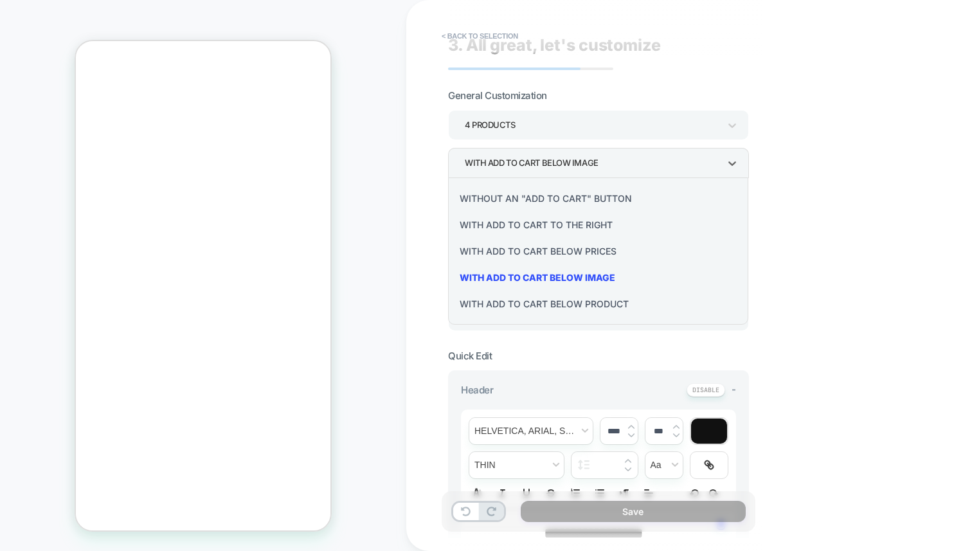
click at [560, 307] on div "With add to cart below product" at bounding box center [598, 303] width 290 height 26
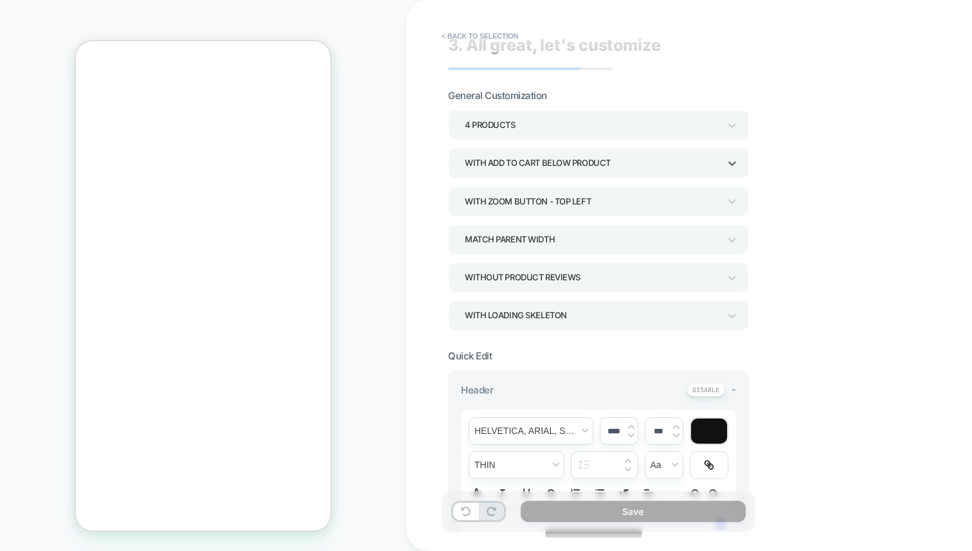
scroll to position [698, 0]
click at [575, 204] on div "With Zoom Button - Top Left" at bounding box center [592, 201] width 254 height 17
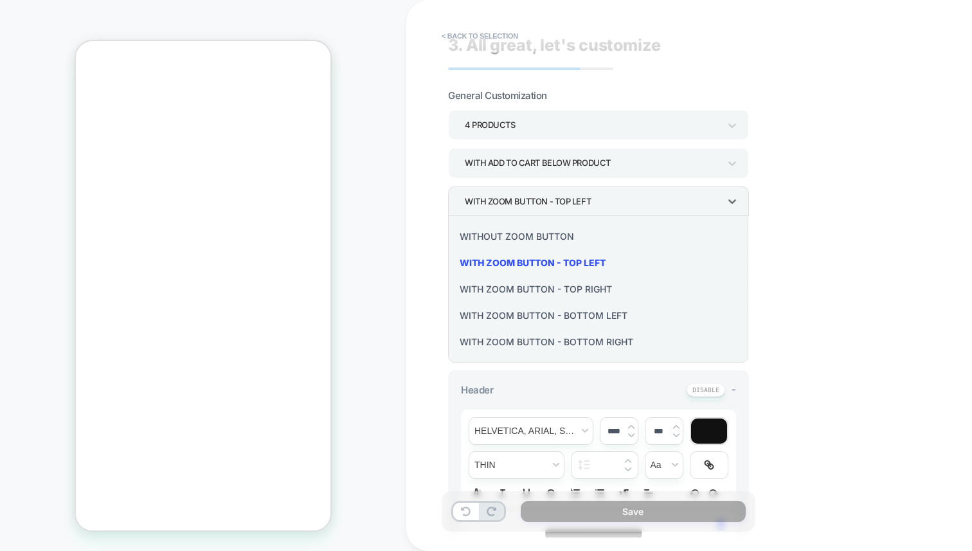
click at [542, 246] on div "Without Zoom Button" at bounding box center [598, 236] width 290 height 26
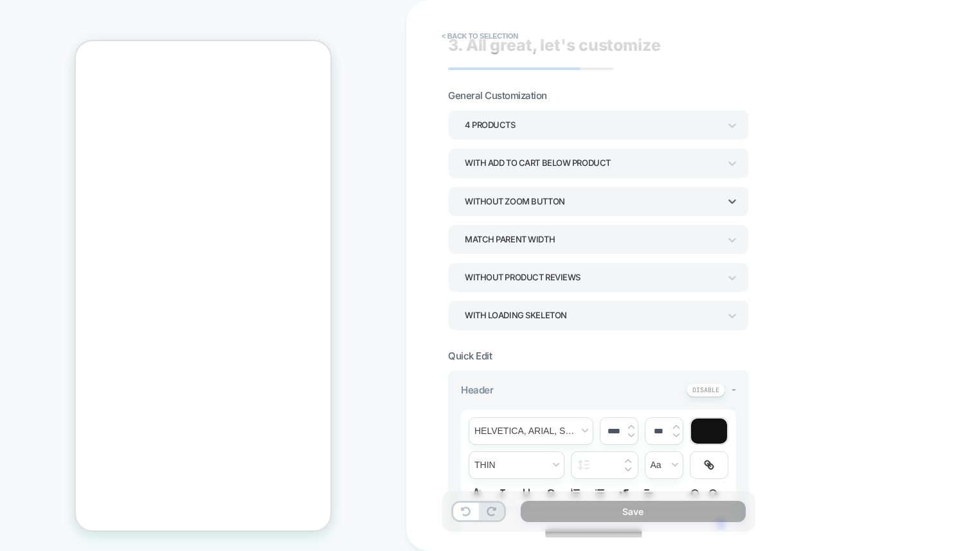
click at [573, 305] on div "WITH LOADING SKELETON" at bounding box center [591, 315] width 267 height 20
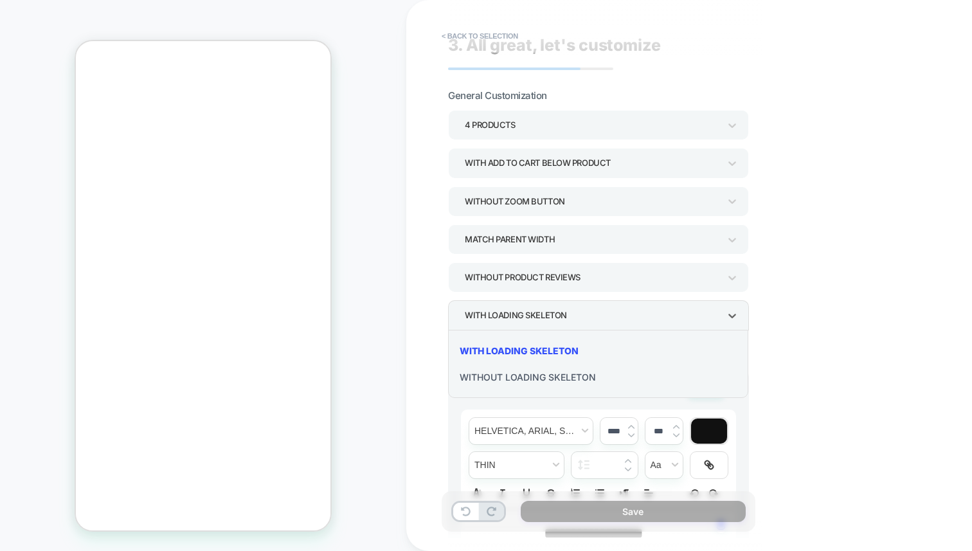
click at [801, 311] on div at bounding box center [486, 275] width 972 height 551
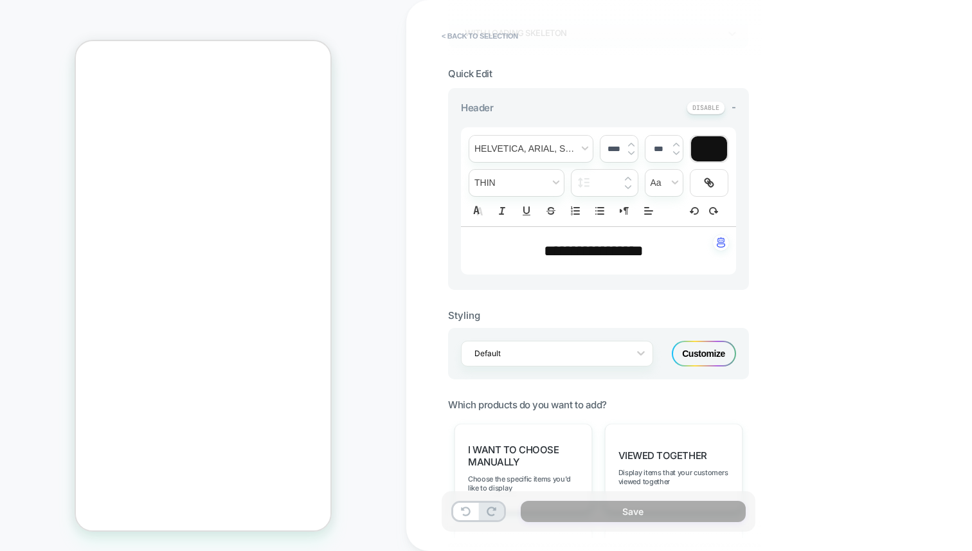
scroll to position [341, 0]
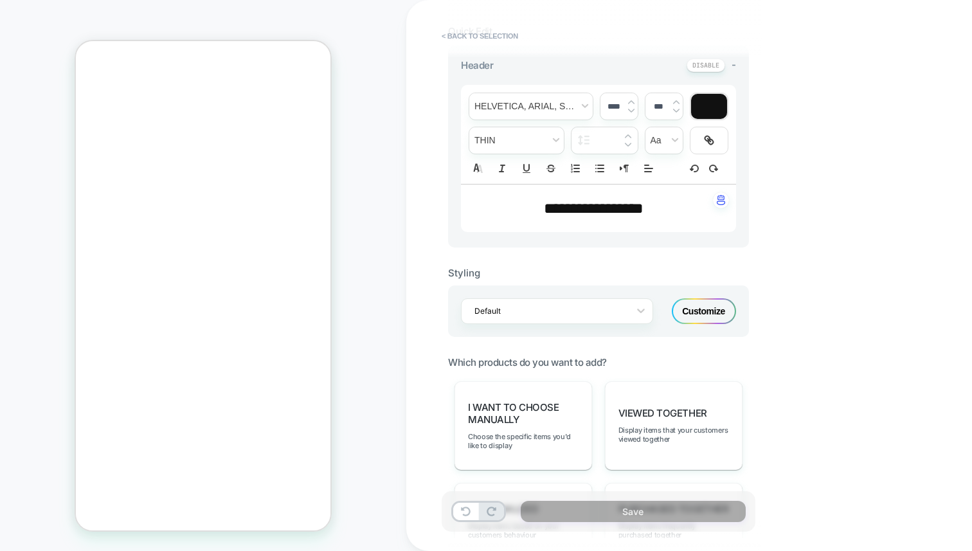
click at [627, 208] on span "**********" at bounding box center [594, 208] width 100 height 15
type input "****"
click at [627, 208] on span "**********" at bounding box center [594, 208] width 100 height 15
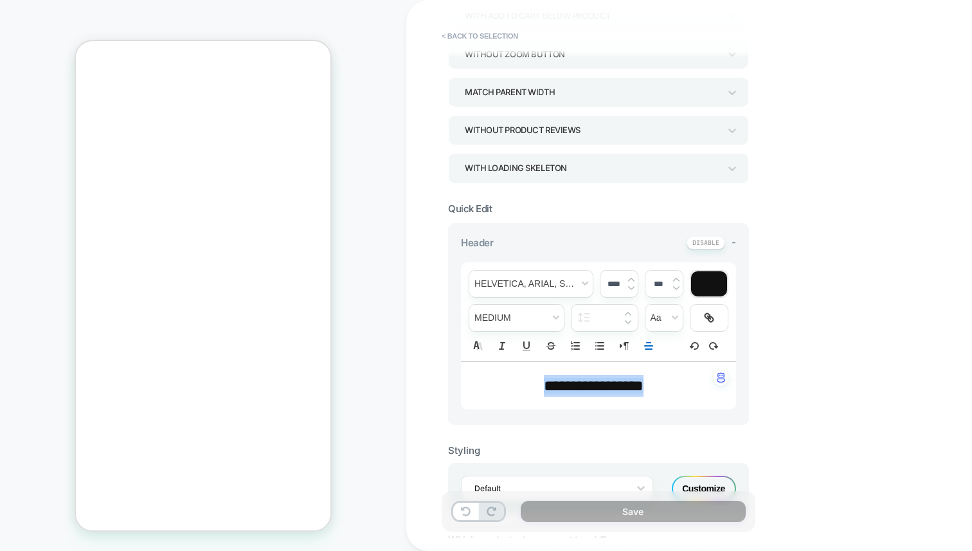
scroll to position [163, 0]
type input "****"
click at [841, 277] on div "**********" at bounding box center [689, 275] width 566 height 551
click at [613, 379] on span "**********" at bounding box center [593, 381] width 53 height 9
click at [467, 510] on icon at bounding box center [466, 511] width 10 height 10
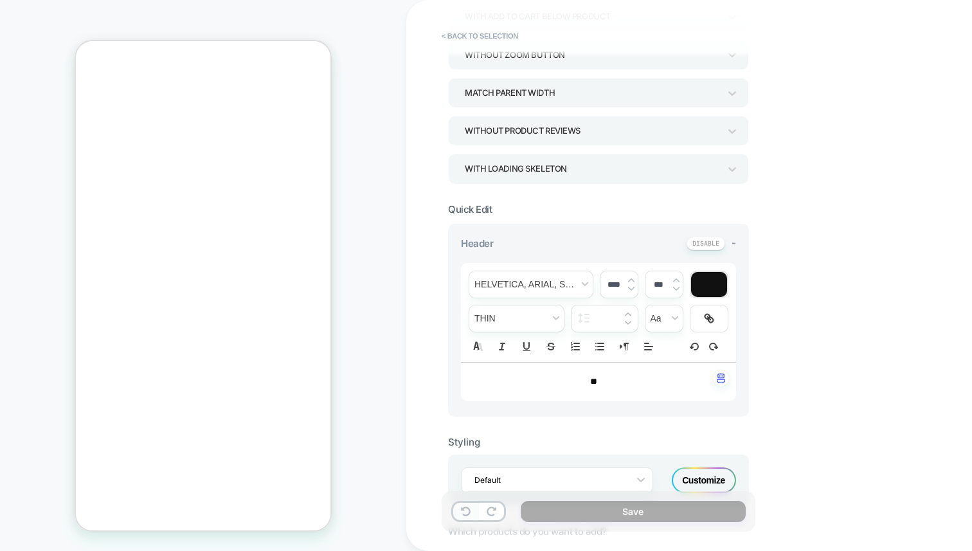
click at [467, 510] on icon at bounding box center [466, 511] width 10 height 10
drag, startPoint x: 655, startPoint y: 397, endPoint x: 470, endPoint y: 397, distance: 185.1
click at [470, 397] on div "**********" at bounding box center [598, 386] width 275 height 48
drag, startPoint x: 655, startPoint y: 385, endPoint x: 480, endPoint y: 384, distance: 175.4
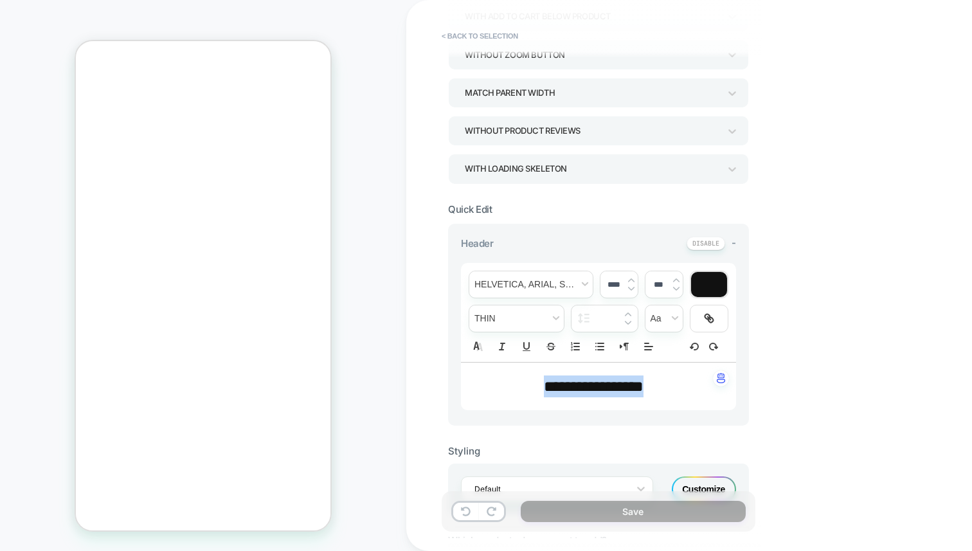
click at [480, 384] on p "**********" at bounding box center [594, 386] width 240 height 22
type input "****"
click at [767, 418] on div "**********" at bounding box center [689, 275] width 566 height 551
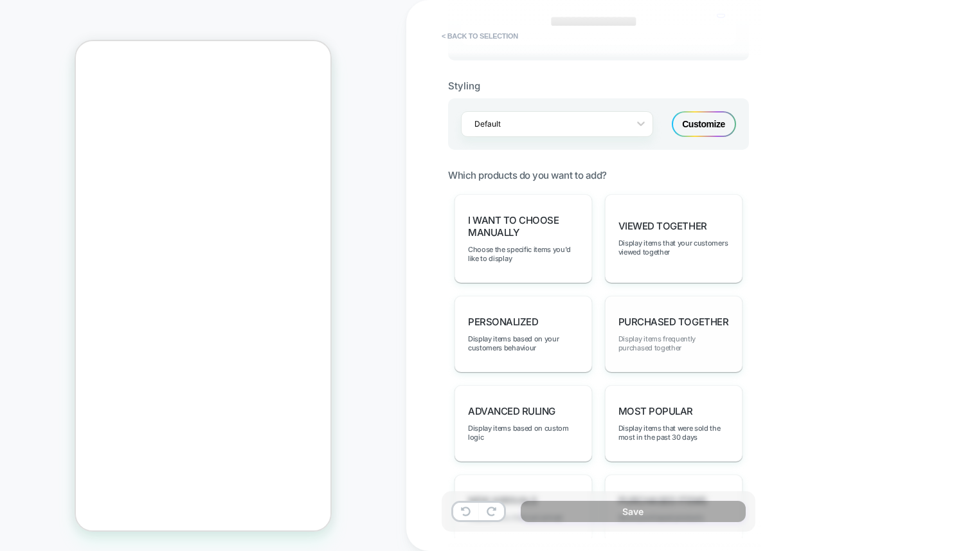
scroll to position [577, 0]
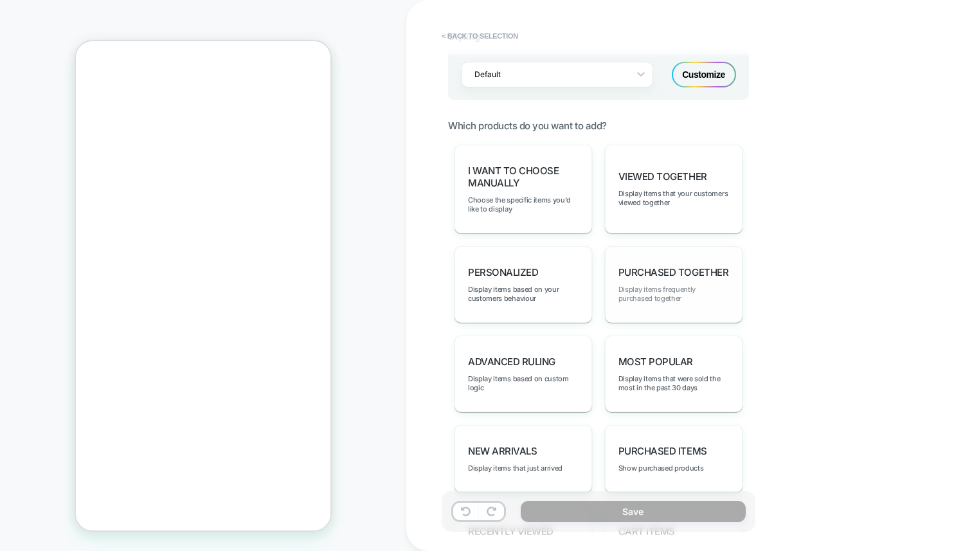
click at [677, 289] on span "Display items frequently purchased together" at bounding box center [673, 294] width 111 height 18
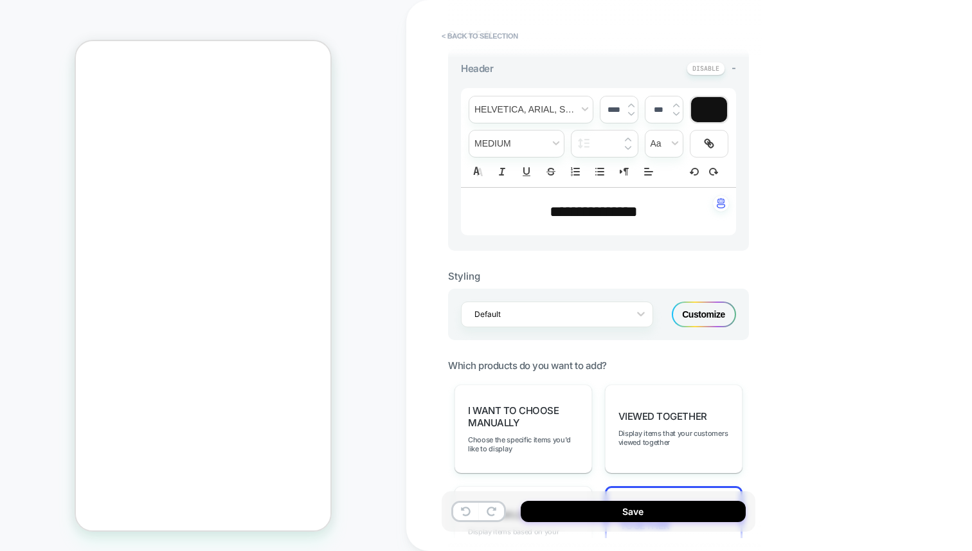
scroll to position [329, 0]
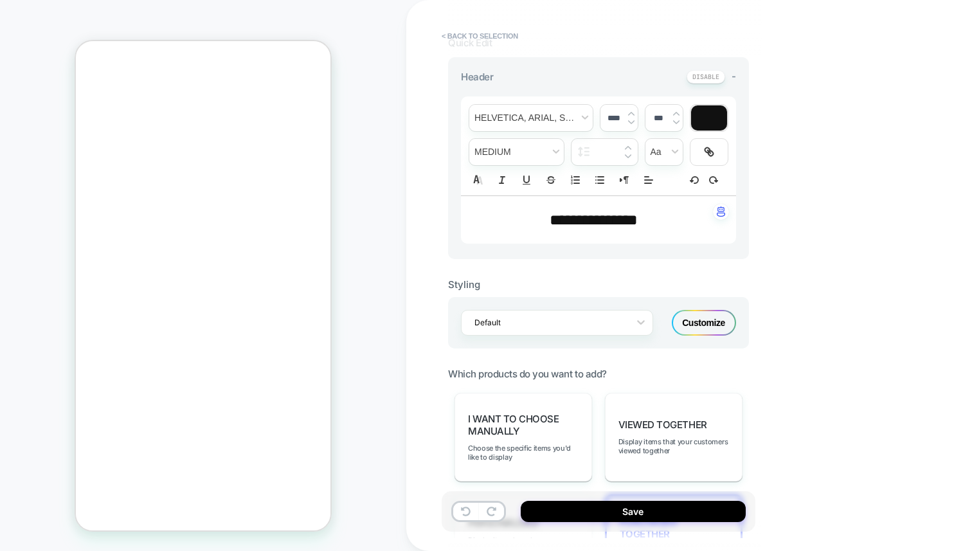
click at [691, 325] on div "Customize" at bounding box center [704, 323] width 64 height 26
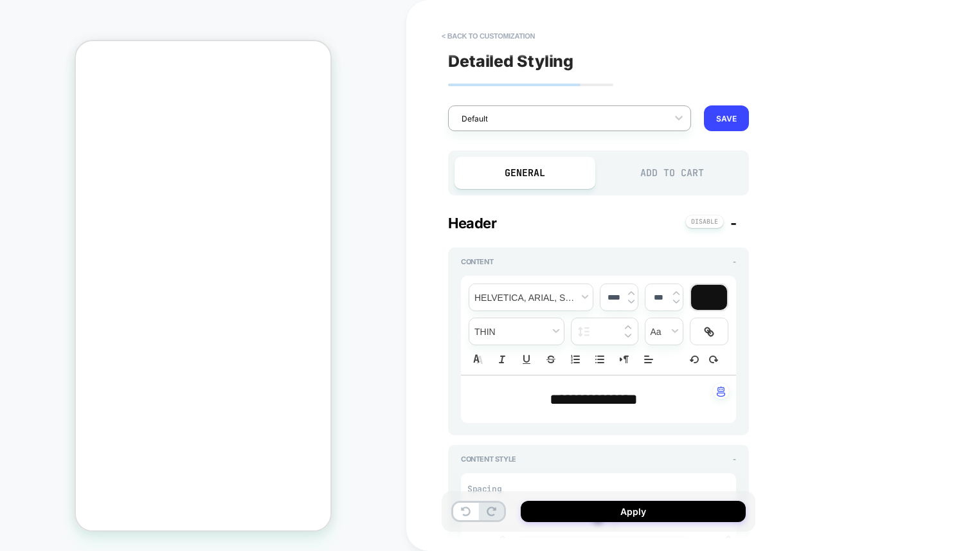
click at [566, 124] on div at bounding box center [560, 118] width 199 height 12
click at [625, 121] on div at bounding box center [560, 118] width 199 height 12
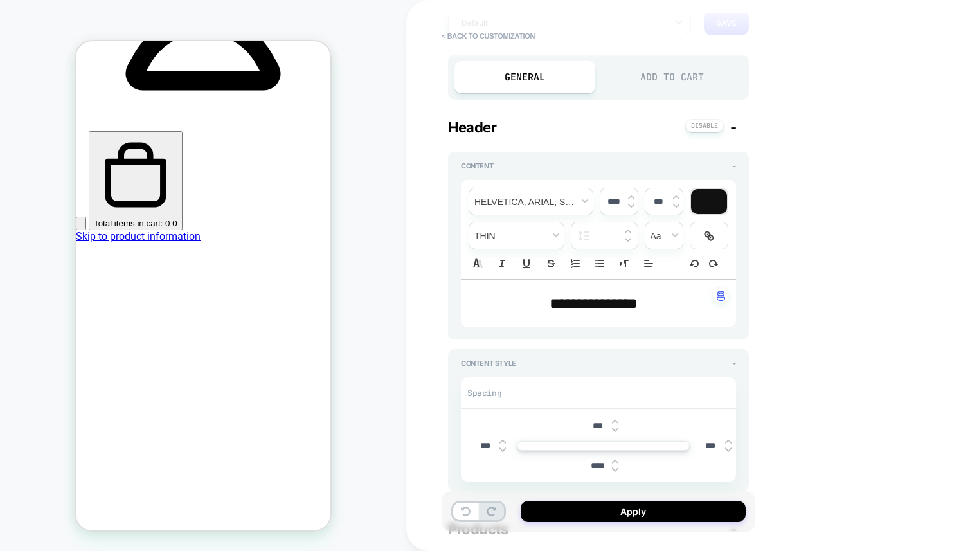
scroll to position [438, 0]
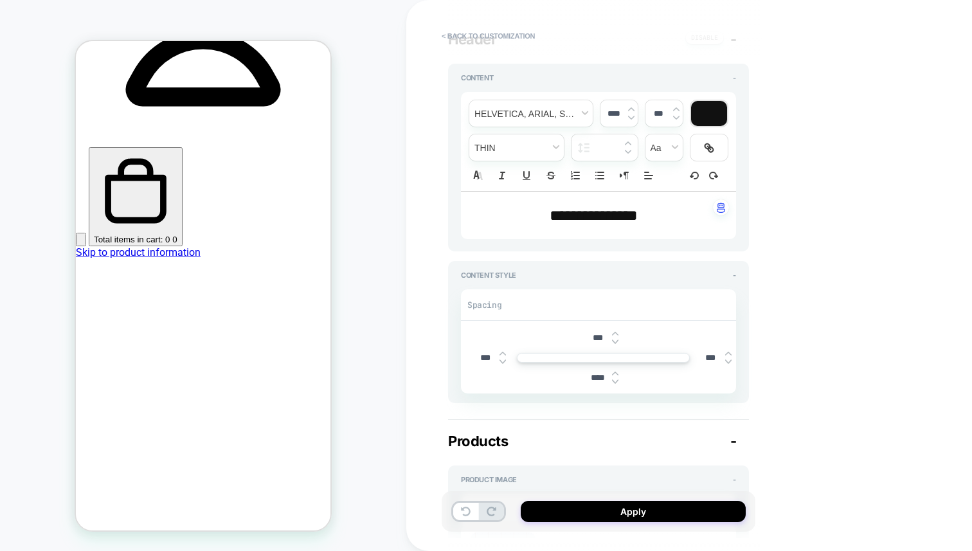
type textarea "*"
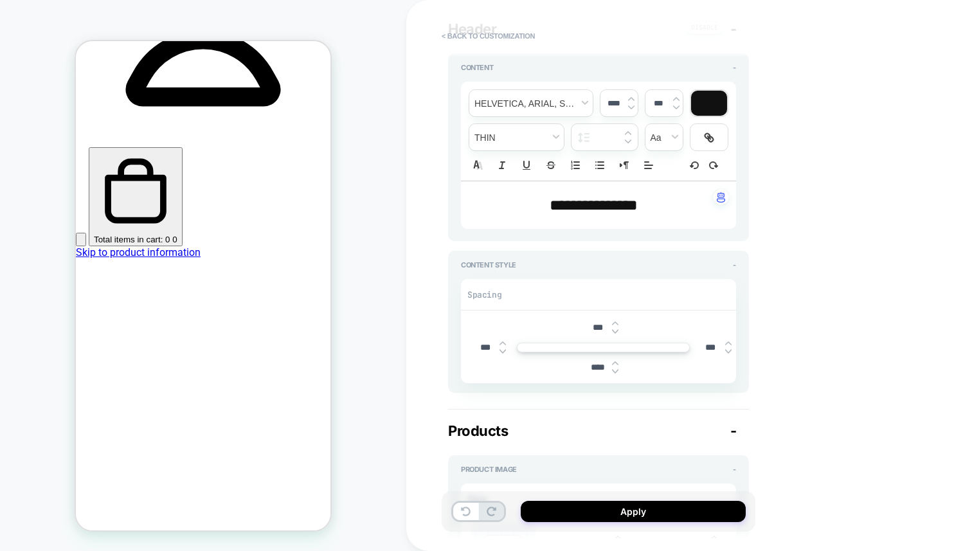
scroll to position [195, 0]
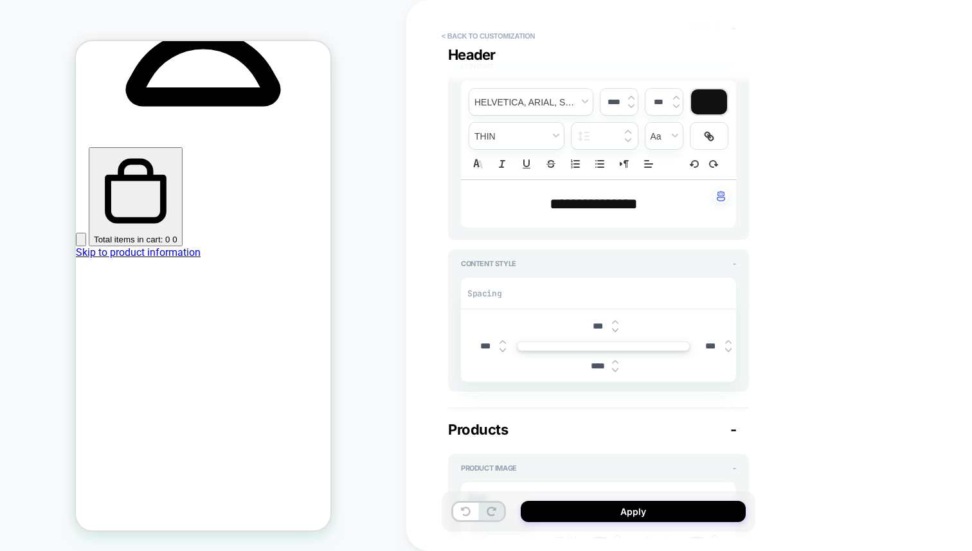
click at [598, 364] on input "****" at bounding box center [597, 366] width 29 height 11
click at [595, 364] on input "****" at bounding box center [597, 366] width 29 height 11
type input "***"
type textarea "*"
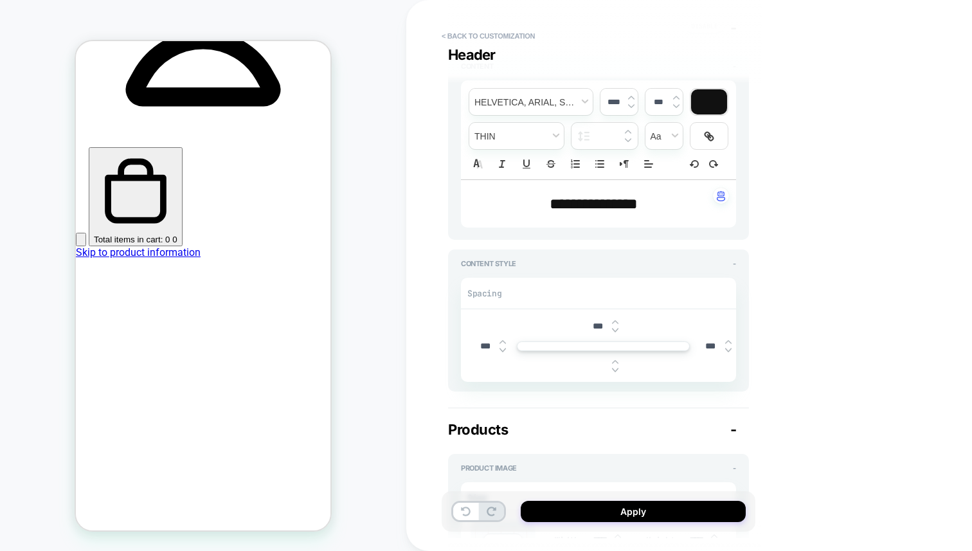
type input "***"
type textarea "*"
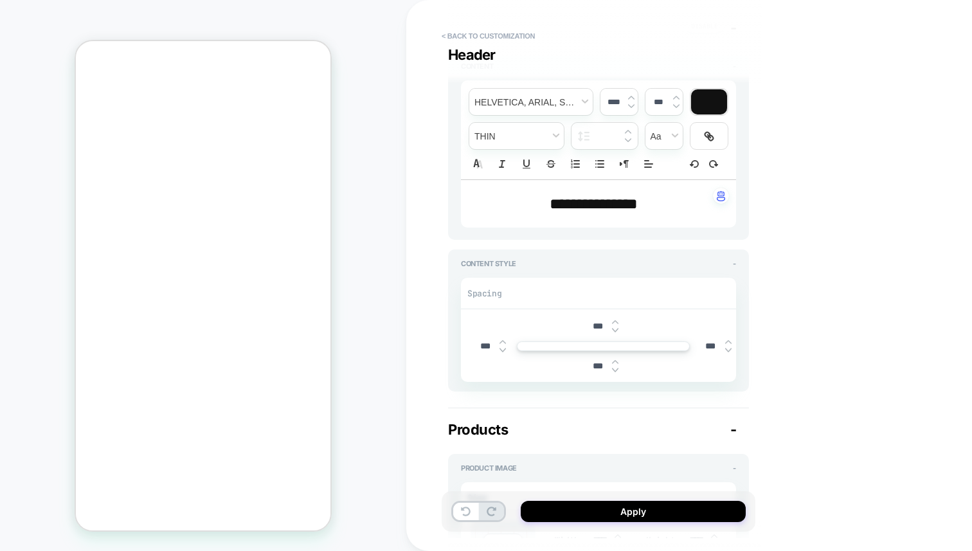
scroll to position [799, 0]
type input "***"
type textarea "*"
type input "***"
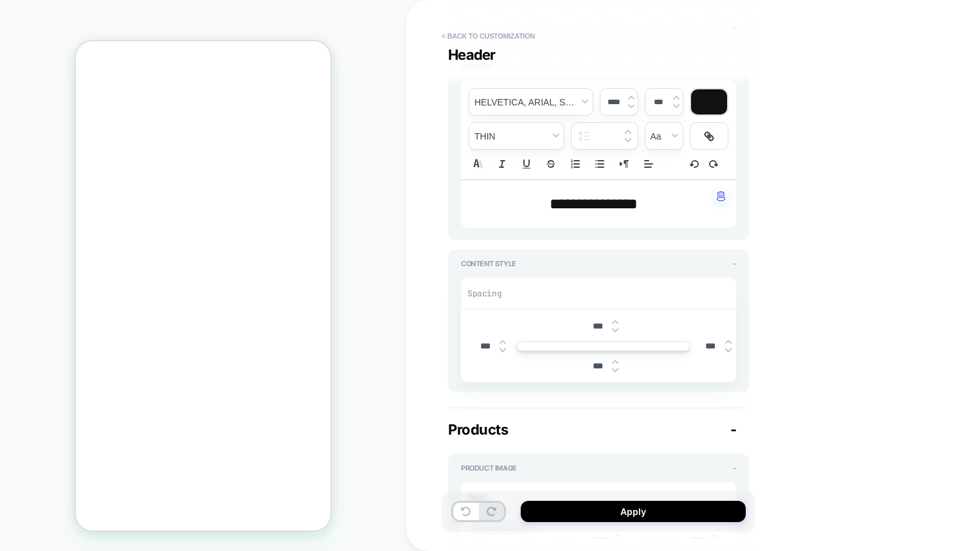
type textarea "*"
type input "***"
click at [828, 371] on div "**********" at bounding box center [689, 275] width 566 height 551
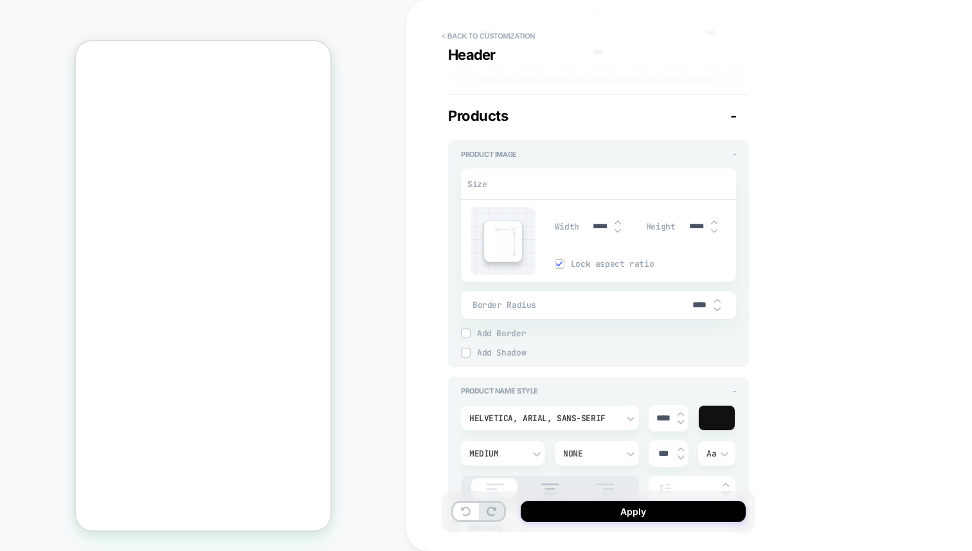
scroll to position [519, 0]
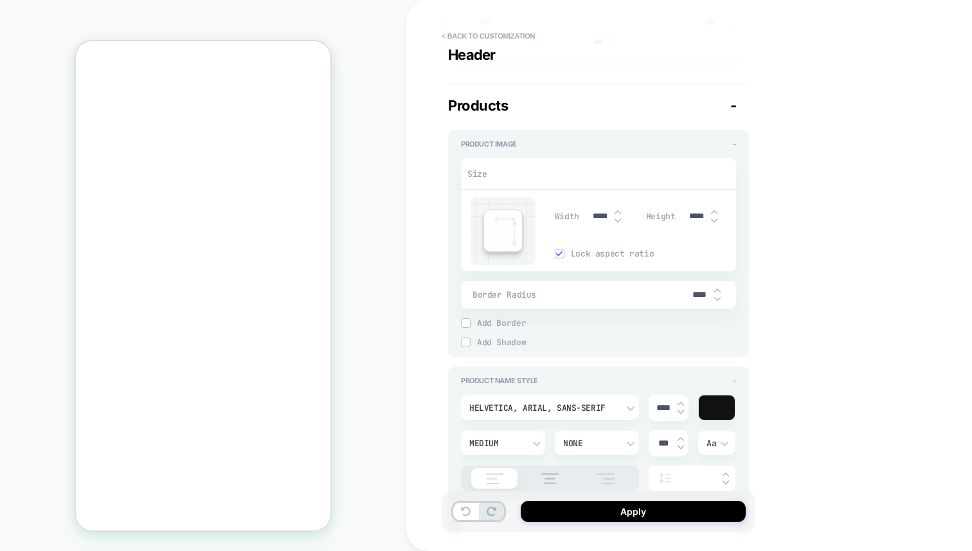
click at [713, 301] on div "****" at bounding box center [705, 294] width 39 height 26
click at [702, 296] on input "****" at bounding box center [699, 294] width 29 height 11
click at [715, 296] on img at bounding box center [717, 298] width 6 height 5
type textarea "*"
type input "***"
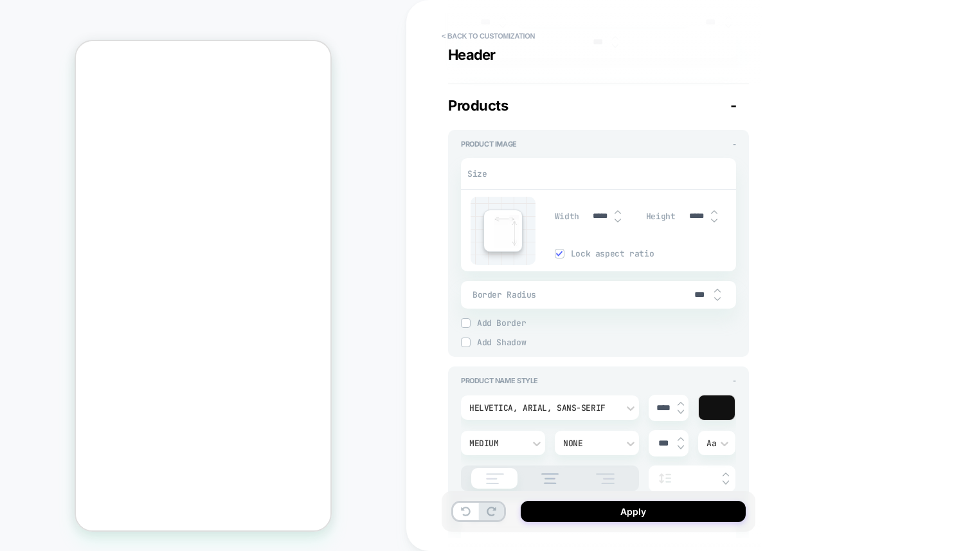
click at [715, 296] on img at bounding box center [717, 298] width 6 height 5
type textarea "*"
type input "***"
click at [715, 296] on img at bounding box center [717, 298] width 6 height 5
type textarea "*"
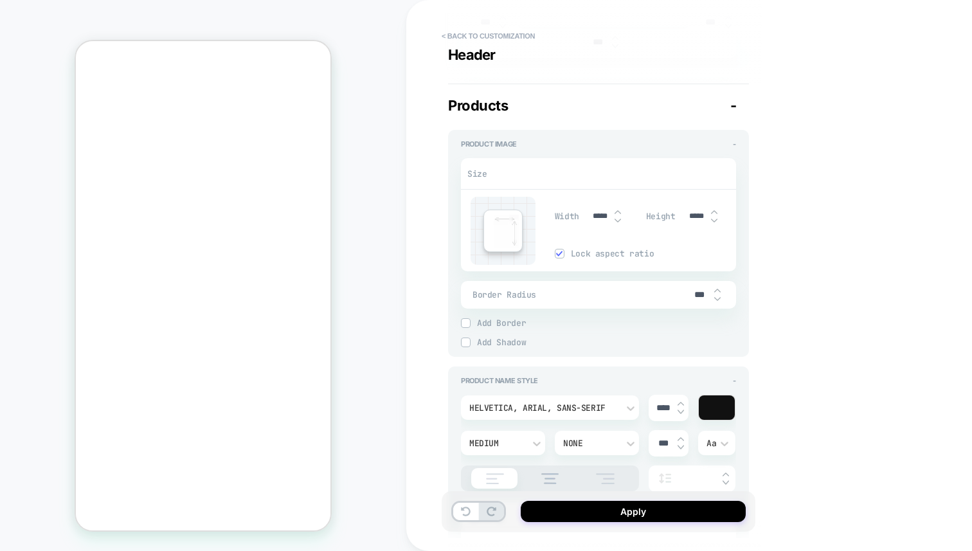
type input "***"
click at [715, 296] on img at bounding box center [717, 298] width 6 height 5
type textarea "*"
type input "***"
click at [715, 296] on img at bounding box center [717, 298] width 6 height 5
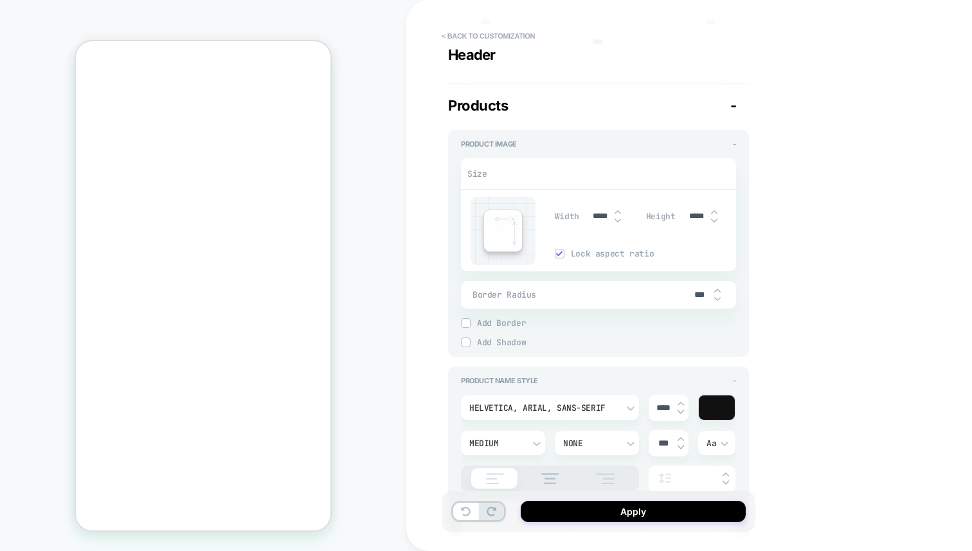
type textarea "*"
type input "***"
click at [715, 296] on img at bounding box center [717, 298] width 6 height 5
type textarea "*"
type input "***"
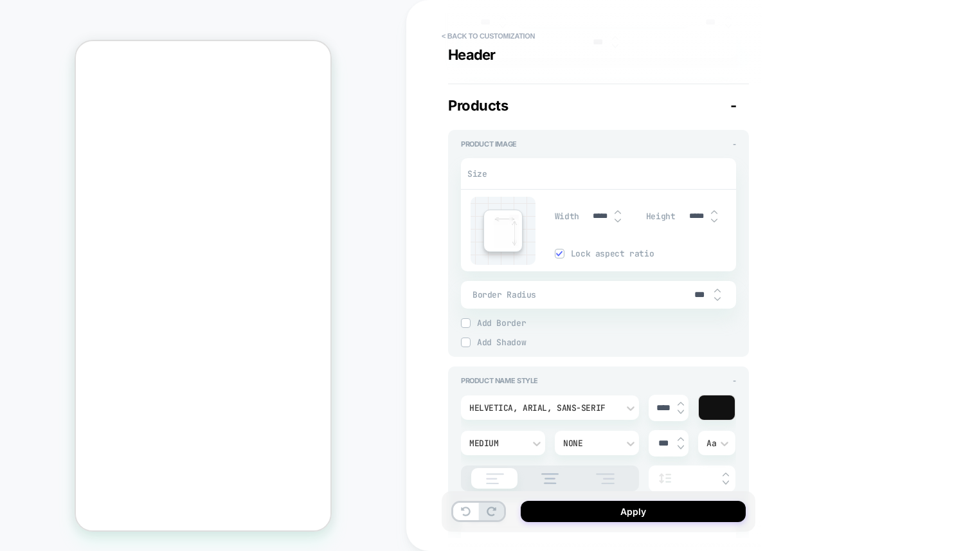
click at [715, 296] on img at bounding box center [717, 298] width 6 height 5
type textarea "*"
type input "***"
click at [715, 296] on img at bounding box center [717, 298] width 6 height 5
type textarea "*"
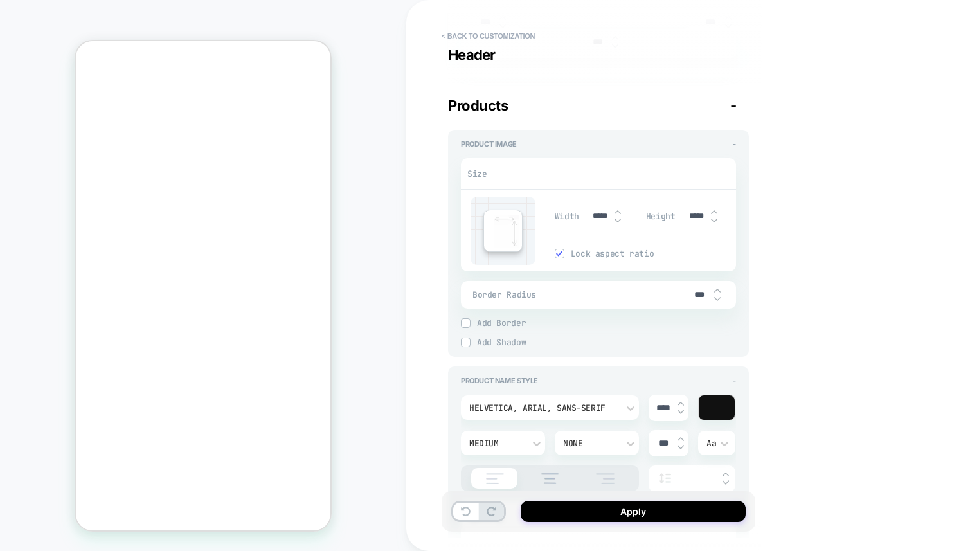
type input "***"
click at [715, 296] on img at bounding box center [717, 298] width 6 height 5
type textarea "*"
type input "***"
click at [727, 300] on div "Border Radius ***" at bounding box center [598, 295] width 275 height 28
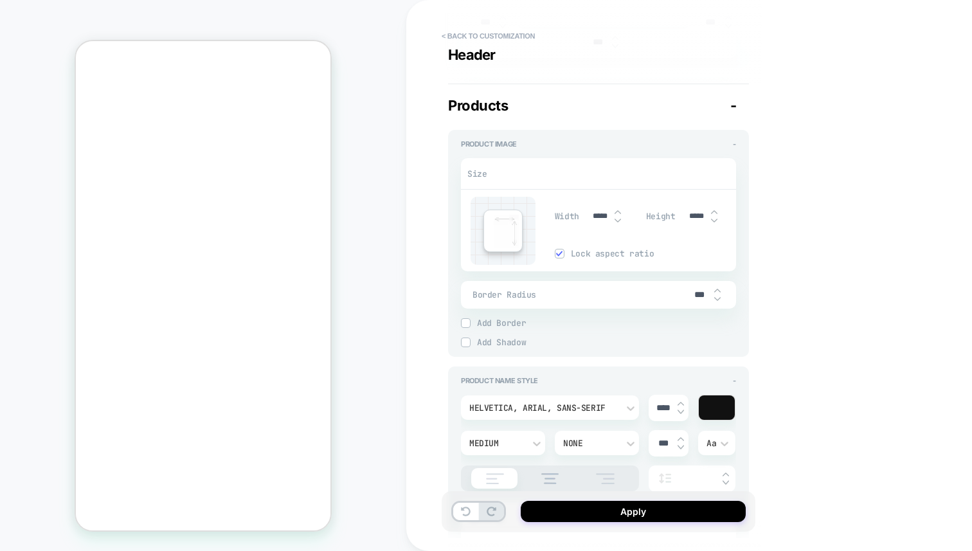
click at [720, 299] on div "***" at bounding box center [705, 294] width 39 height 26
click at [712, 298] on input "***" at bounding box center [699, 294] width 29 height 11
click at [717, 298] on img at bounding box center [717, 298] width 6 height 5
type textarea "*"
type input "***"
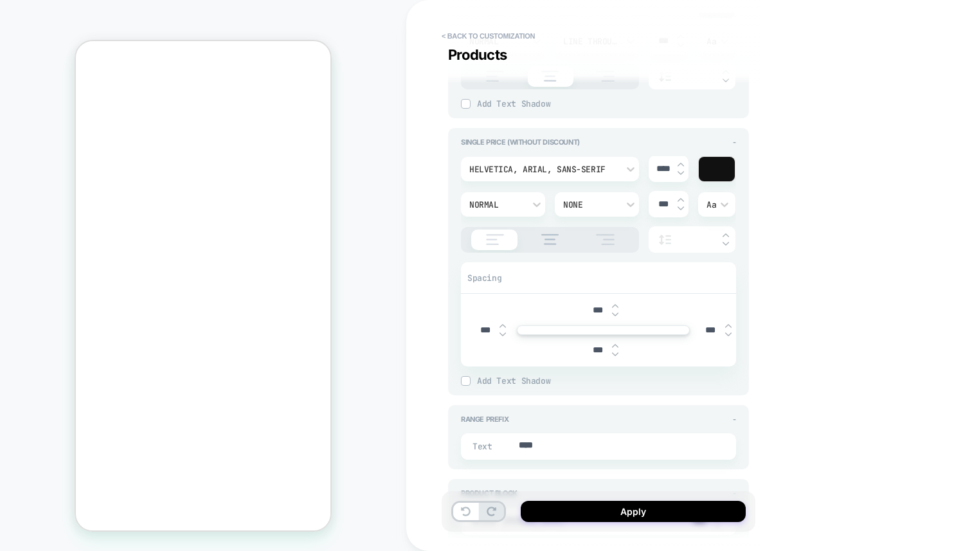
scroll to position [1513, 0]
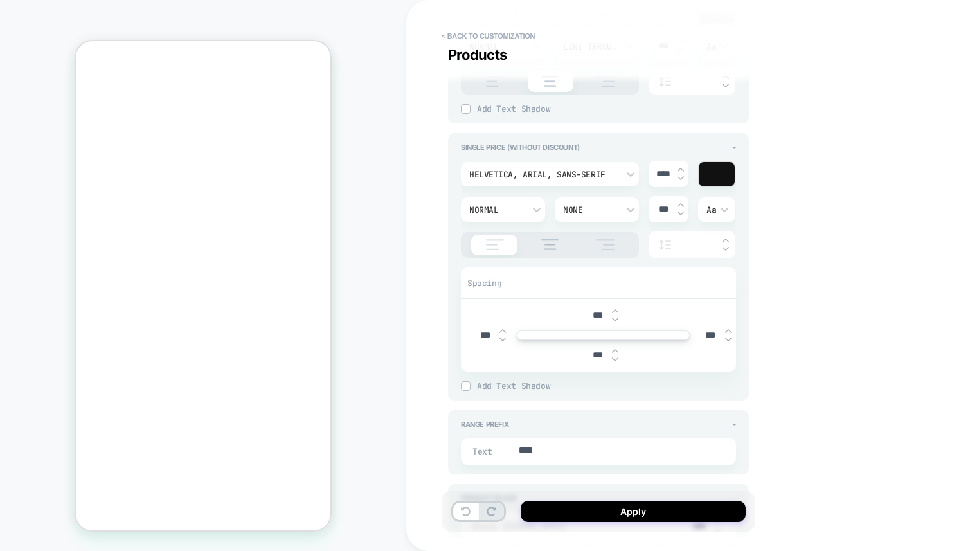
click at [614, 211] on div "None" at bounding box center [590, 209] width 55 height 11
click at [768, 272] on div at bounding box center [486, 275] width 972 height 551
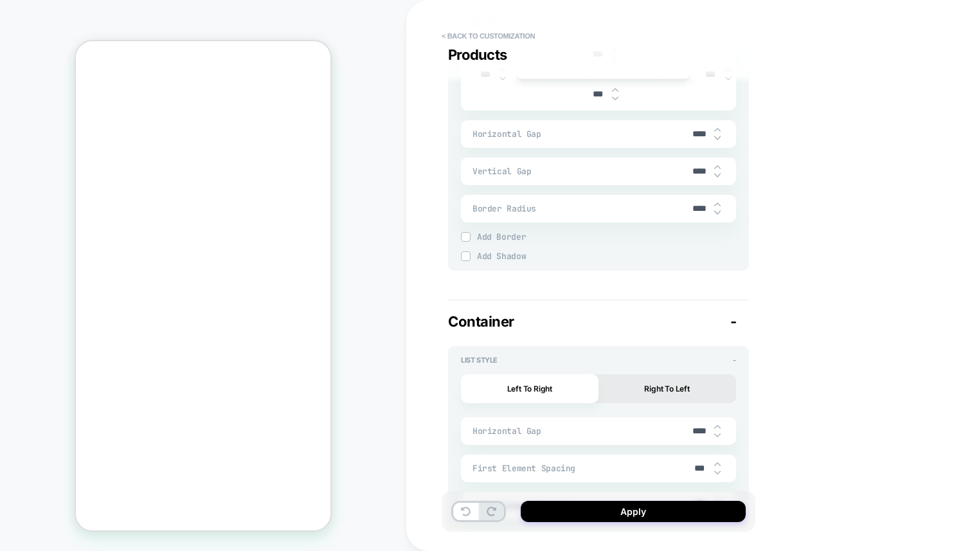
scroll to position [2188, 0]
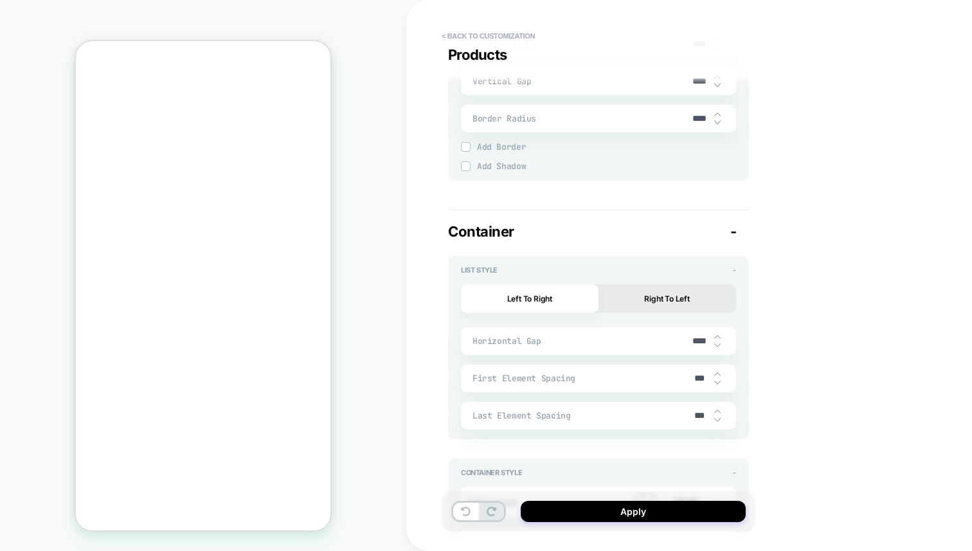
click at [664, 289] on button "Right To Left" at bounding box center [667, 298] width 138 height 29
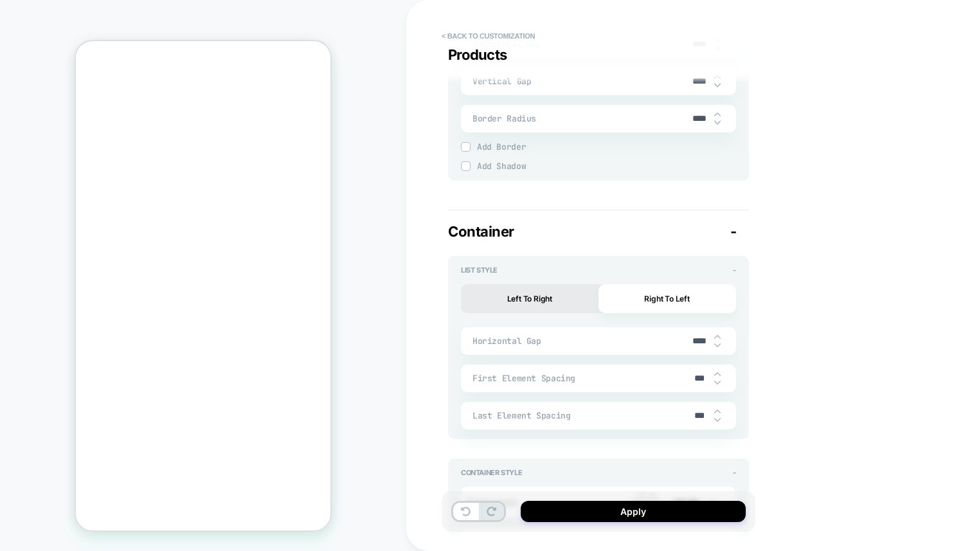
click at [569, 298] on button "Left To Right" at bounding box center [530, 298] width 138 height 29
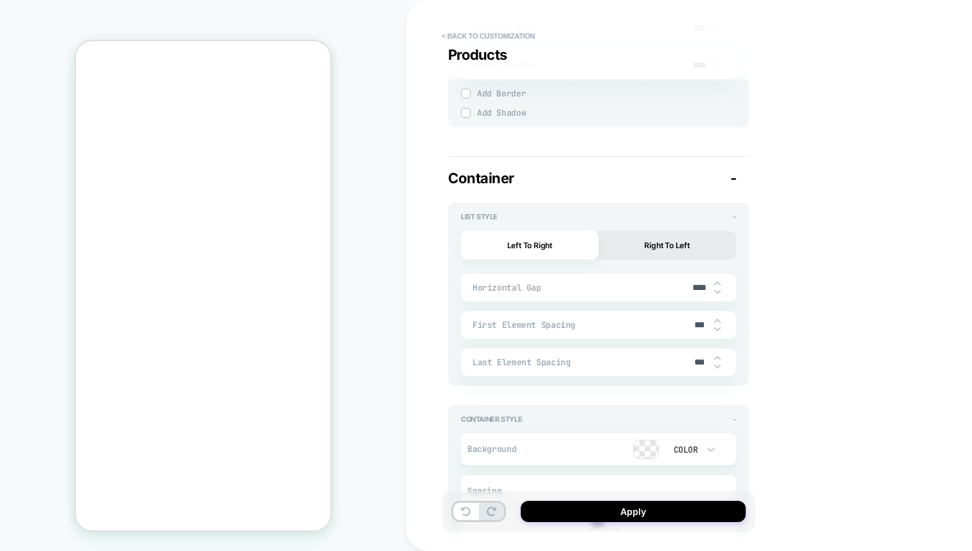
scroll to position [2269, 0]
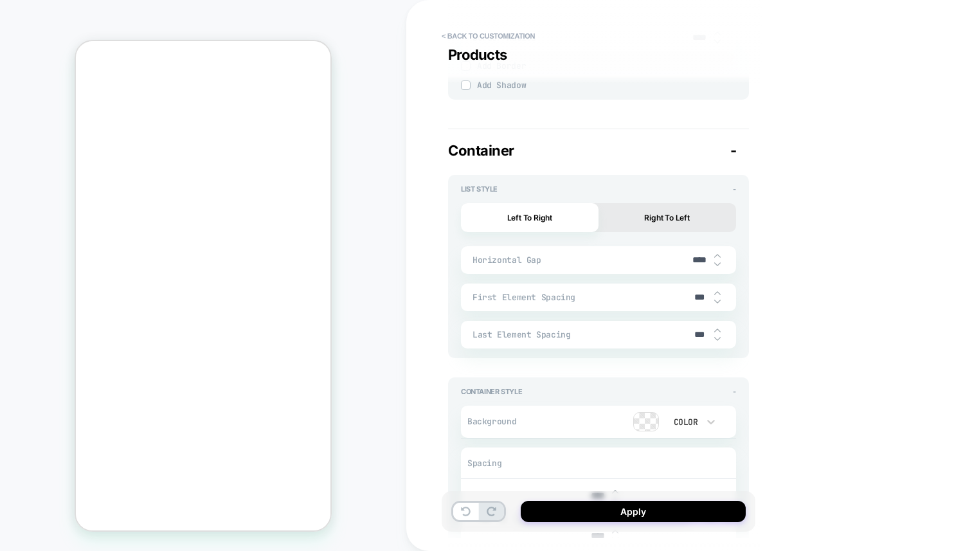
click at [716, 262] on img at bounding box center [717, 264] width 6 height 5
type textarea "*"
type input "****"
click at [716, 262] on img at bounding box center [717, 264] width 6 height 5
type textarea "*"
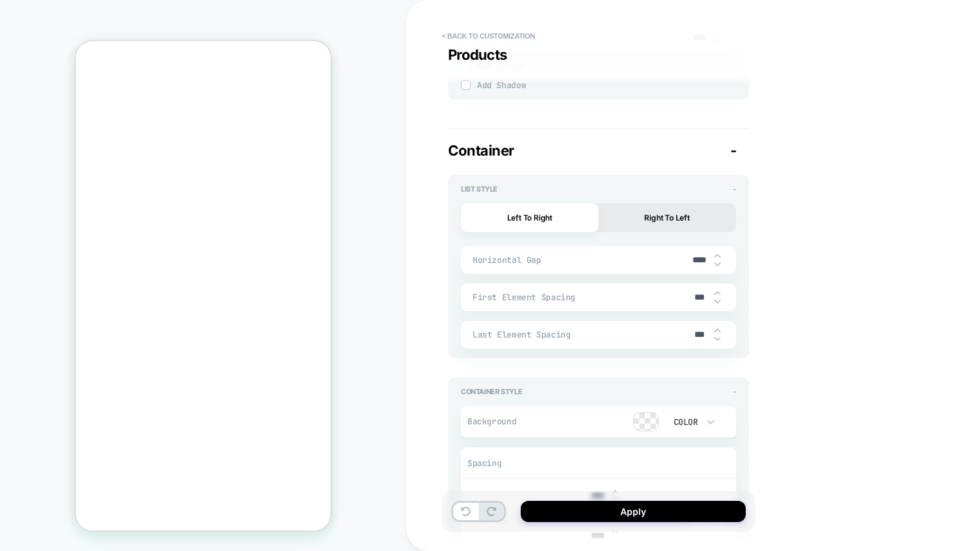
type input "****"
click at [716, 262] on img at bounding box center [717, 264] width 6 height 5
type textarea "*"
type input "****"
click at [716, 262] on img at bounding box center [717, 264] width 6 height 5
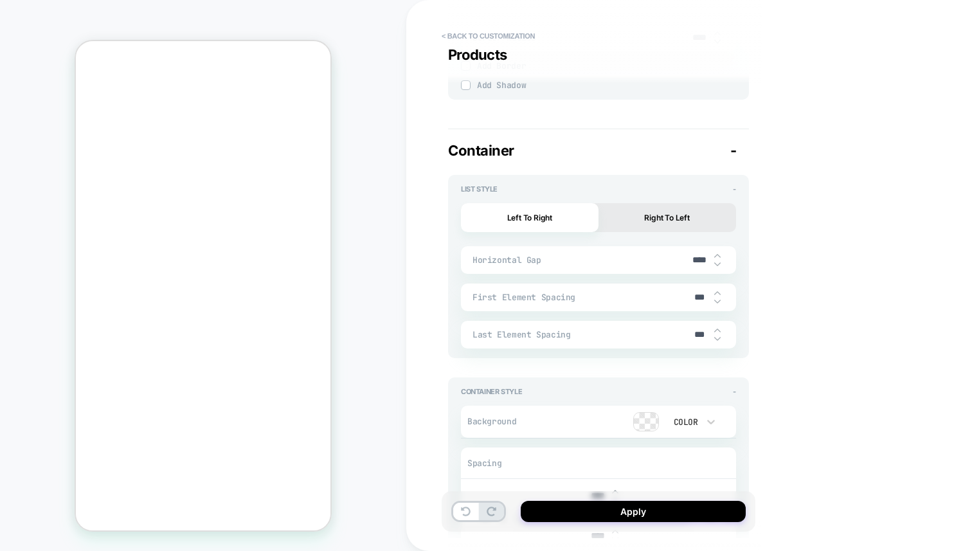
type textarea "*"
type input "****"
click at [716, 262] on img at bounding box center [717, 264] width 6 height 5
type textarea "*"
type input "****"
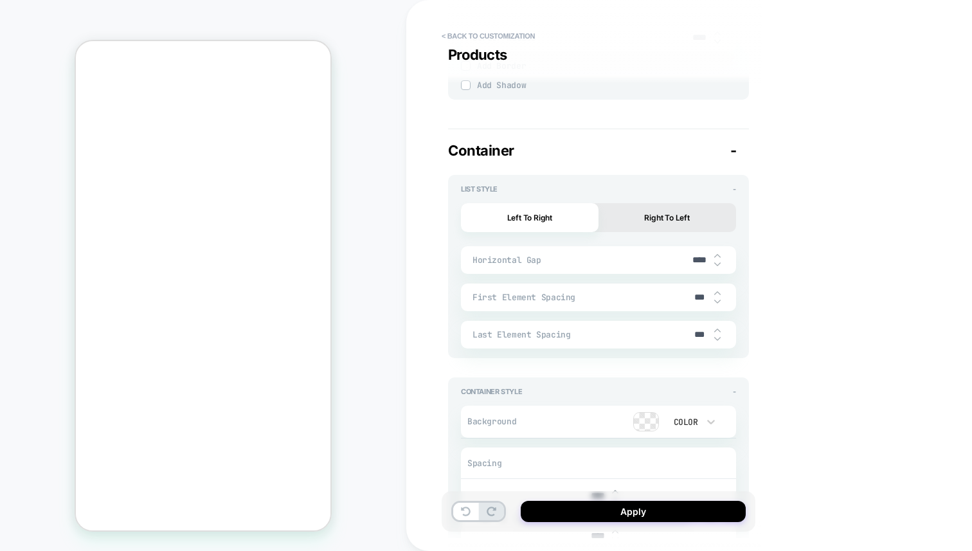
click at [716, 262] on img at bounding box center [717, 264] width 6 height 5
type textarea "*"
type input "****"
click at [716, 262] on img at bounding box center [717, 264] width 6 height 5
type textarea "*"
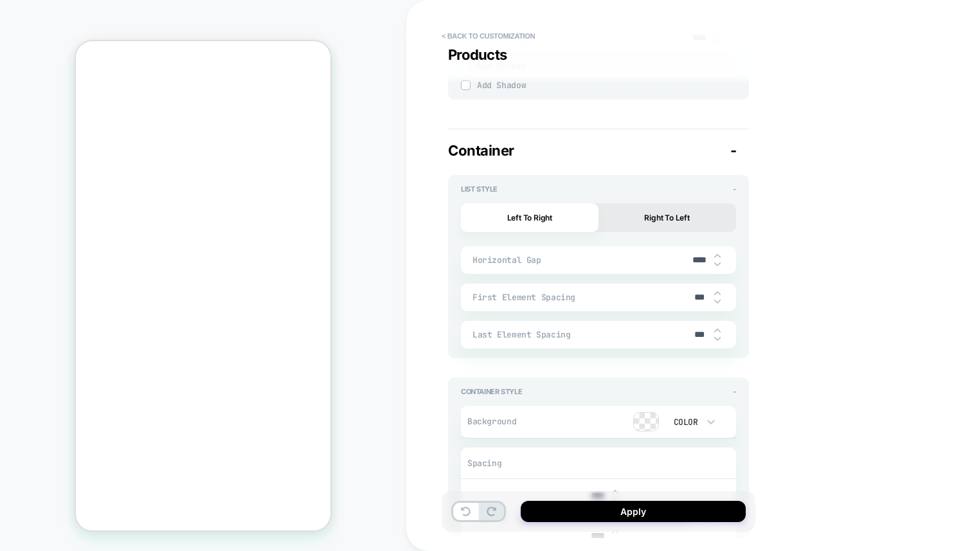
type input "****"
click at [716, 262] on img at bounding box center [717, 264] width 6 height 5
type textarea "*"
type input "****"
click at [716, 262] on img at bounding box center [717, 264] width 6 height 5
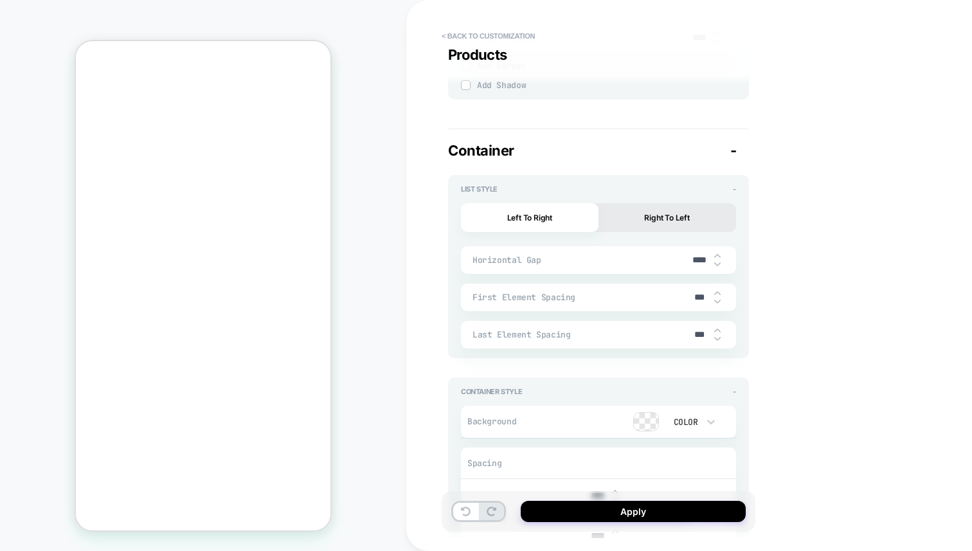
type textarea "*"
type input "****"
click at [716, 262] on img at bounding box center [717, 264] width 6 height 5
type textarea "*"
type input "****"
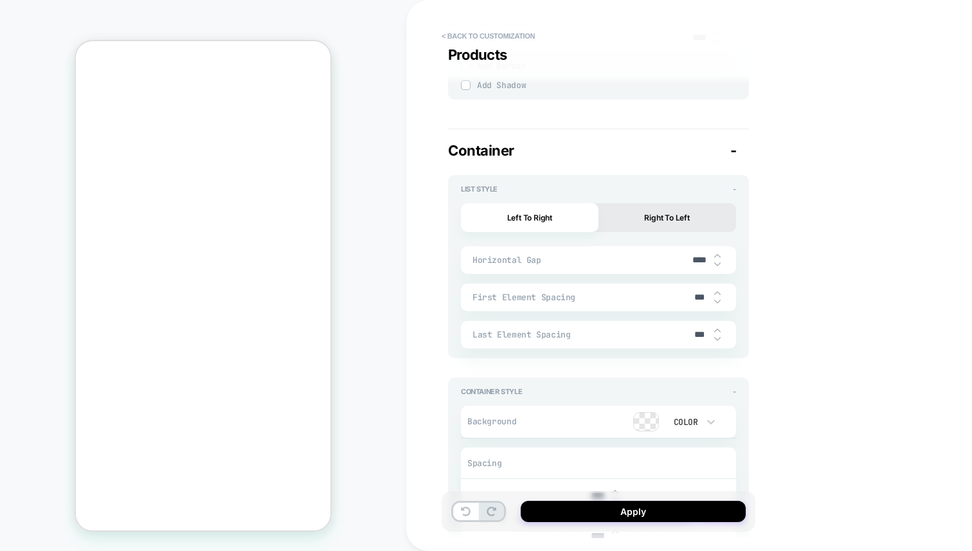
click at [716, 262] on img at bounding box center [717, 264] width 6 height 5
type textarea "*"
type input "***"
click at [789, 279] on div "**********" at bounding box center [689, 275] width 566 height 551
click at [465, 506] on icon at bounding box center [466, 511] width 10 height 10
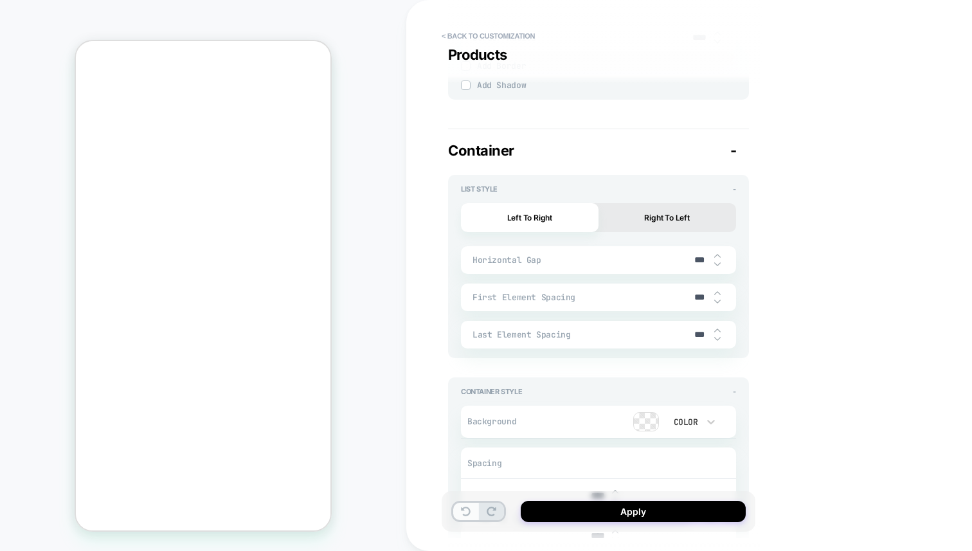
type textarea "*"
type input "****"
click at [465, 506] on icon at bounding box center [466, 511] width 10 height 10
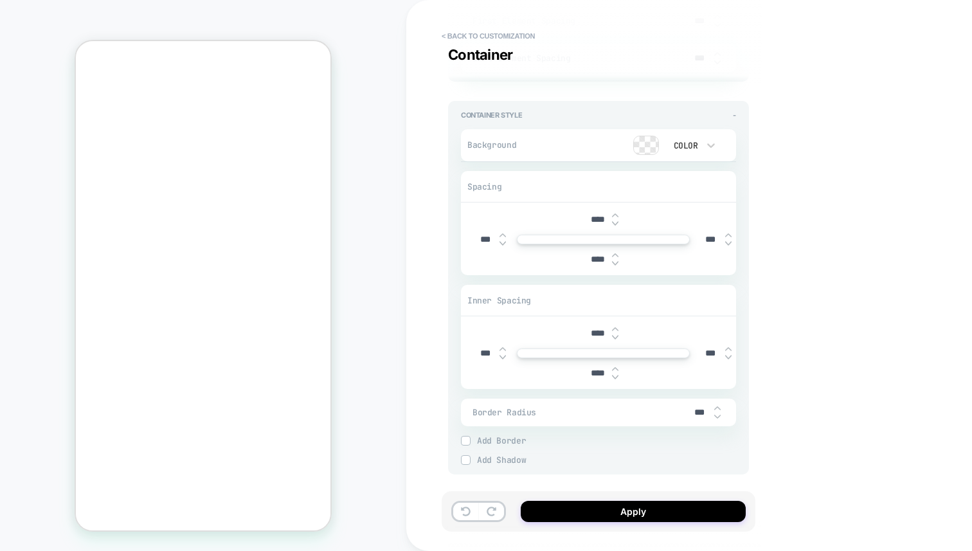
scroll to position [2547, 0]
click at [594, 253] on input "****" at bounding box center [597, 258] width 29 height 11
type textarea "*"
type input "***"
type textarea "*"
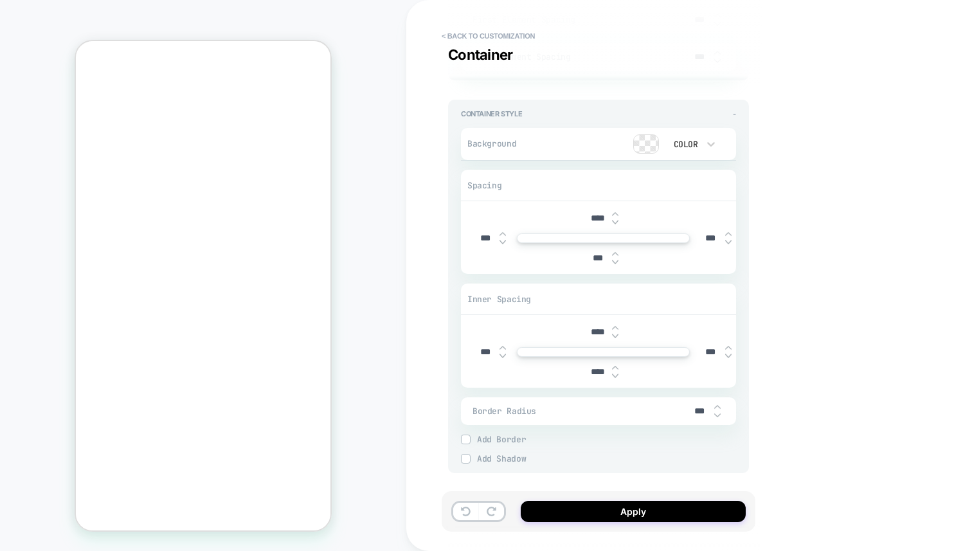
type input "***"
click at [592, 213] on input "****" at bounding box center [597, 218] width 29 height 11
type input "***"
type textarea "*"
type input "***"
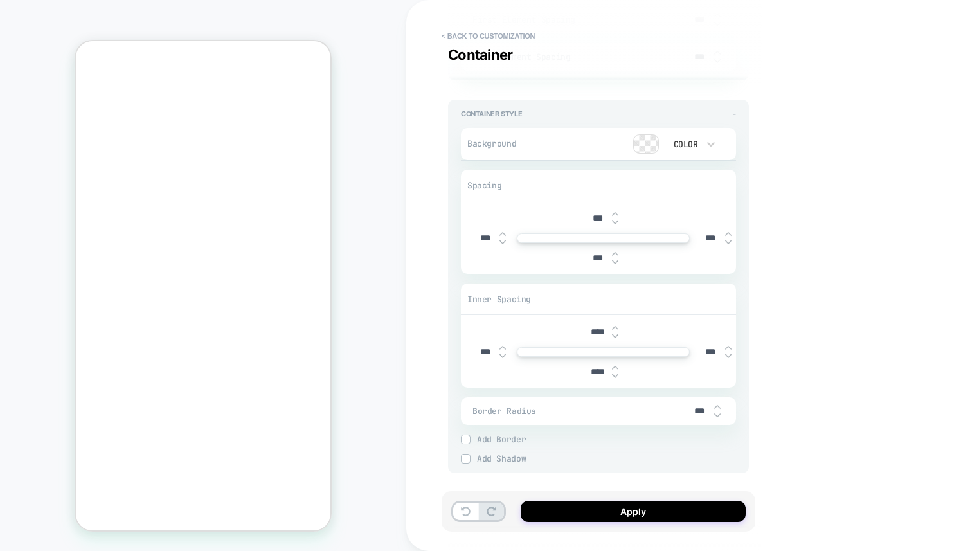
click at [590, 368] on input "****" at bounding box center [597, 371] width 29 height 11
type textarea "*"
type input "***"
type textarea "*"
type input "***"
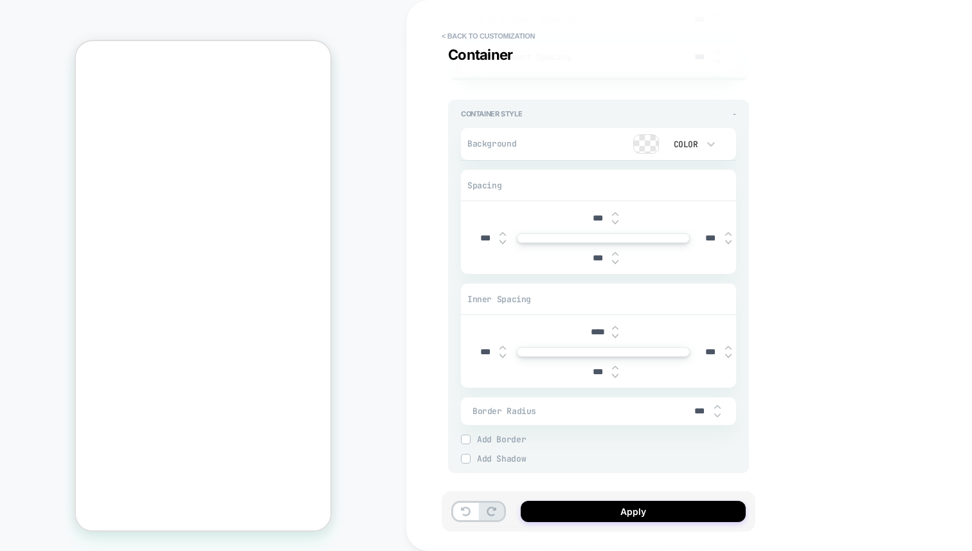
click at [593, 328] on input "****" at bounding box center [597, 331] width 29 height 11
type input "***"
type textarea "*"
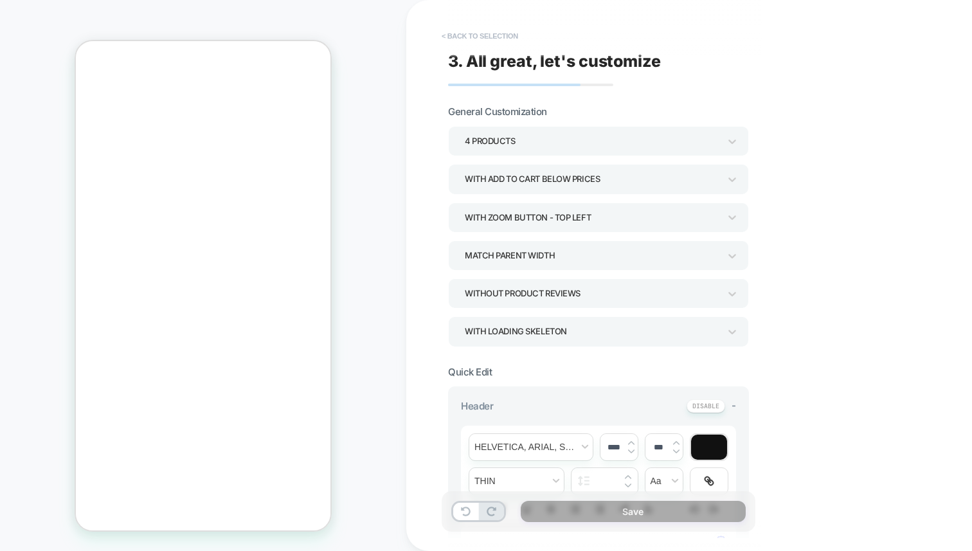
click at [465, 40] on button "< Back to selection" at bounding box center [479, 36] width 89 height 21
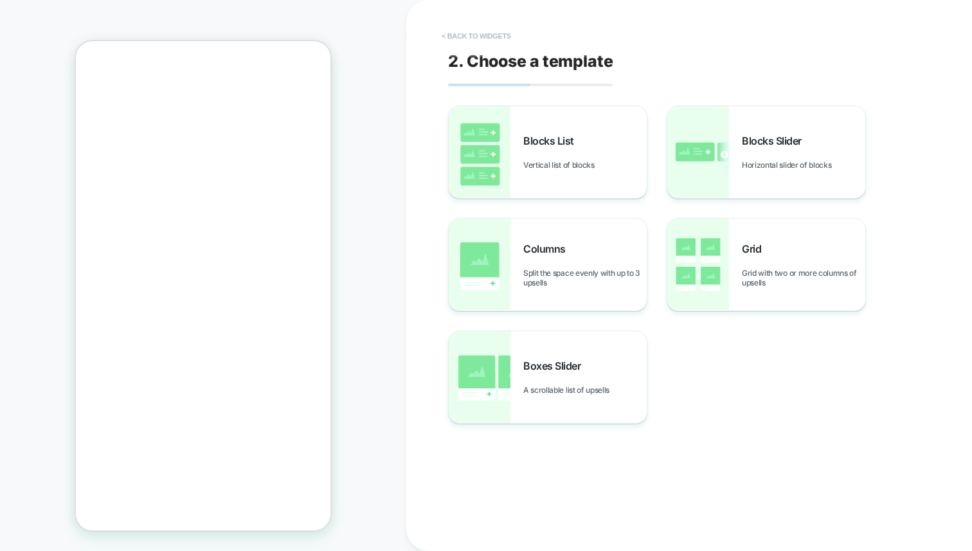
click at [474, 39] on button "< Back to widgets" at bounding box center [476, 36] width 82 height 21
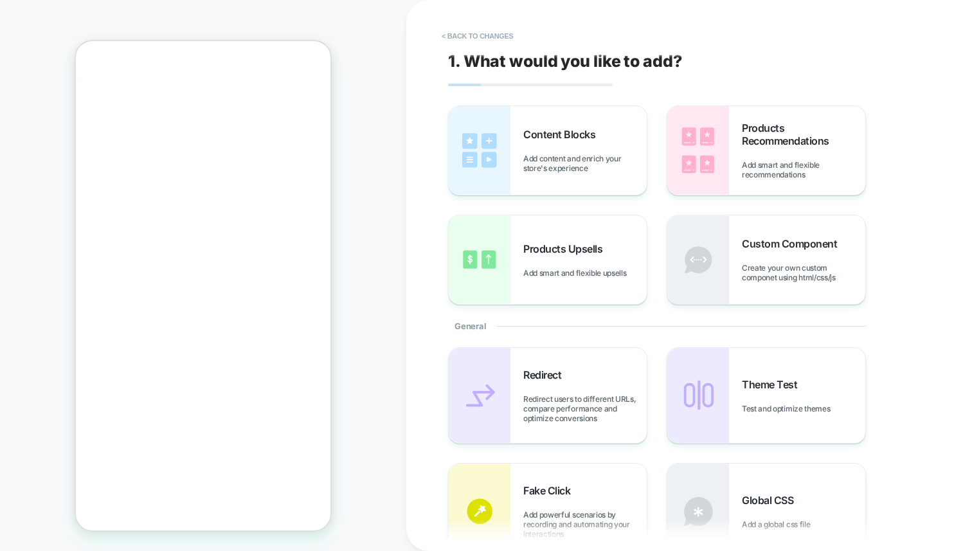
click at [474, 39] on button "< Back to changes" at bounding box center [477, 36] width 85 height 21
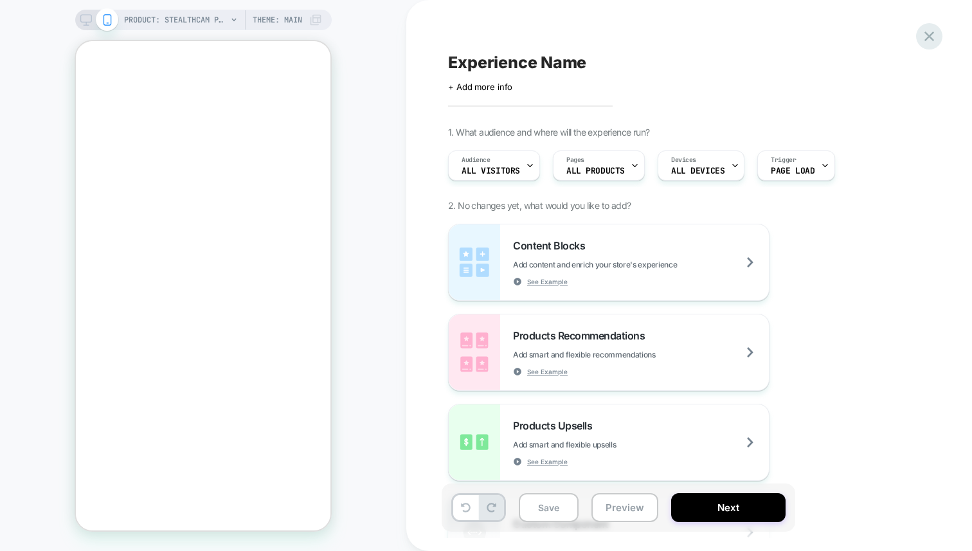
click at [932, 38] on icon at bounding box center [928, 36] width 17 height 17
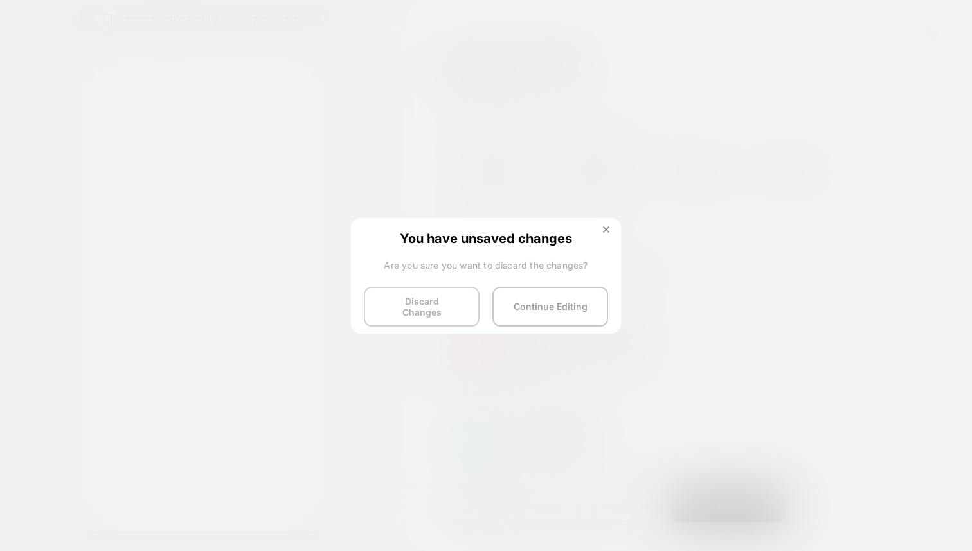
click at [464, 306] on button "Discard Changes" at bounding box center [422, 307] width 116 height 40
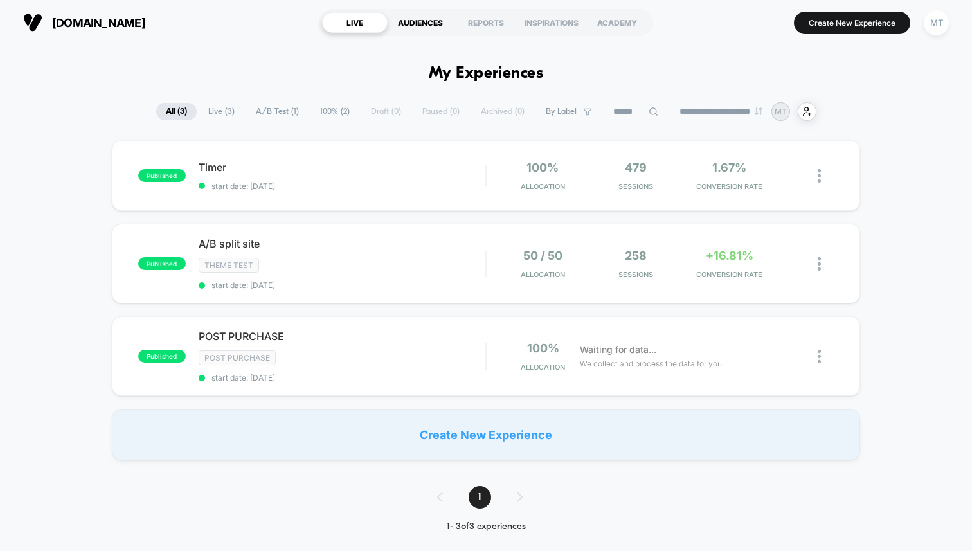
click at [445, 20] on div "AUDIENCES" at bounding box center [421, 22] width 66 height 21
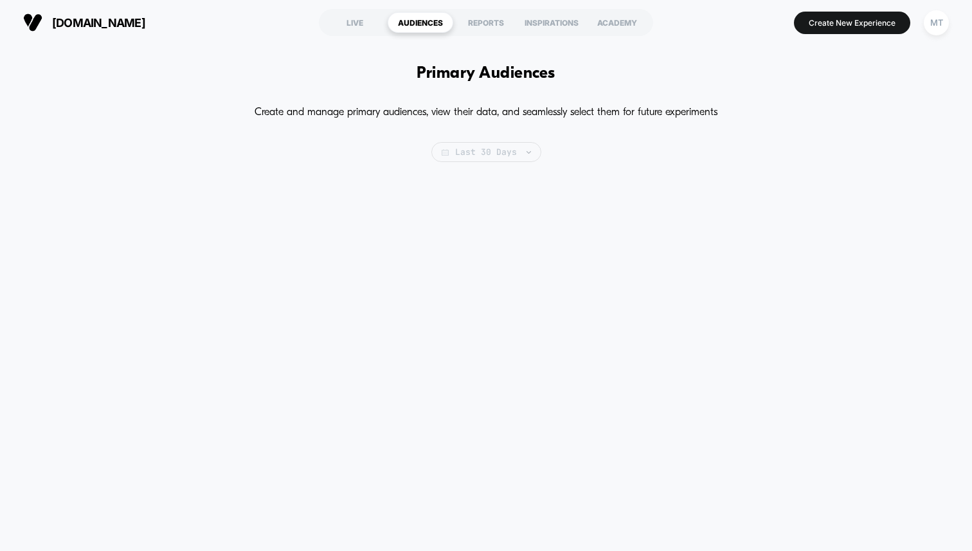
click at [517, 154] on span "Last 30 Days" at bounding box center [486, 152] width 110 height 20
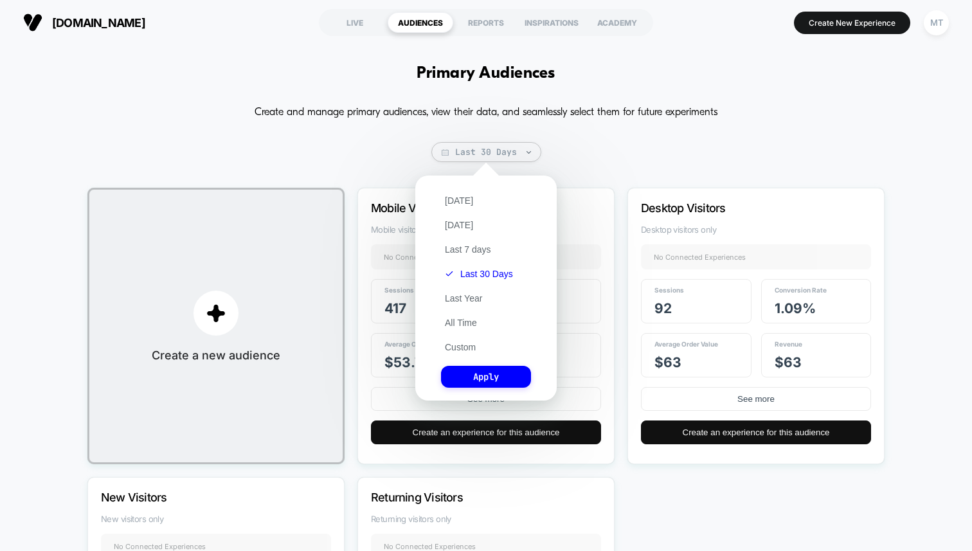
click at [568, 120] on p "Create and manage primary audiences, view their data, and seamlessly select the…" at bounding box center [485, 112] width 463 height 21
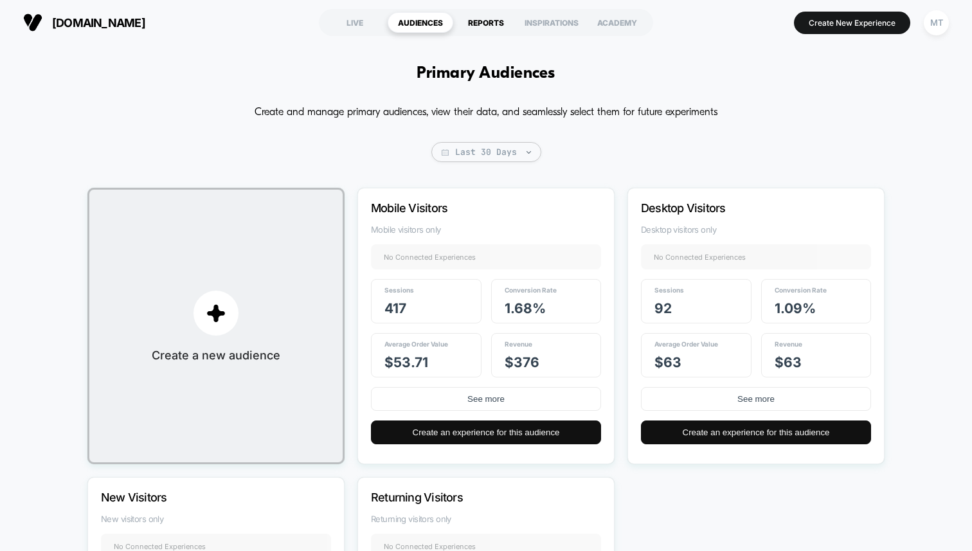
click at [475, 24] on div "REPORTS" at bounding box center [486, 22] width 66 height 21
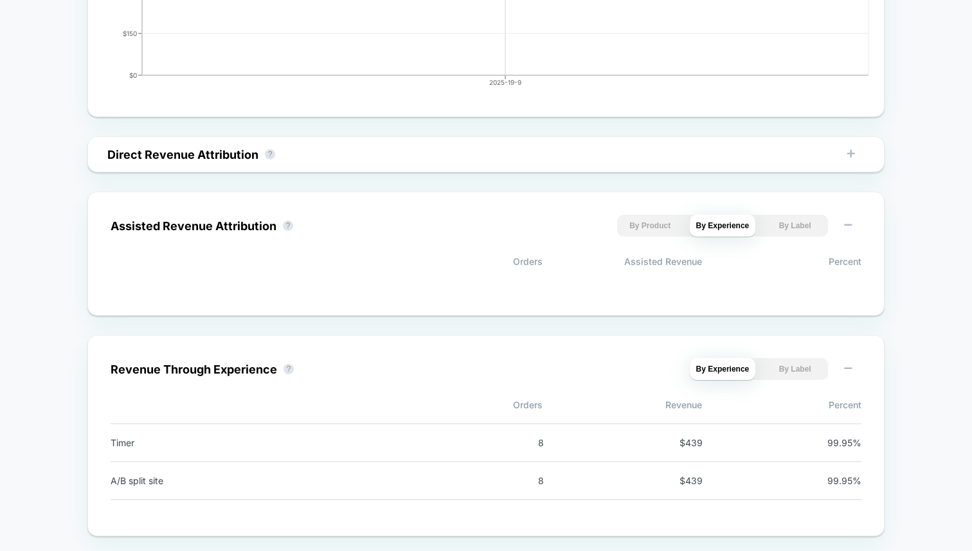
scroll to position [787, 0]
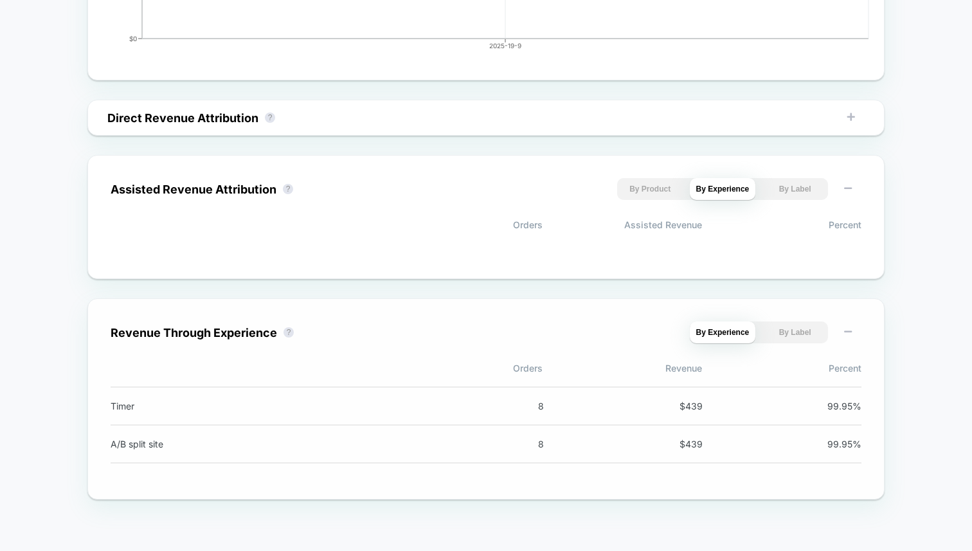
click at [789, 318] on div "Revenue Through Experience ? By Experience By Label Orders Revenue Percent Time…" at bounding box center [485, 398] width 797 height 201
click at [782, 321] on button "By Label" at bounding box center [795, 332] width 66 height 22
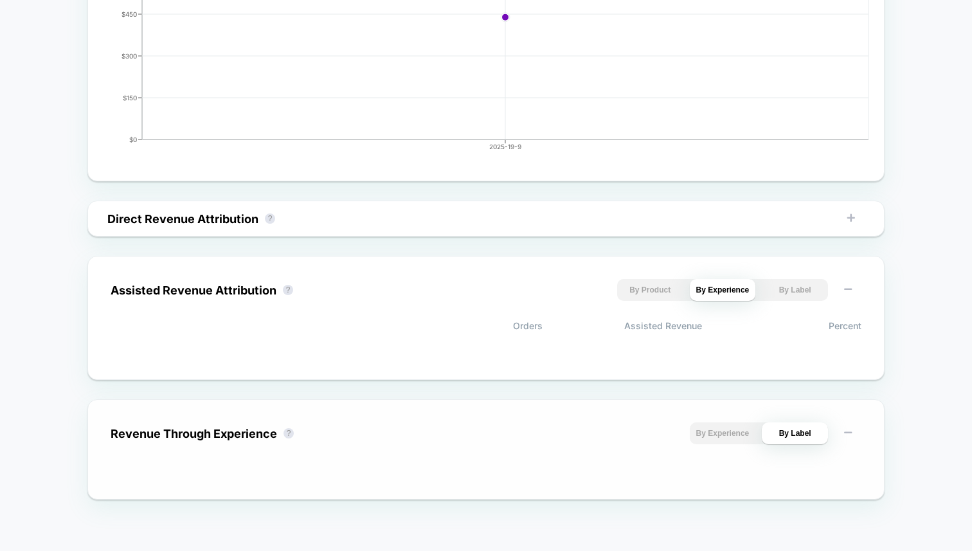
click at [718, 430] on button "By Experience" at bounding box center [723, 433] width 66 height 22
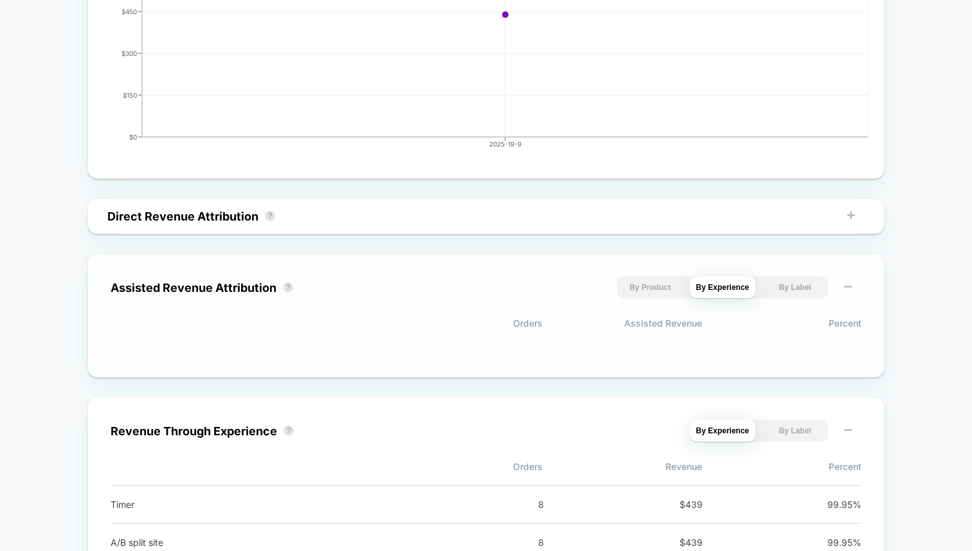
click at [792, 296] on button "By Label" at bounding box center [795, 287] width 66 height 22
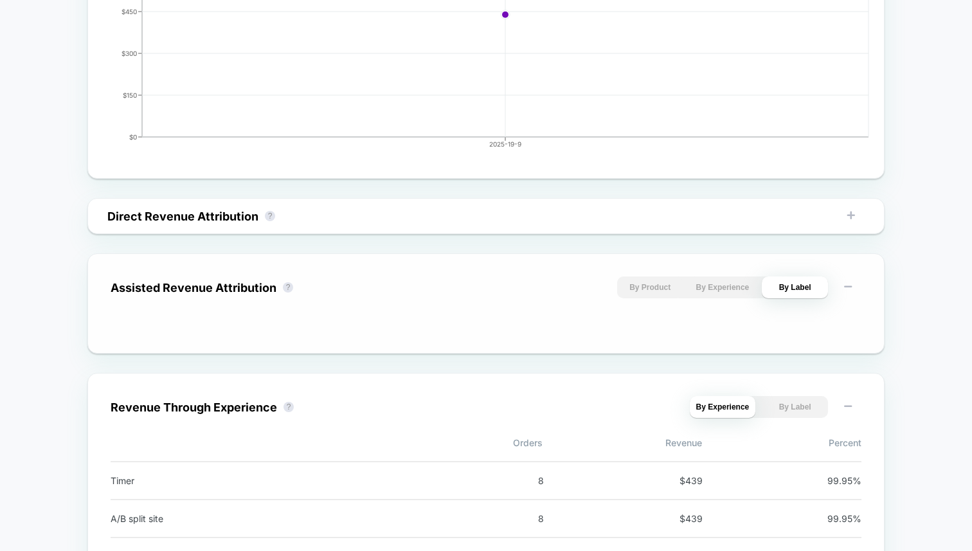
click at [680, 288] on button "By Product" at bounding box center [650, 287] width 66 height 22
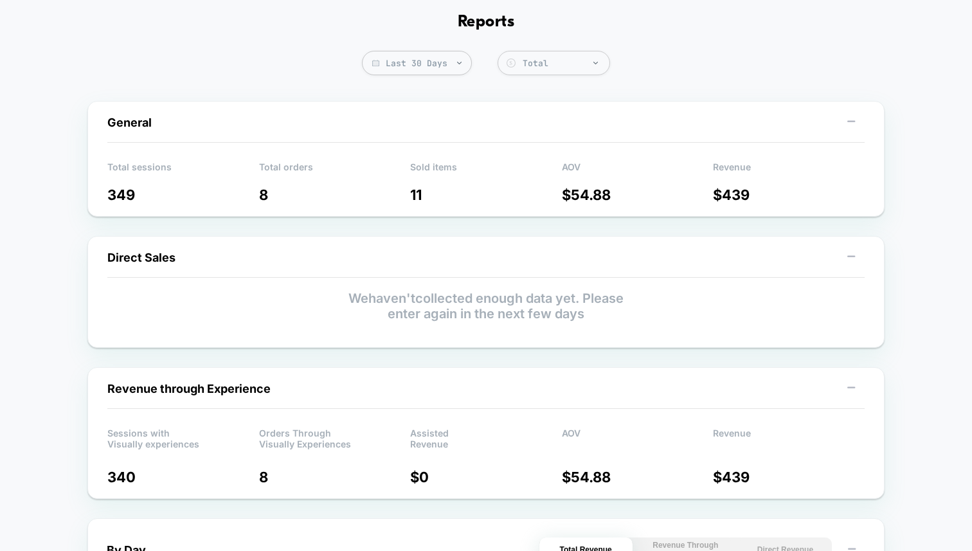
scroll to position [0, 0]
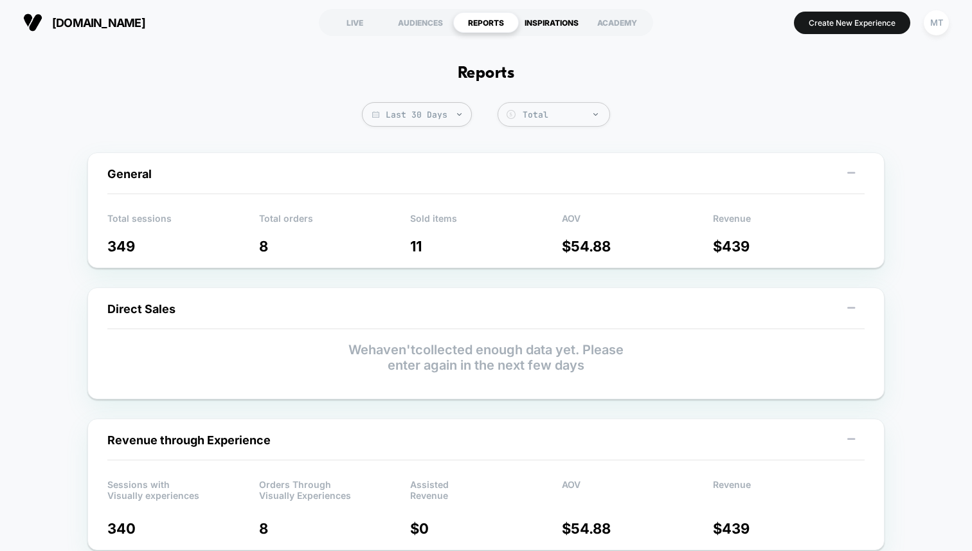
click at [542, 21] on div "INSPIRATIONS" at bounding box center [552, 22] width 66 height 21
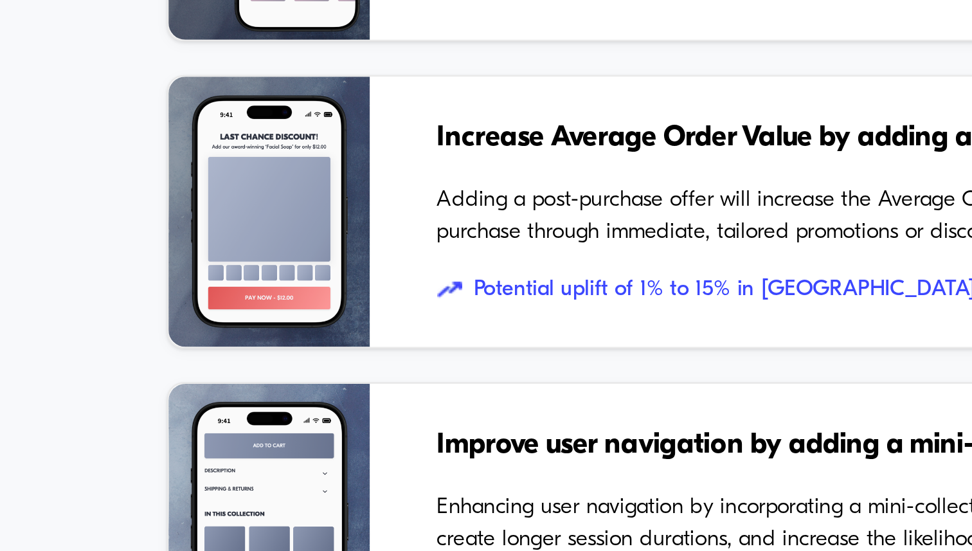
scroll to position [1193, 0]
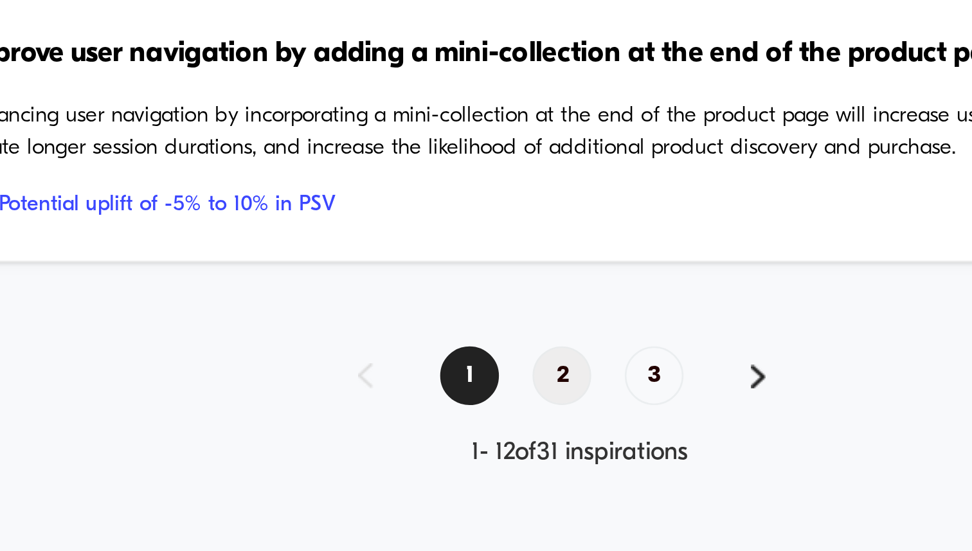
click at [475, 482] on span "2" at bounding box center [479, 483] width 22 height 22
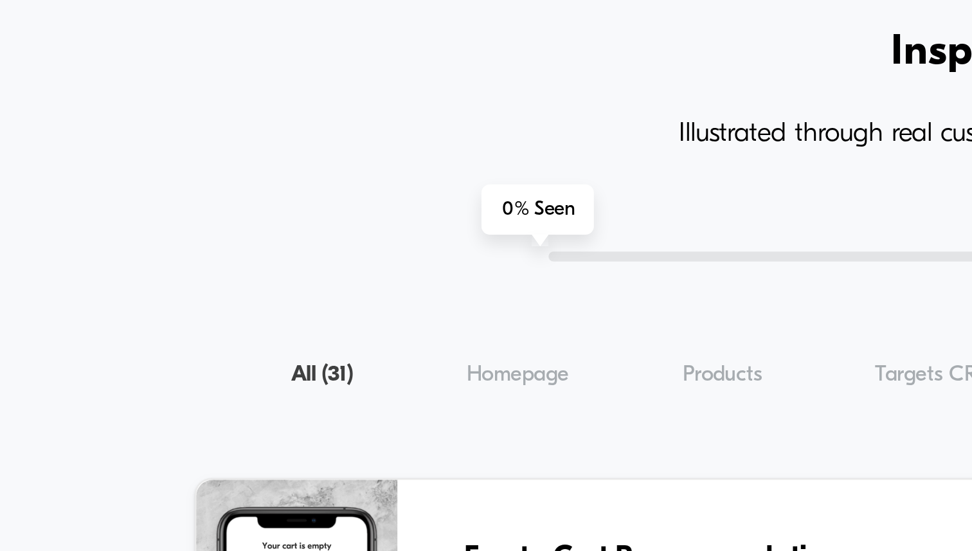
scroll to position [0, 0]
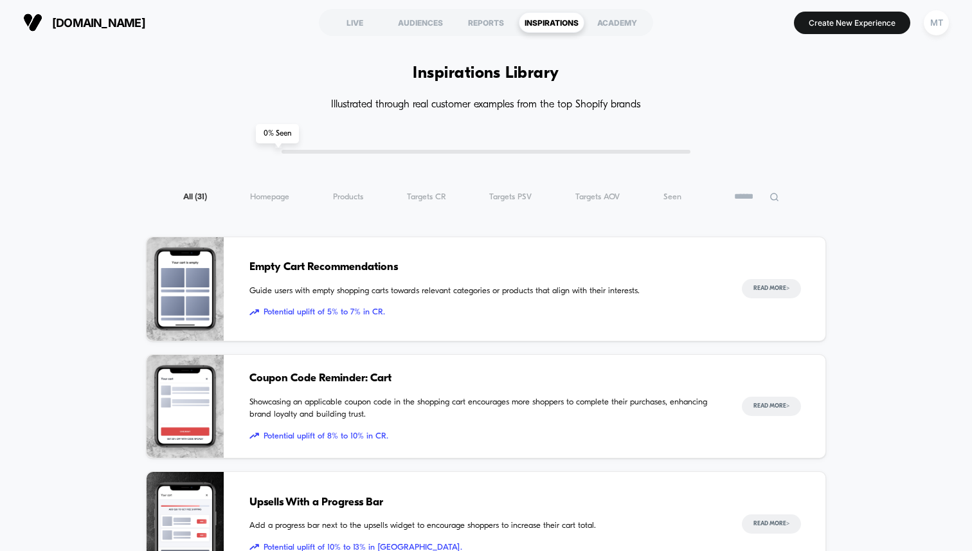
click at [362, 202] on div "All ( 31 ) Homepage ( 31 ) Products ( 31 ) Targets CR ( 31 ) Targets PSV ( 31 )…" at bounding box center [486, 196] width 680 height 15
click at [362, 200] on span "Products ( 31 )" at bounding box center [348, 197] width 30 height 10
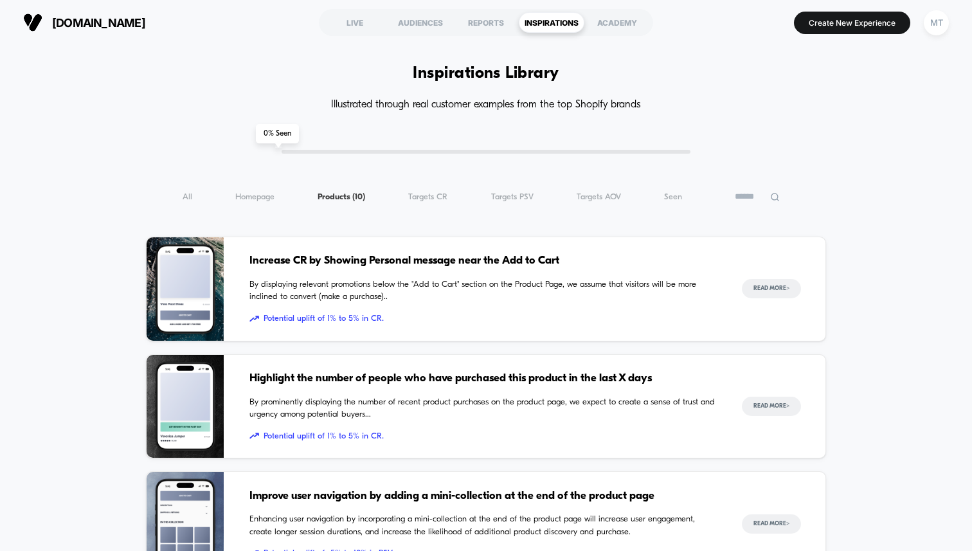
click at [435, 201] on div "All ( 10 ) Homepage ( 10 ) Products ( 10 ) Targets CR ( 10 ) Targets PSV ( 10 )…" at bounding box center [486, 196] width 680 height 15
click at [435, 199] on span "Targets CR ( 10 )" at bounding box center [427, 197] width 39 height 10
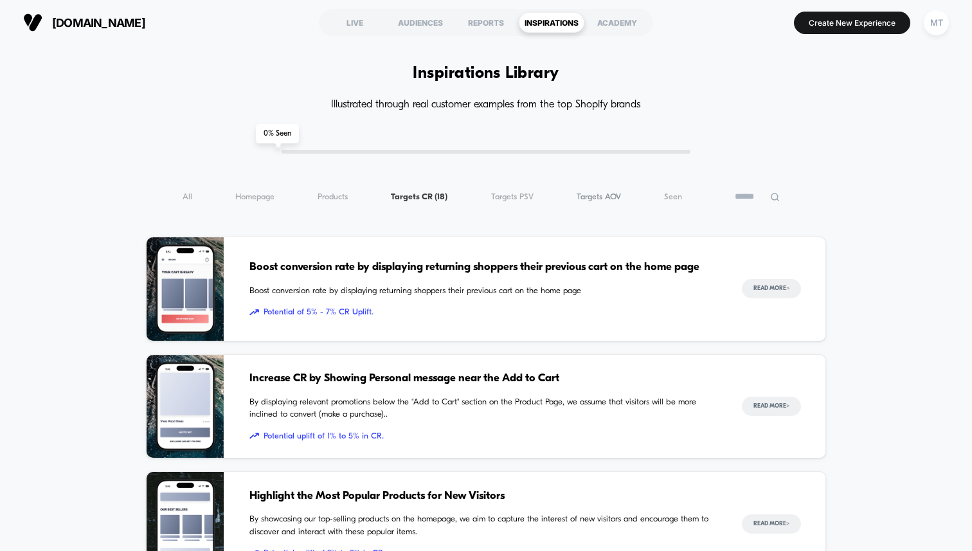
click at [607, 193] on span "Targets AOV ( 18 )" at bounding box center [598, 197] width 44 height 10
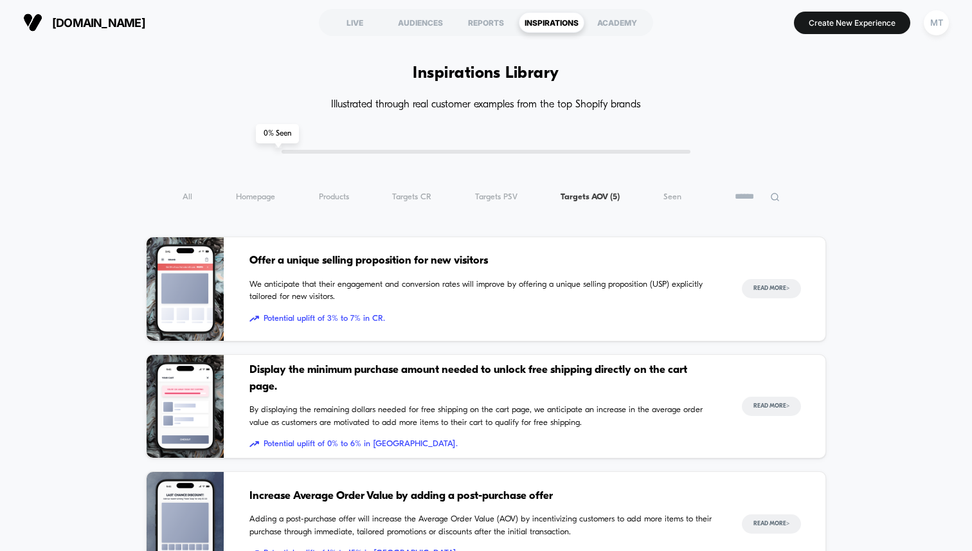
click at [686, 198] on div "All ( 5 ) Homepage ( 5 ) Products ( 5 ) Targets CR ( 5 ) Targets PSV ( 5 ) Targ…" at bounding box center [486, 196] width 680 height 15
click at [674, 196] on span "Seen ( 5 )" at bounding box center [672, 197] width 18 height 10
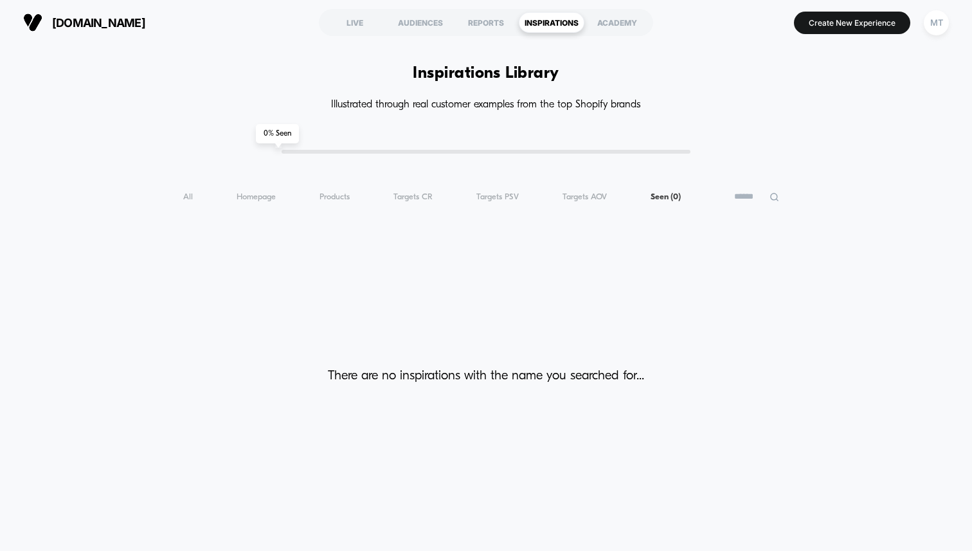
click at [499, 191] on div "All ( 0 ) Homepage ( 0 ) Products ( 0 ) Targets CR ( 0 ) Targets PSV ( 0 ) Targ…" at bounding box center [486, 196] width 680 height 15
click at [496, 200] on span "Targets PSV ( 0 )" at bounding box center [497, 197] width 42 height 10
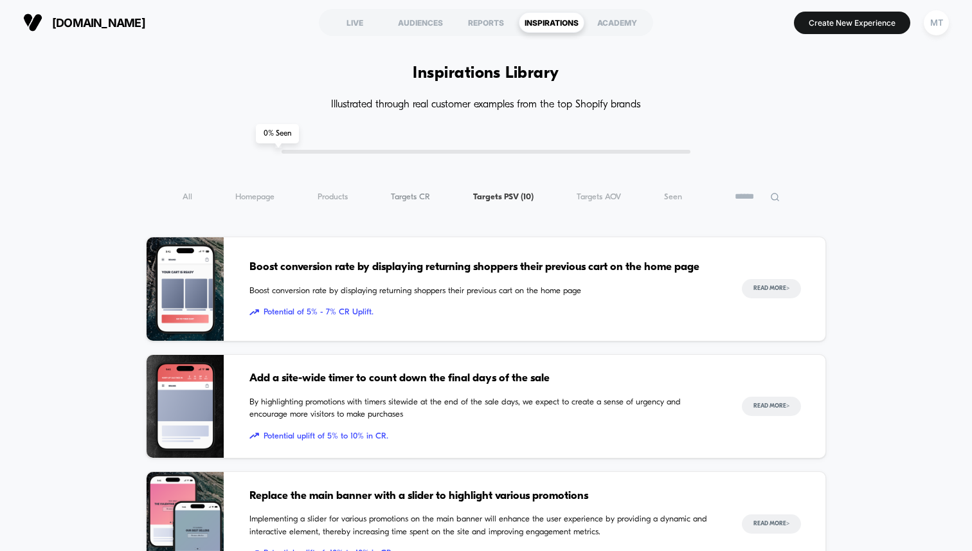
click at [427, 199] on span "Targets CR ( 10 )" at bounding box center [410, 197] width 39 height 10
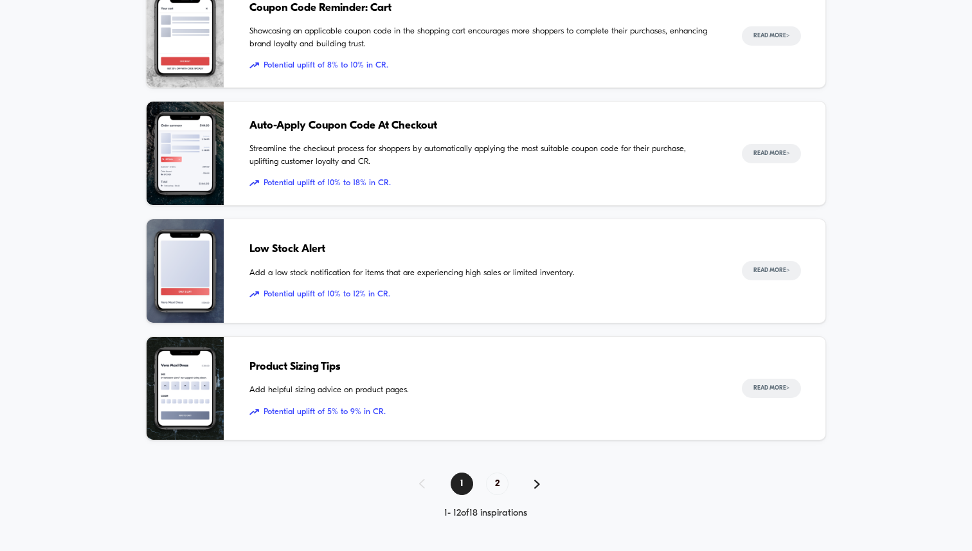
scroll to position [1170, 0]
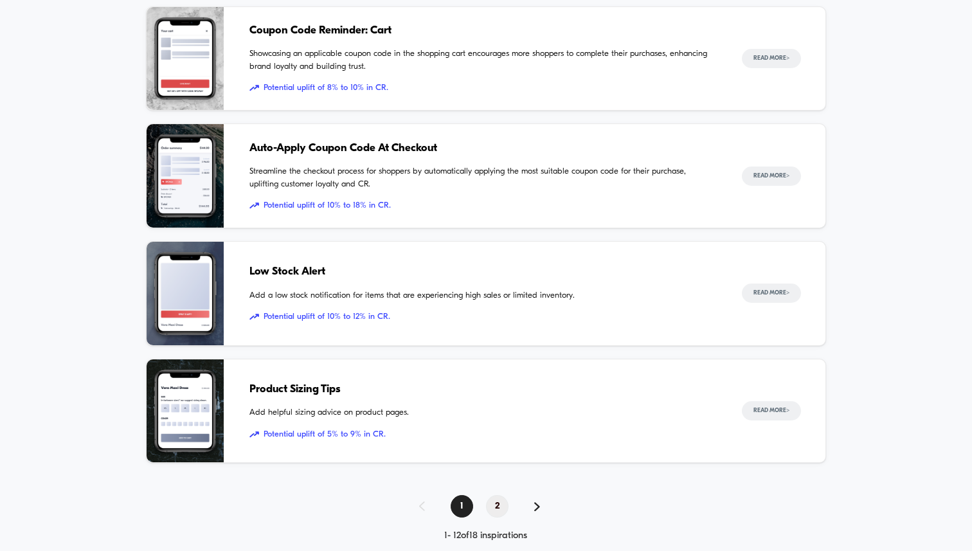
click at [501, 508] on span "2" at bounding box center [497, 506] width 22 height 22
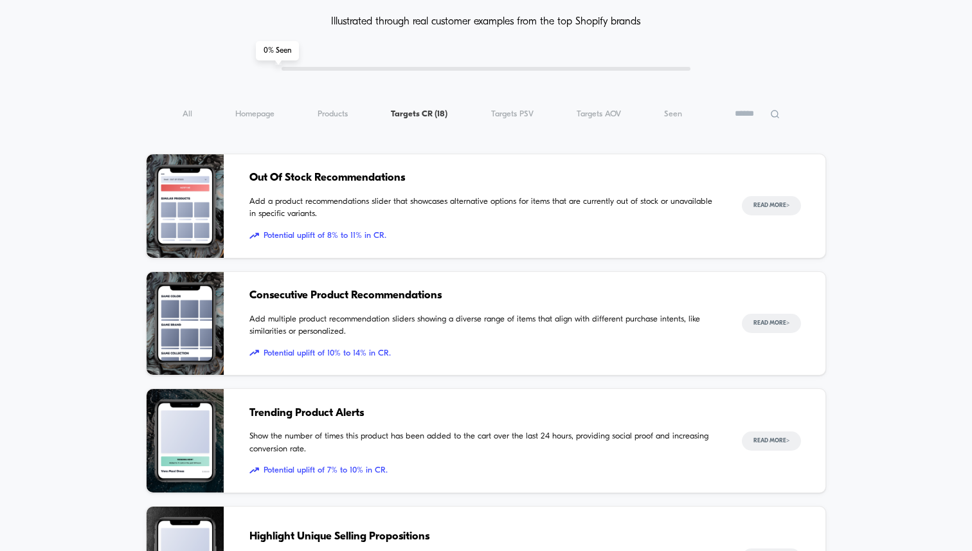
scroll to position [65, 0]
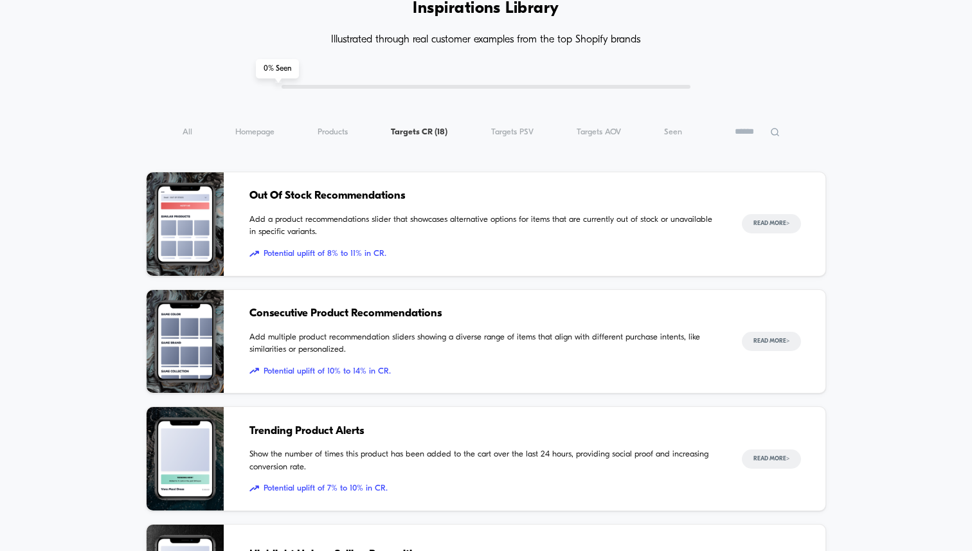
click at [350, 141] on div "Inspiration Library Illustrated through real customer examples from the top Sho…" at bounding box center [486, 479] width 680 height 923
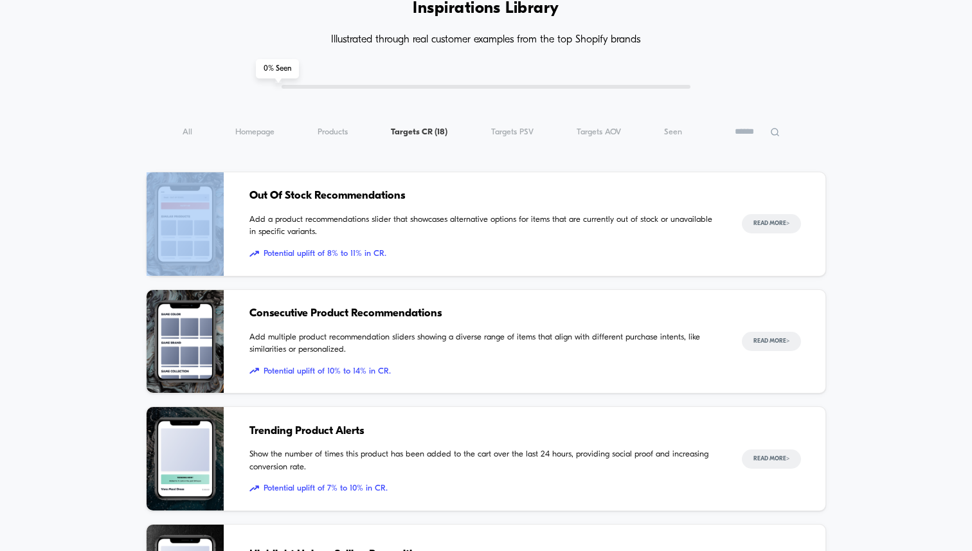
click at [350, 141] on div "Inspiration Library Illustrated through real customer examples from the top Sho…" at bounding box center [486, 479] width 680 height 923
click at [350, 134] on div "All ( 18 ) Homepage ( 18 ) Products ( 18 ) Targets CR ( 18 ) Targets PSV ( 18 )…" at bounding box center [486, 131] width 680 height 15
click at [339, 130] on span "Products ( 18 )" at bounding box center [332, 132] width 30 height 10
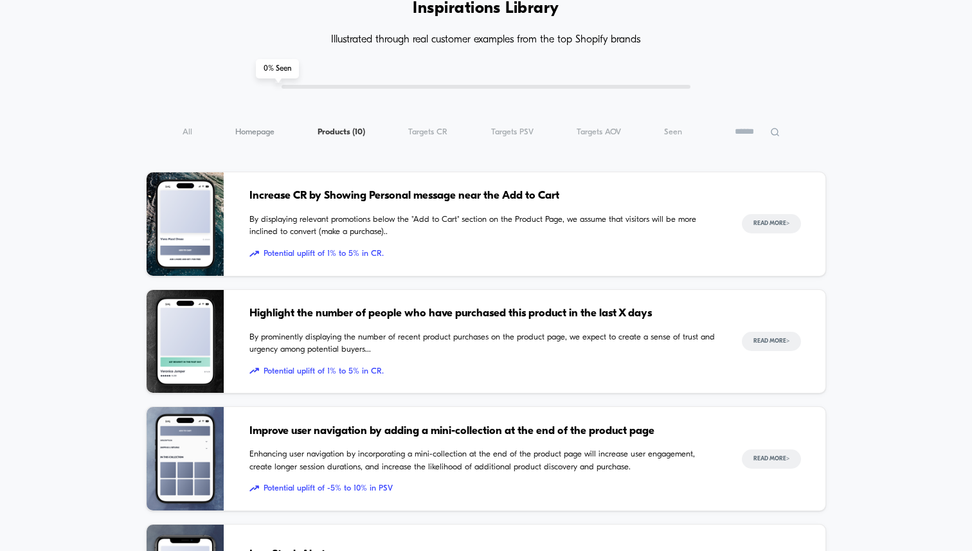
click at [267, 134] on span "Homepage ( 10 )" at bounding box center [254, 132] width 39 height 10
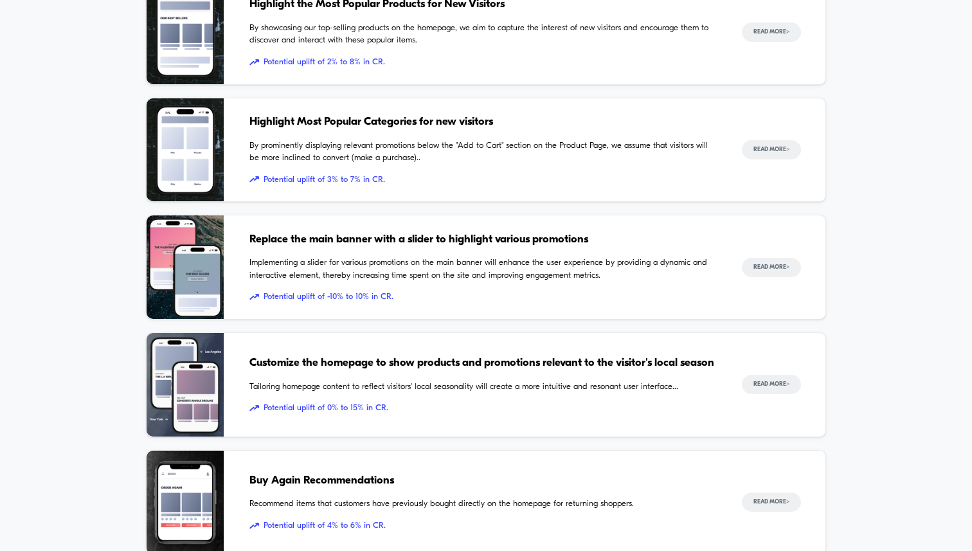
scroll to position [0, 0]
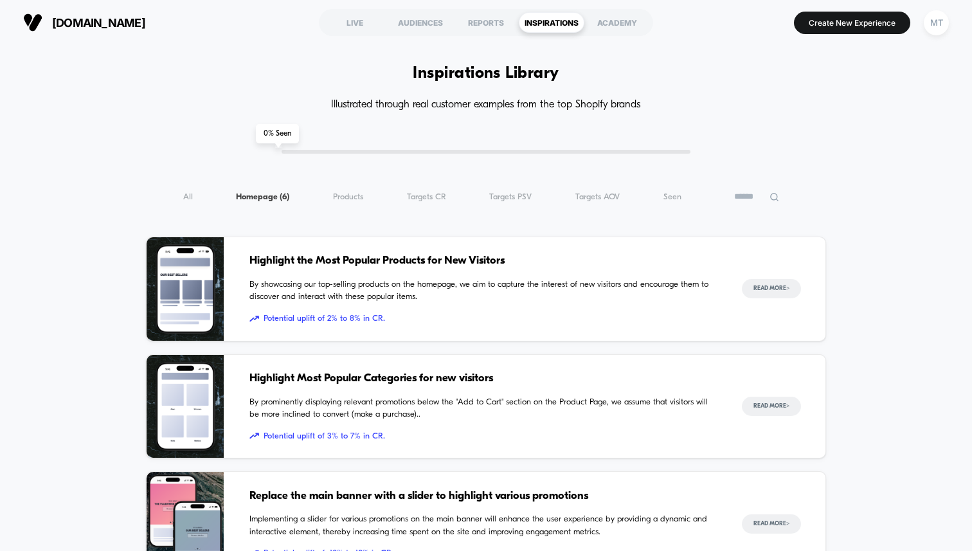
click at [109, 23] on span "[DOMAIN_NAME]" at bounding box center [98, 22] width 93 height 13
